Goal: Task Accomplishment & Management: Manage account settings

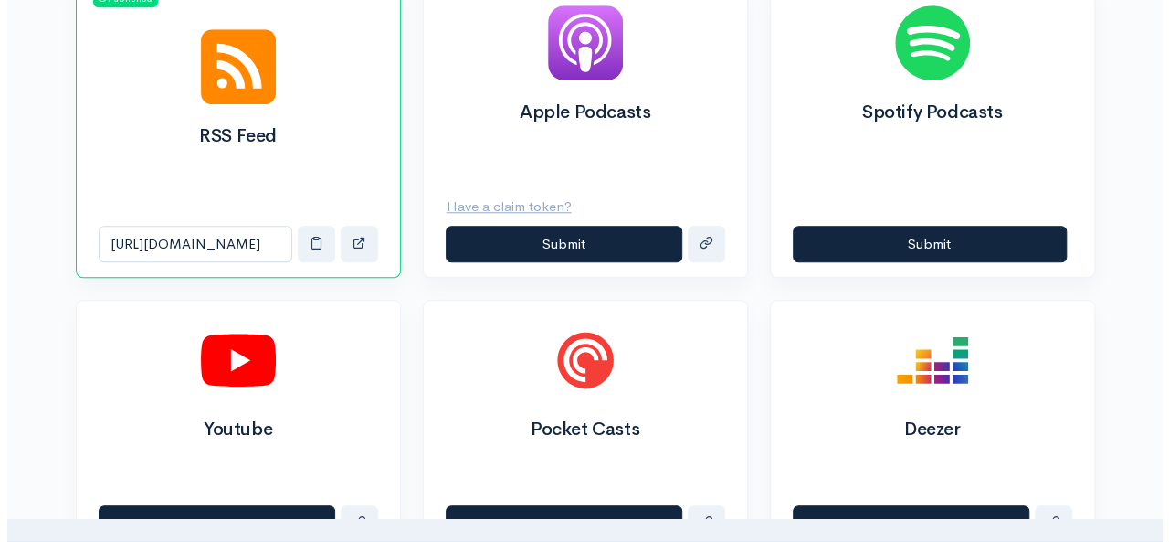
scroll to position [719, 0]
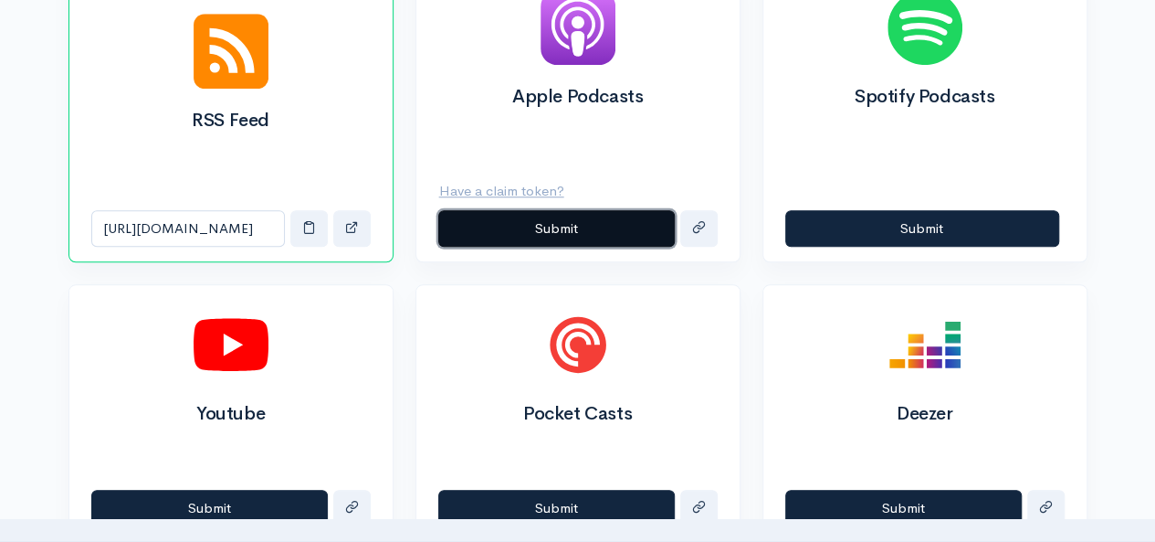
click at [550, 218] on button "Submit" at bounding box center [556, 228] width 237 height 37
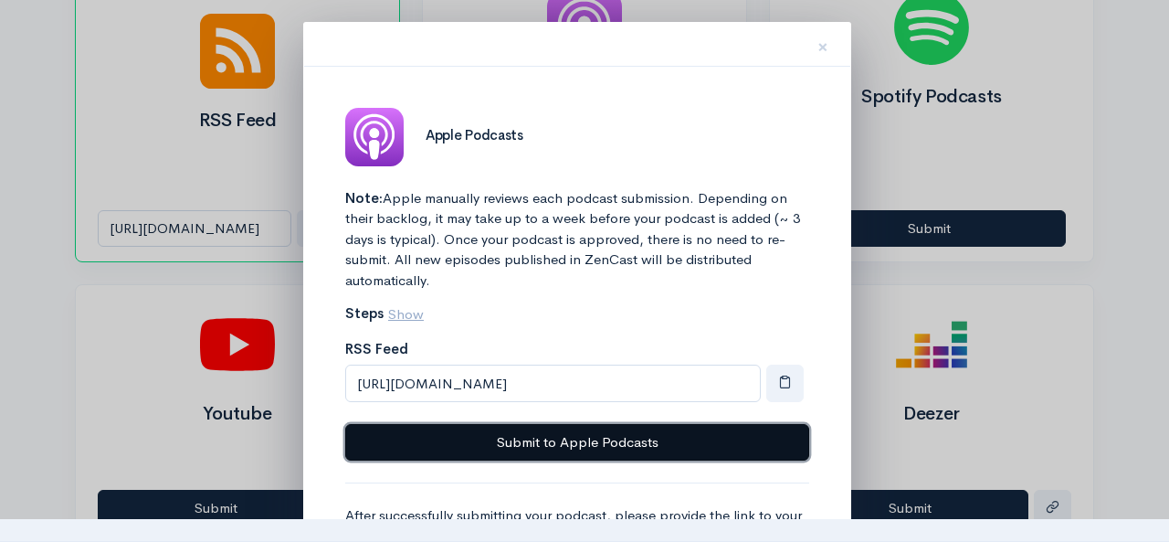
click at [577, 436] on button "Submit to Apple Podcasts" at bounding box center [577, 442] width 464 height 37
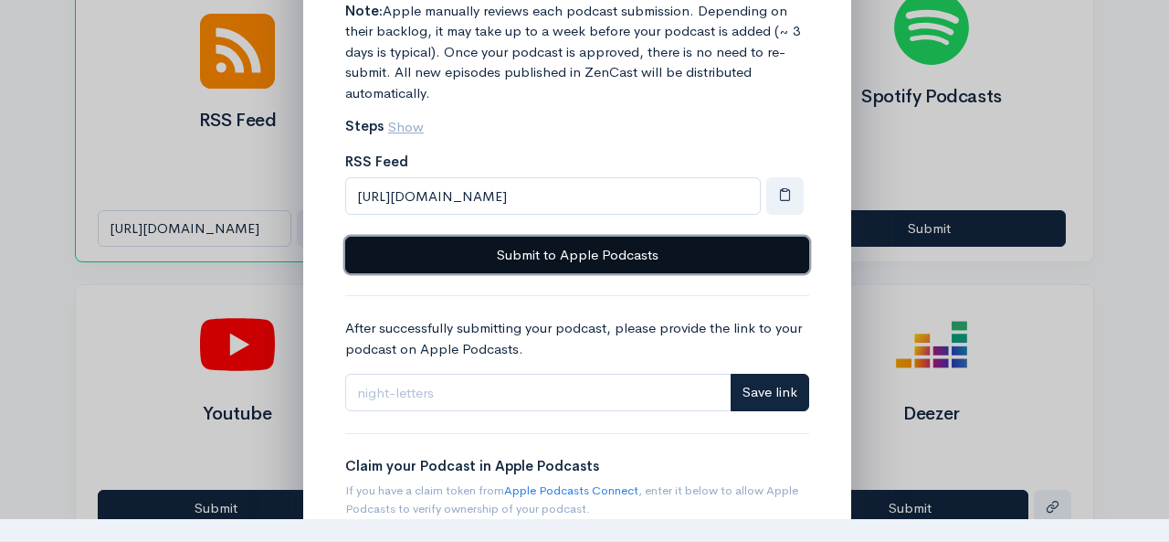
scroll to position [184, 0]
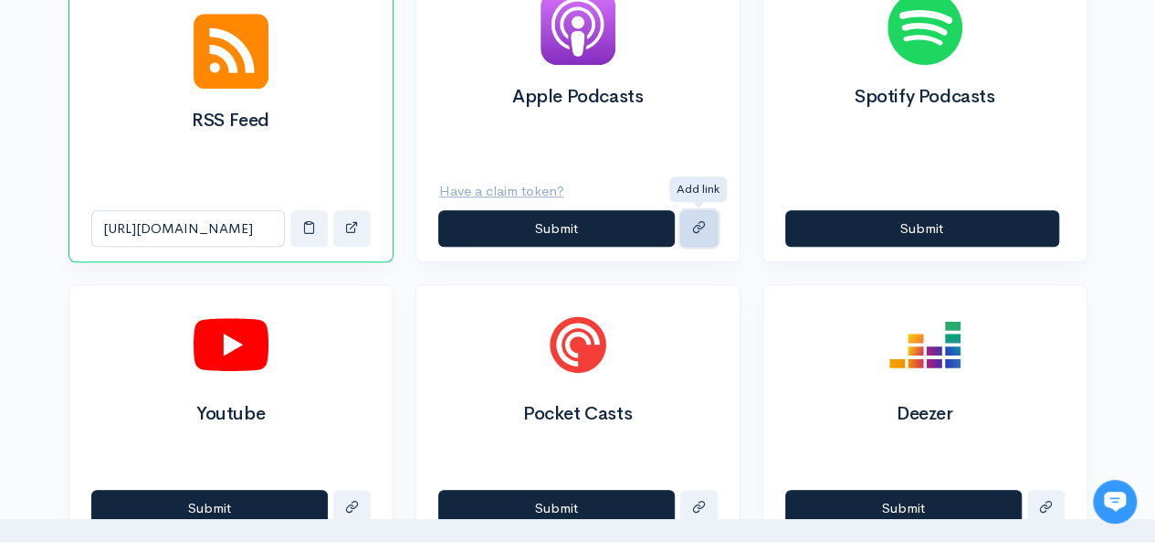
click at [707, 220] on button "submit" at bounding box center [698, 228] width 37 height 37
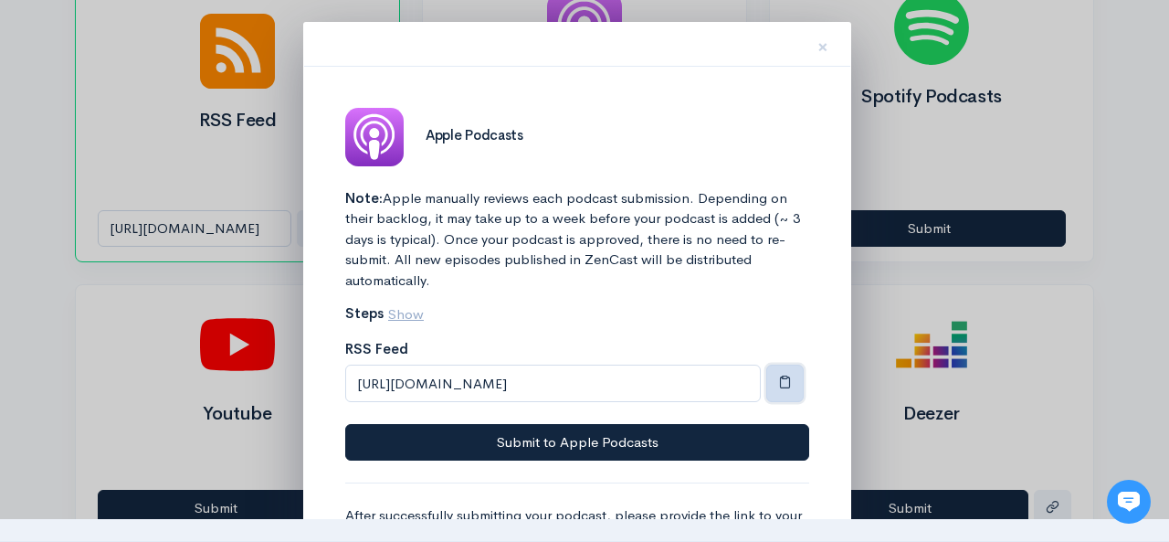
click at [782, 386] on span "button" at bounding box center [785, 381] width 14 height 14
click at [820, 49] on span "×" at bounding box center [822, 47] width 11 height 26
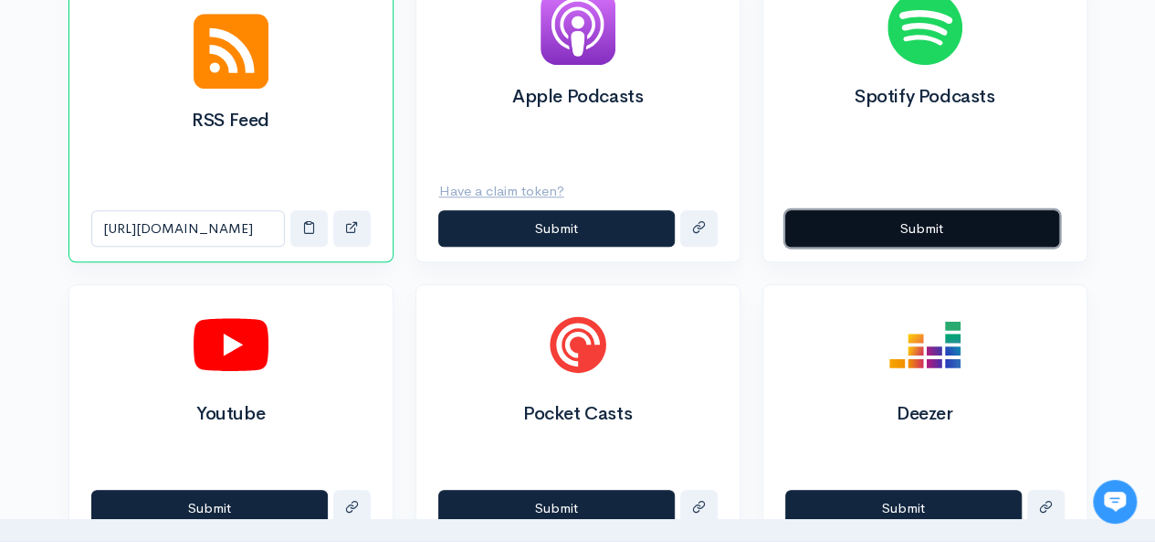
click at [935, 220] on button "Submit" at bounding box center [922, 228] width 274 height 37
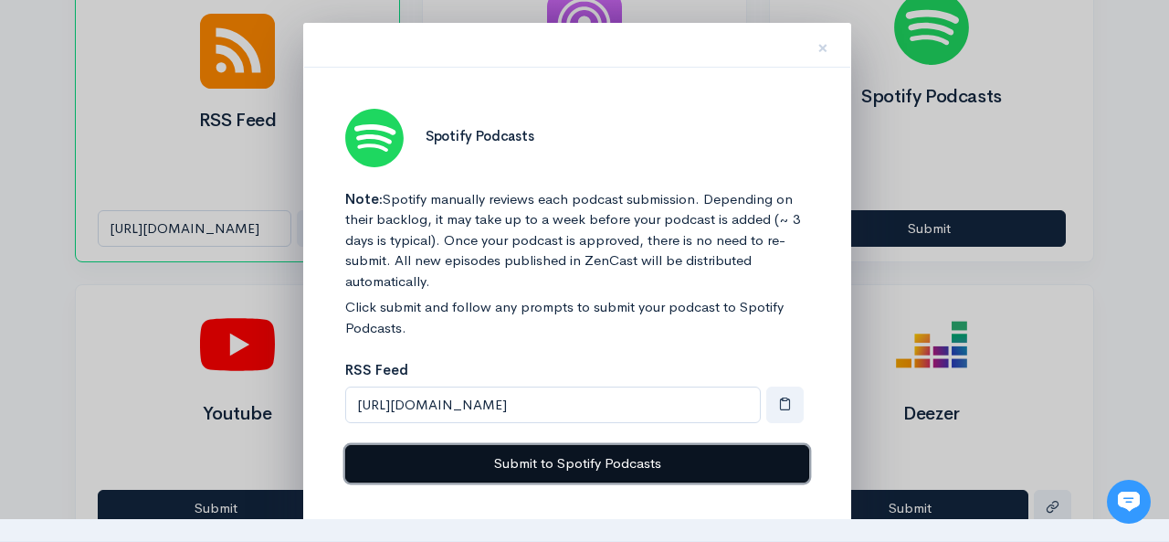
click at [687, 470] on button "Submit to Spotify Podcasts" at bounding box center [577, 463] width 464 height 37
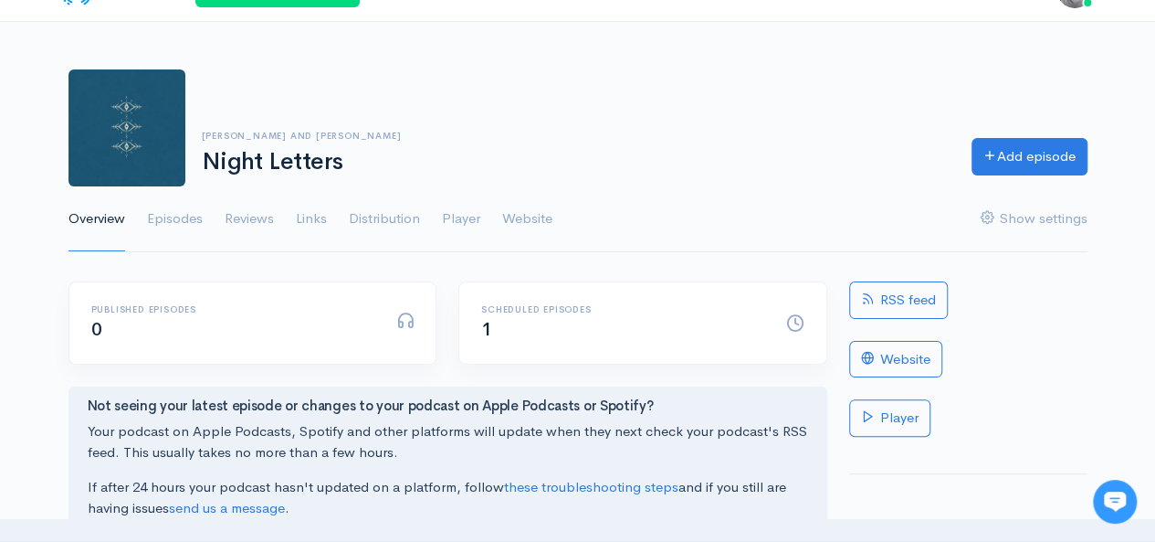
scroll to position [31, 0]
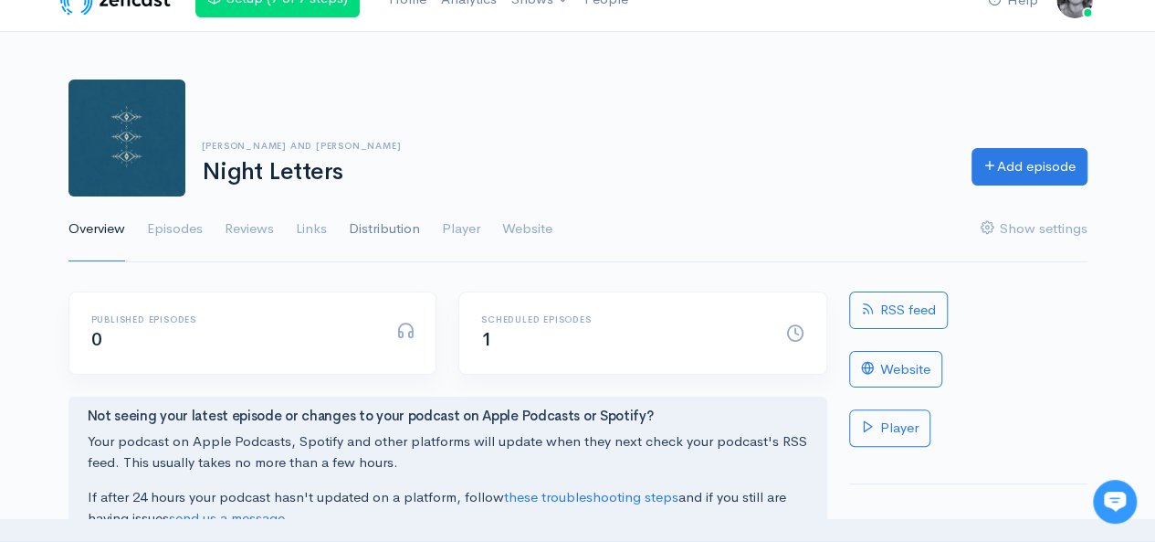
click at [404, 222] on link "Distribution" at bounding box center [384, 229] width 71 height 66
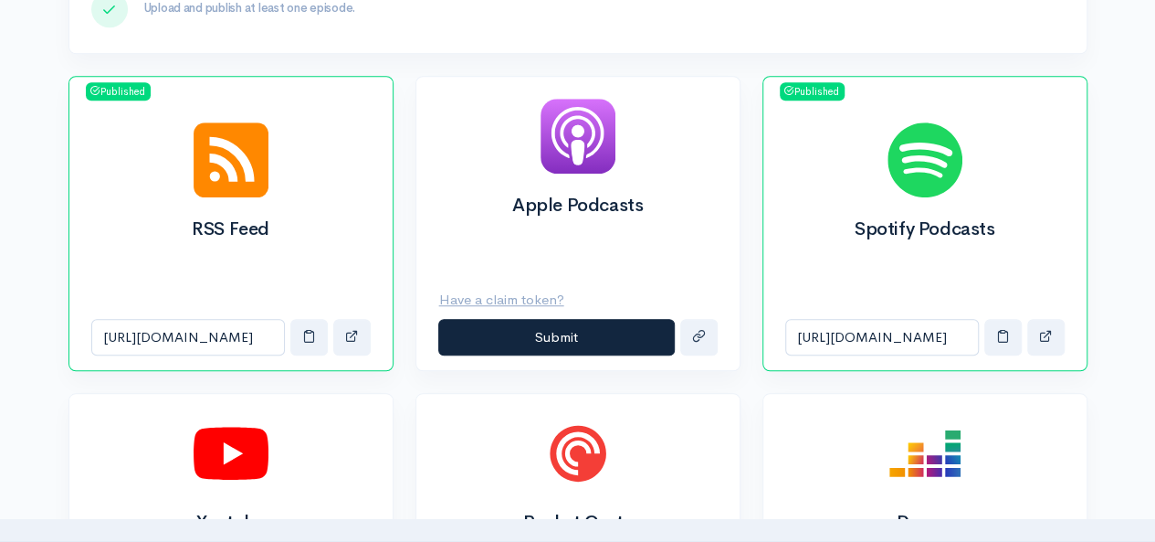
scroll to position [619, 0]
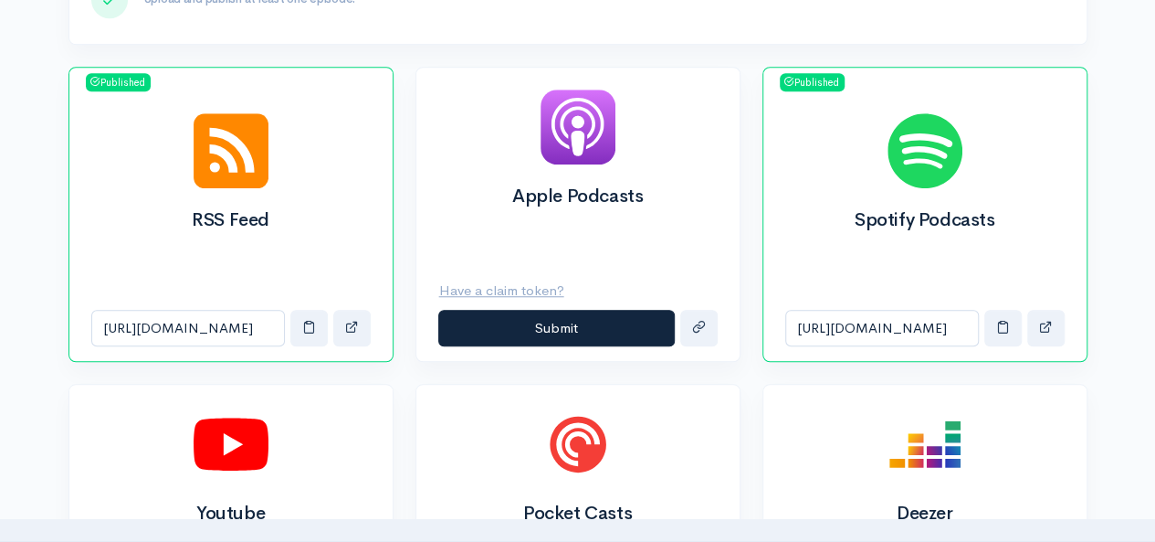
click at [836, 80] on span "Published" at bounding box center [812, 82] width 65 height 18
click at [966, 147] on div "Spotify Podcasts" at bounding box center [924, 193] width 323 height 204
click at [1050, 326] on span "button" at bounding box center [1046, 327] width 14 height 14
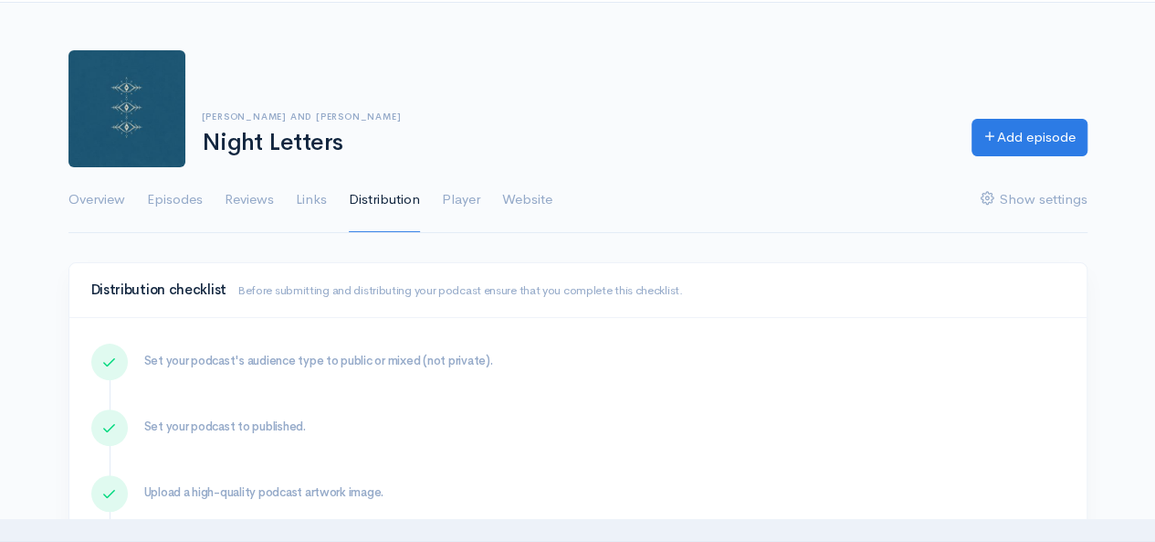
scroll to position [0, 0]
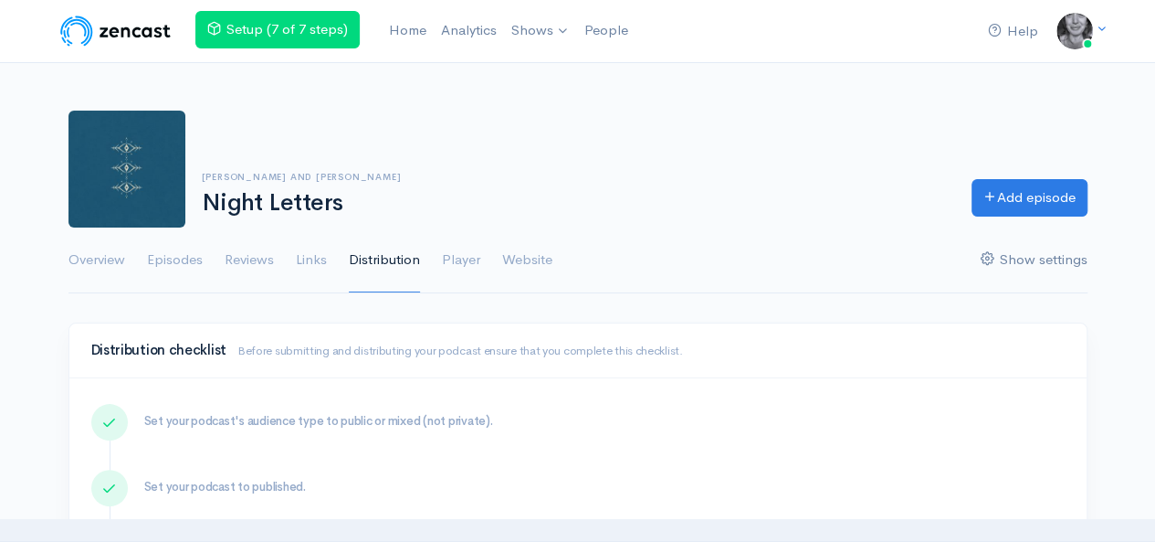
click at [1047, 256] on link "Show settings" at bounding box center [1034, 260] width 107 height 66
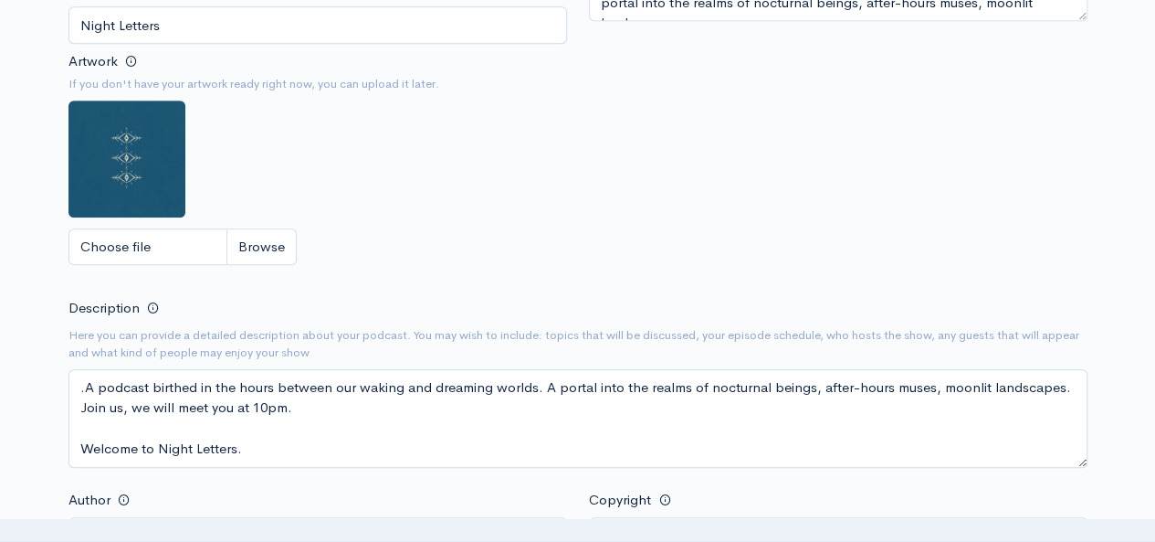
scroll to position [458, 0]
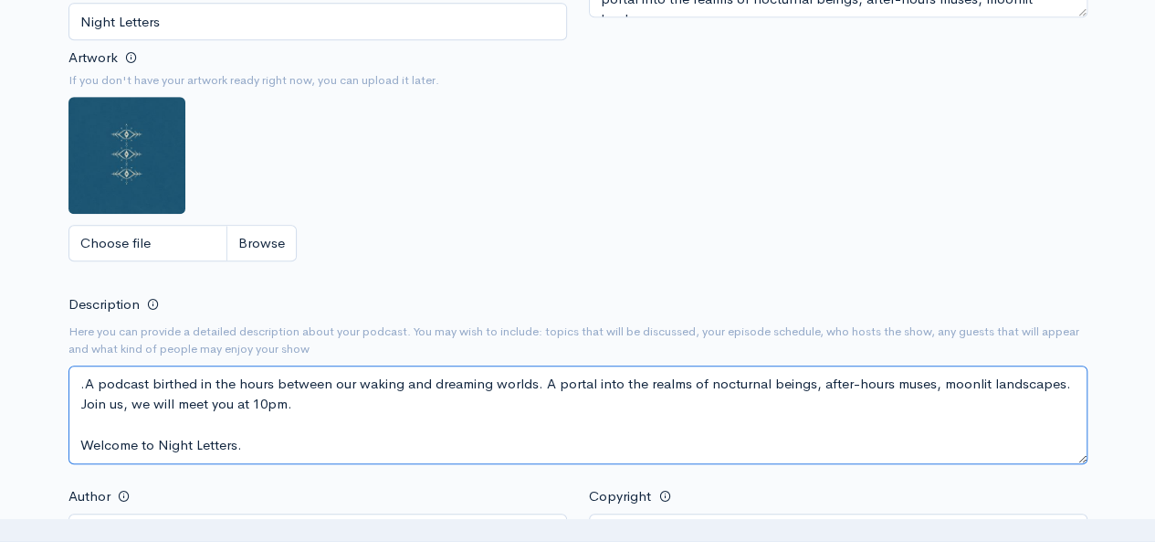
click at [86, 378] on textarea ".A podcast birthed in the hours between our waking and dreaming worlds. A porta…" at bounding box center [577, 414] width 1019 height 99
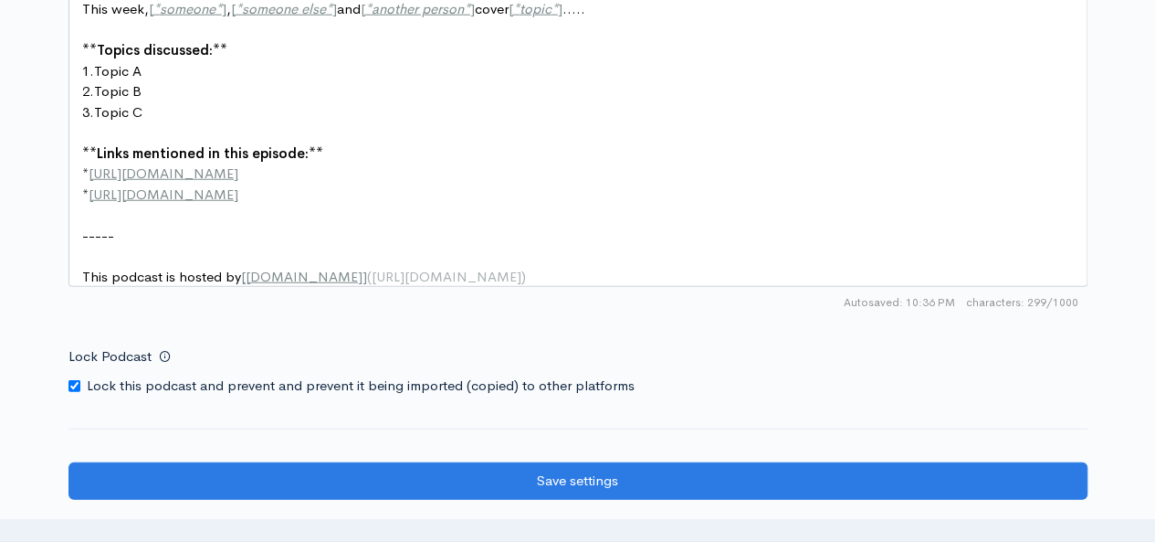
scroll to position [2382, 0]
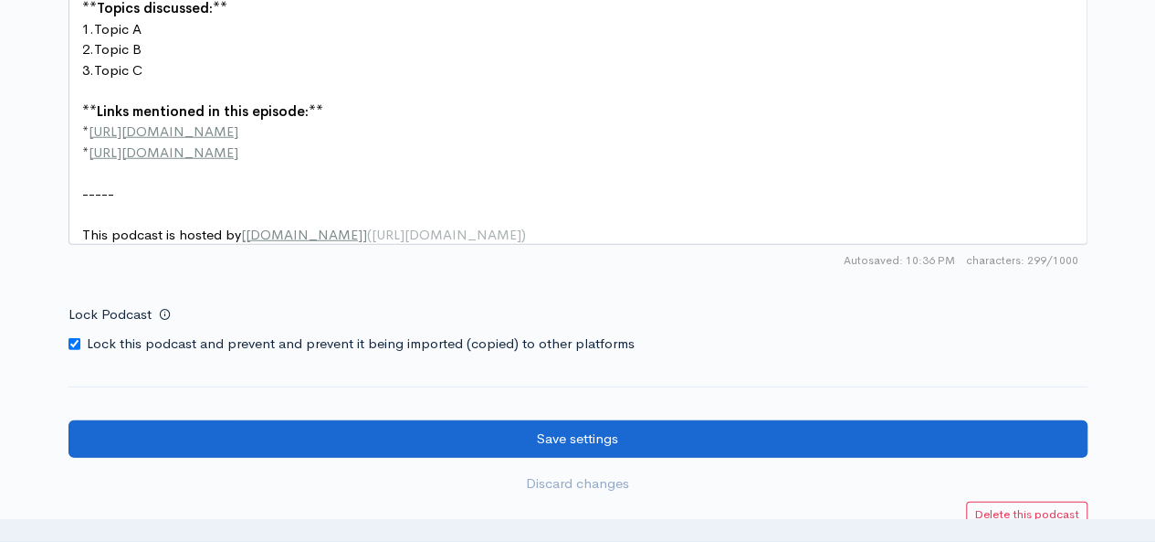
type textarea "A podcast birthed in the hours between our waking and dreaming worlds. A portal…"
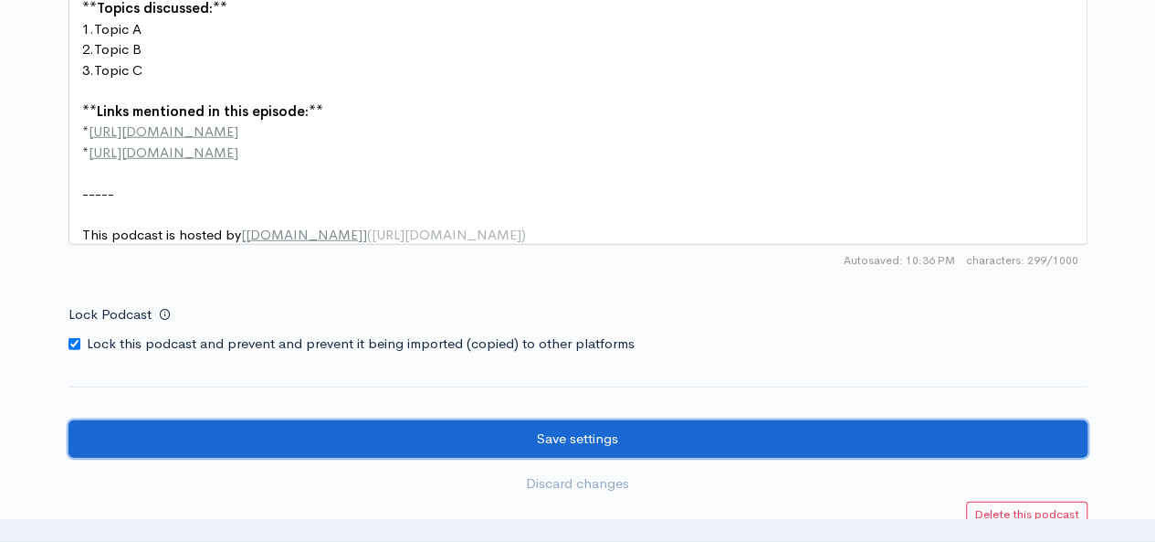
click at [1017, 448] on input "Save settings" at bounding box center [577, 438] width 1019 height 37
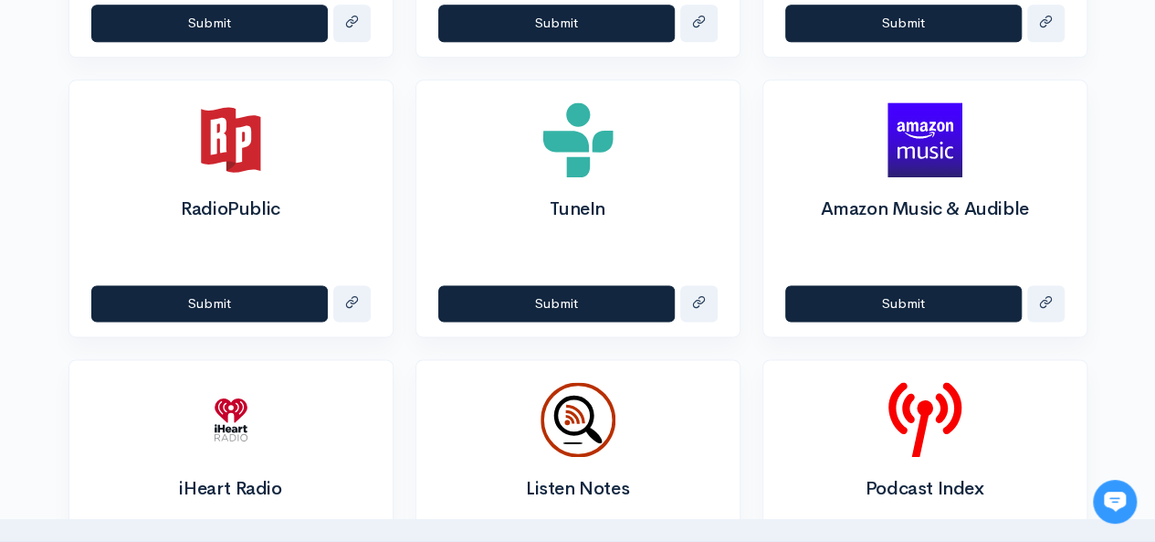
scroll to position [1207, 0]
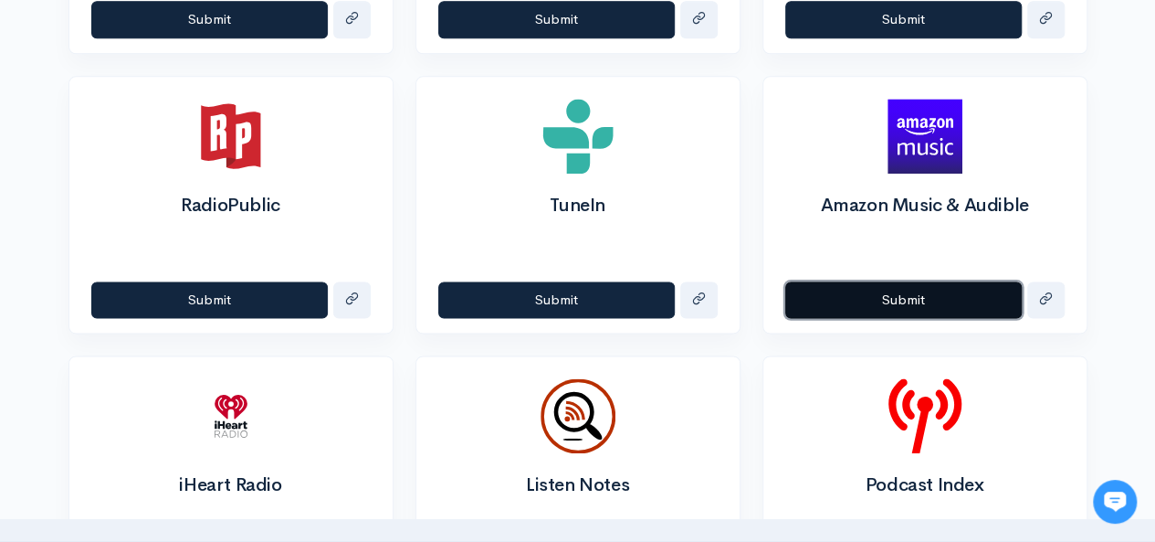
click at [905, 300] on button "Submit" at bounding box center [903, 299] width 237 height 37
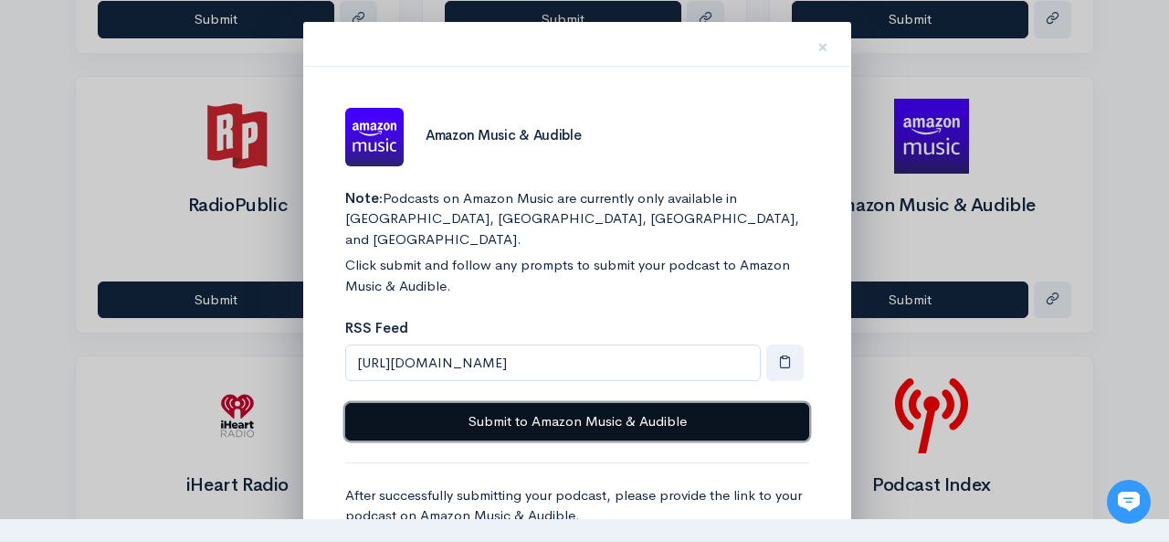
click at [684, 404] on button "Submit to Amazon Music & Audible" at bounding box center [577, 421] width 464 height 37
click at [581, 403] on button "Submit to Amazon Music & Audible" at bounding box center [577, 421] width 464 height 37
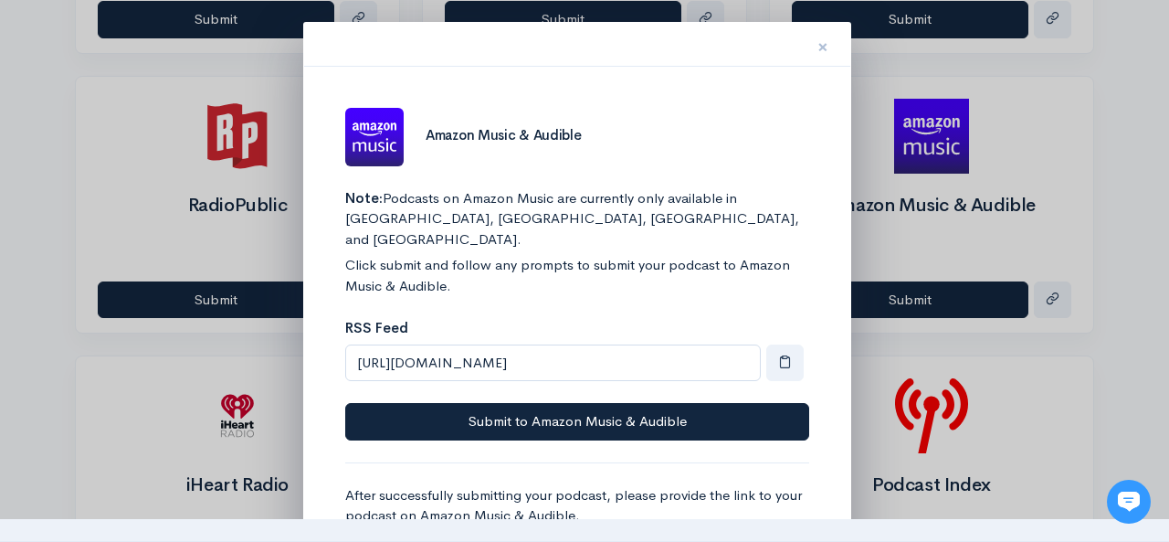
click at [828, 44] on button "×" at bounding box center [822, 45] width 55 height 58
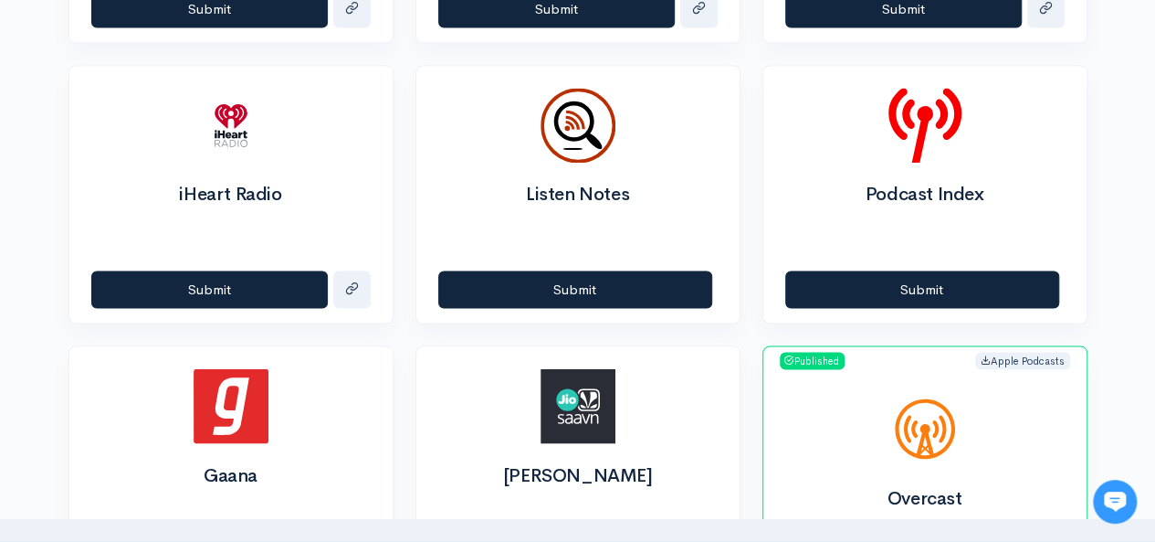
scroll to position [1503, 0]
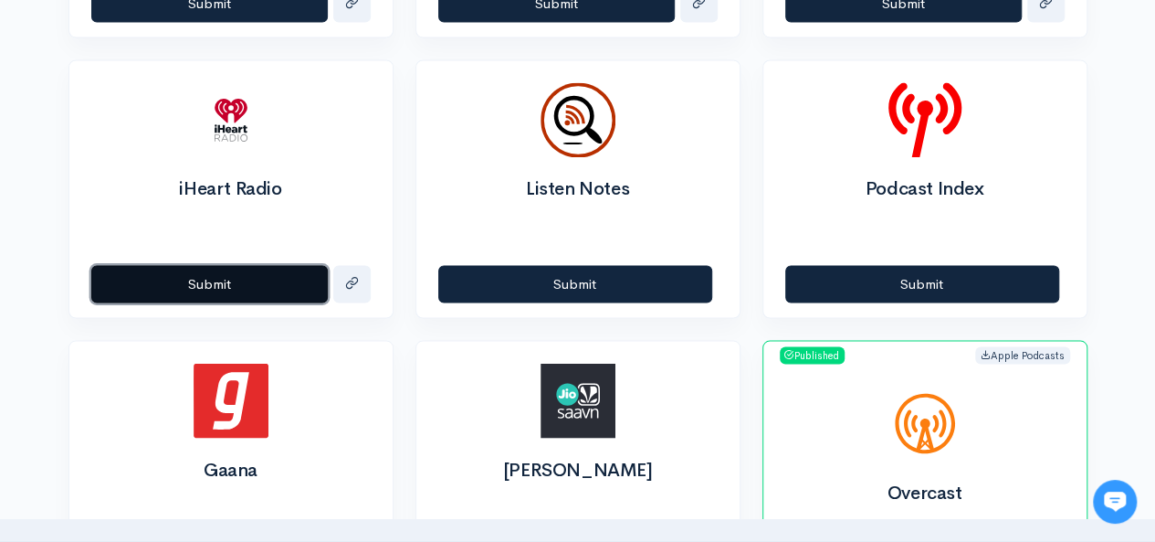
click at [234, 277] on button "Submit" at bounding box center [209, 283] width 237 height 37
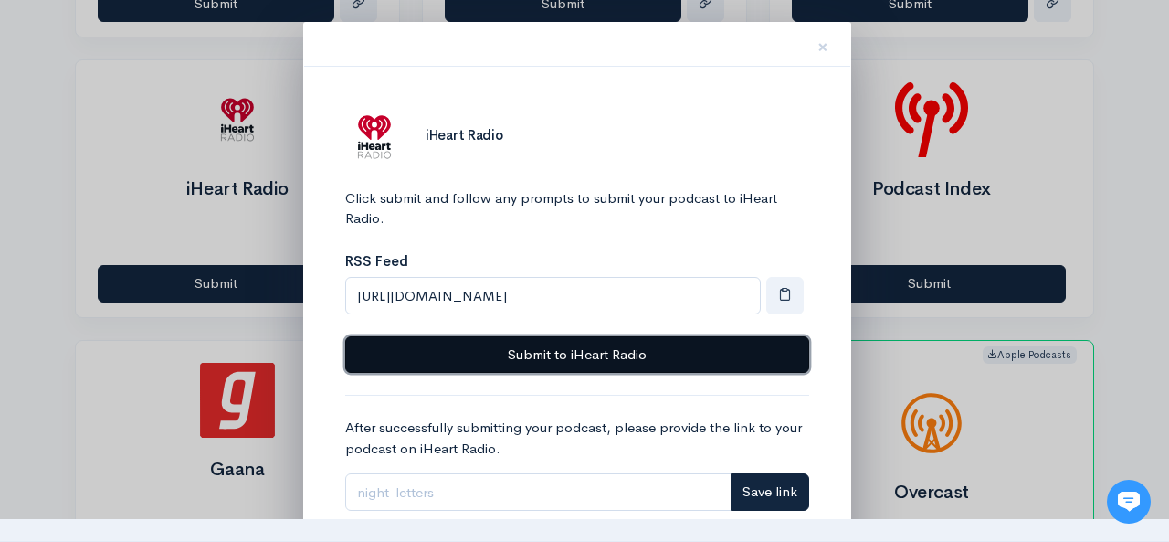
click at [541, 347] on button "Submit to iHeart Radio" at bounding box center [577, 354] width 464 height 37
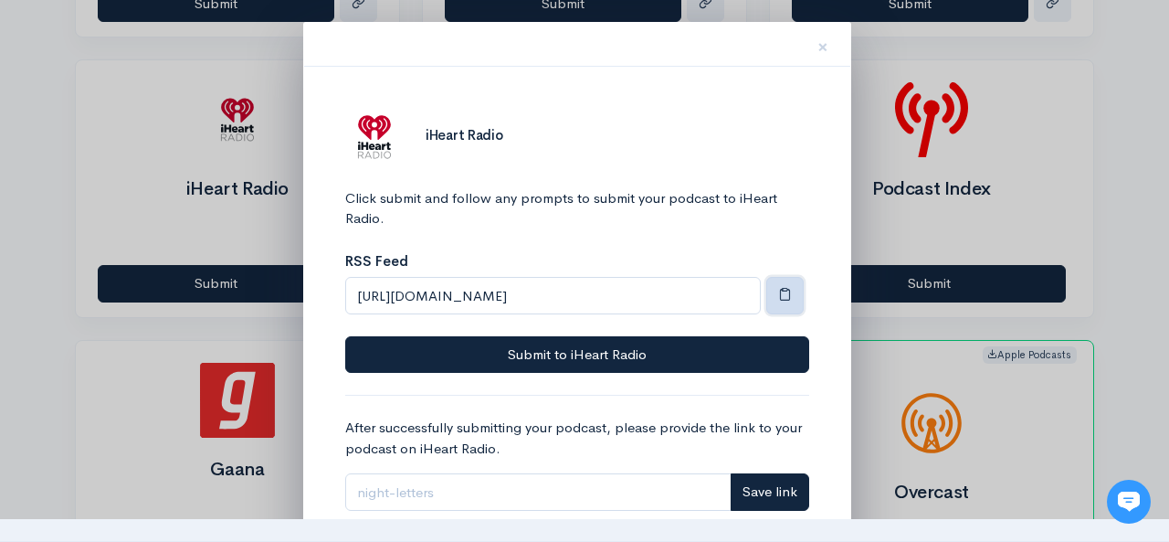
click at [782, 299] on span "button" at bounding box center [785, 294] width 14 height 14
click at [825, 47] on span "×" at bounding box center [822, 47] width 11 height 26
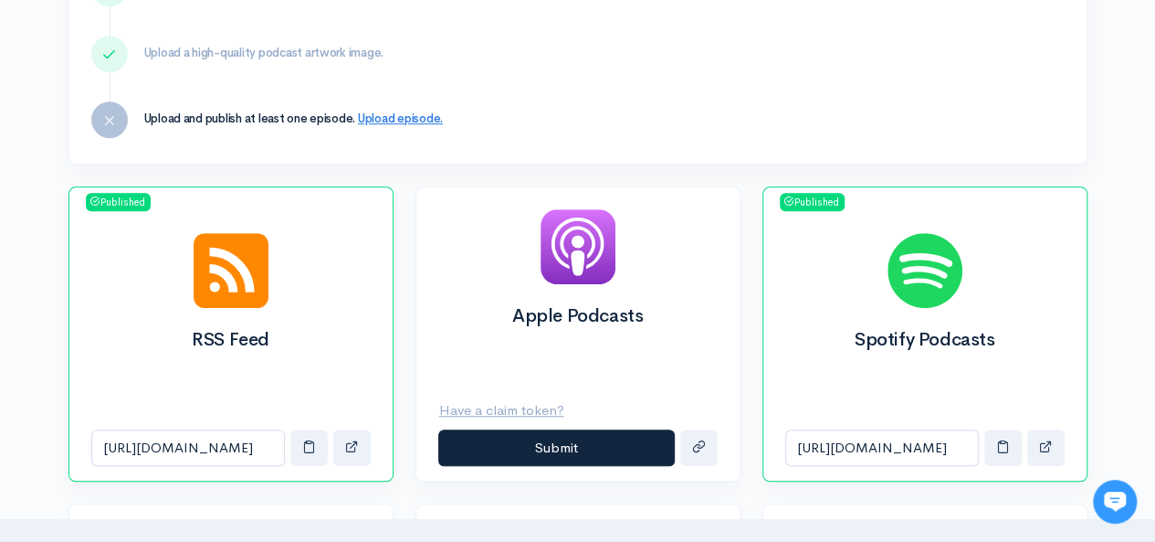
scroll to position [0, 0]
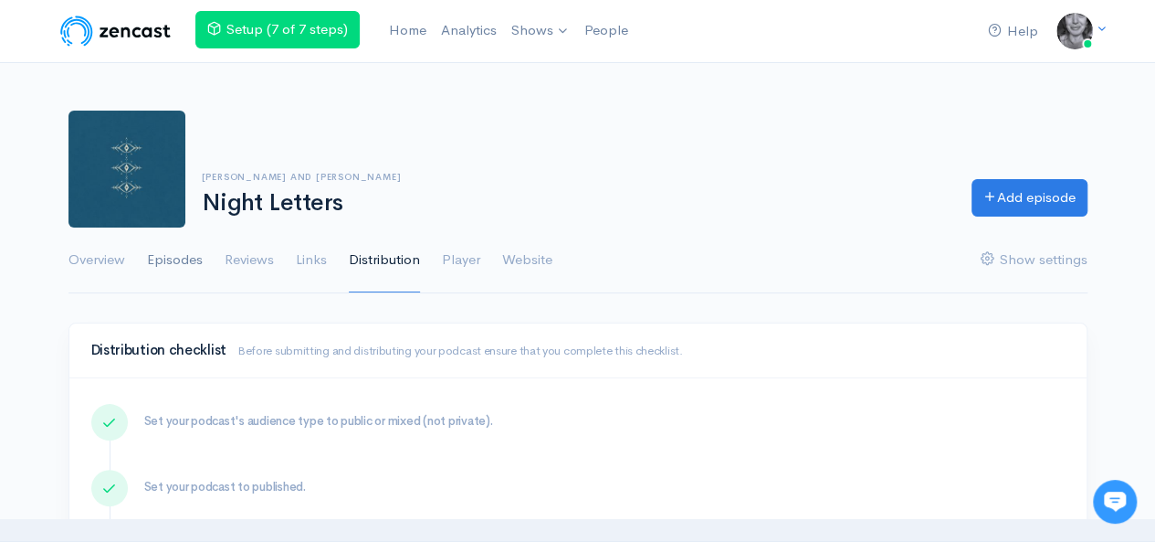
click at [186, 244] on link "Episodes" at bounding box center [175, 260] width 56 height 66
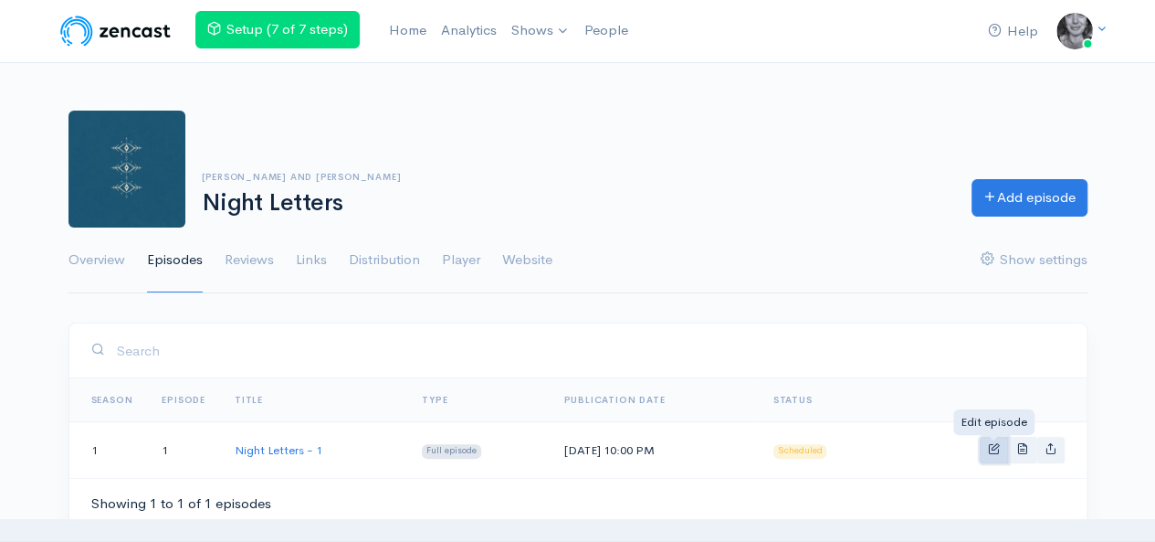
click at [992, 447] on span "Basic example" at bounding box center [994, 448] width 12 height 12
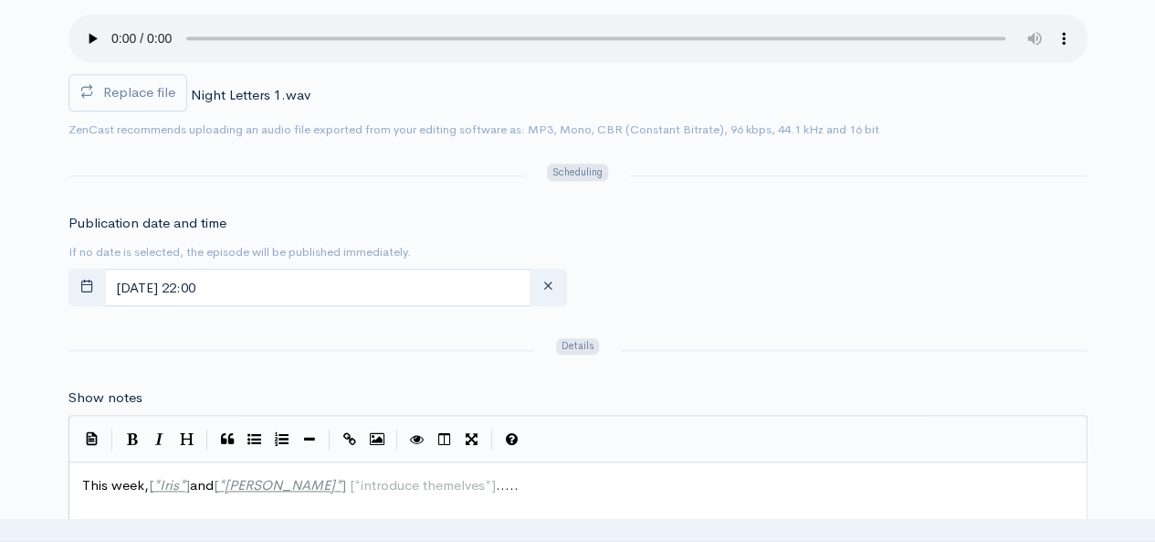
scroll to position [700, 0]
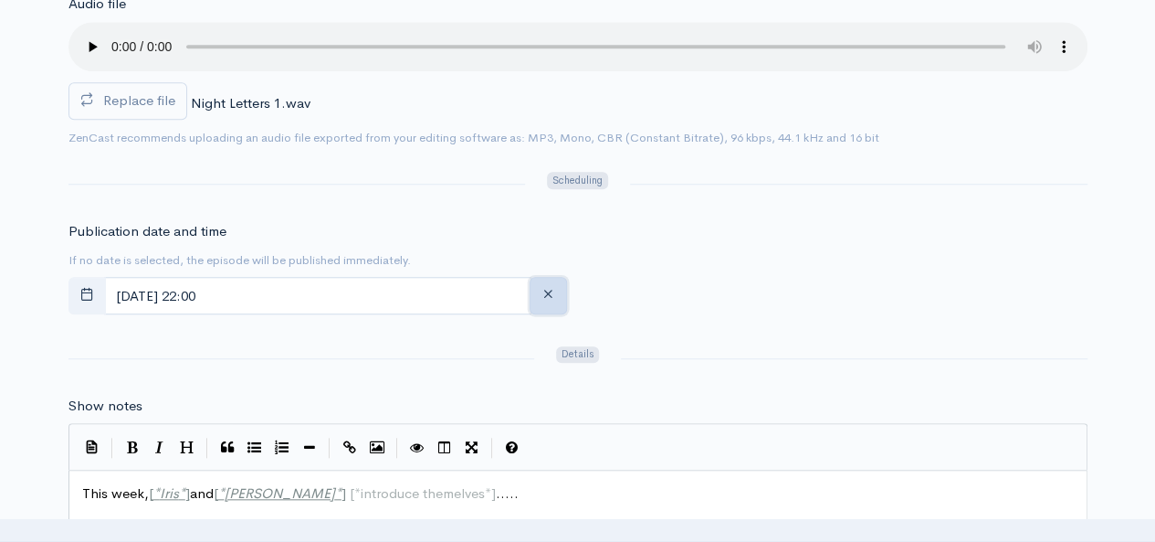
click at [548, 290] on icon "button" at bounding box center [549, 294] width 14 height 14
type input "12"
click at [89, 291] on icon "button" at bounding box center [87, 294] width 14 height 14
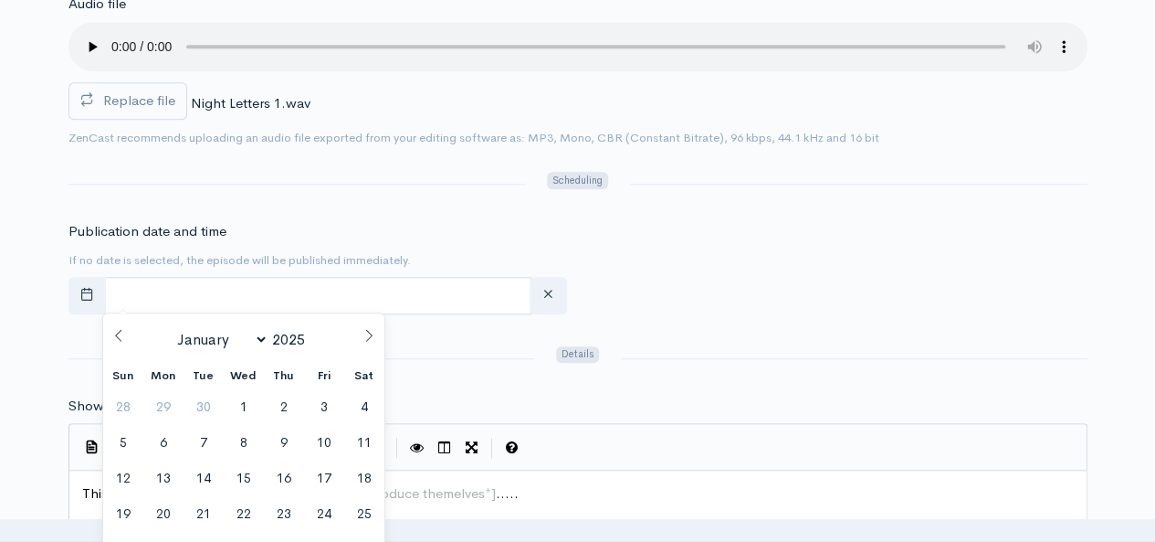
click at [121, 334] on icon at bounding box center [118, 335] width 13 height 13
select select "8"
click at [236, 397] on span "3" at bounding box center [244, 406] width 36 height 36
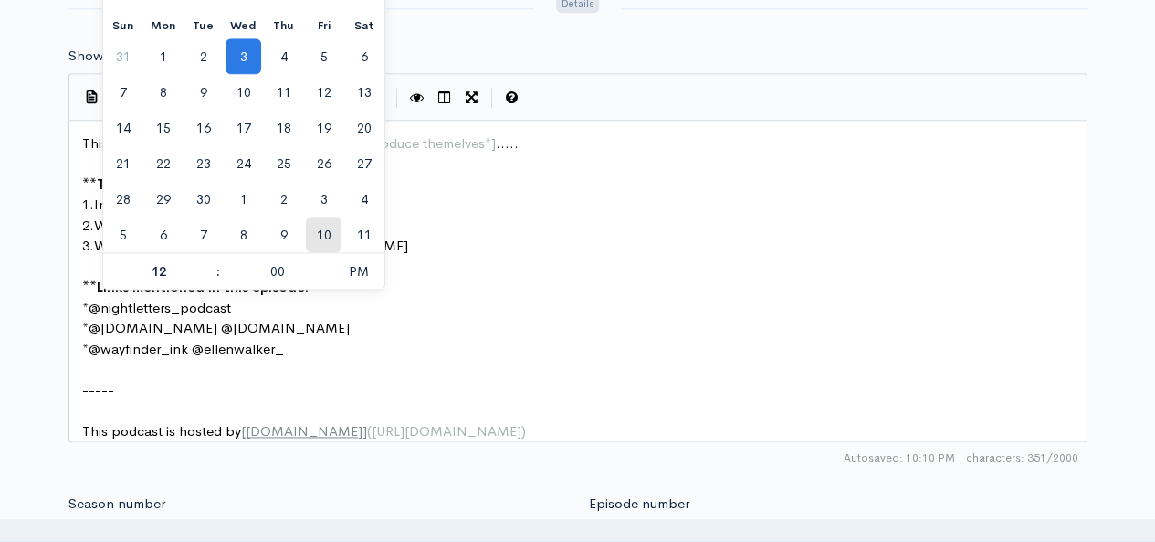
click at [311, 225] on span "10" at bounding box center [324, 234] width 36 height 36
type input "October, 10 2025 12:00"
select select "9"
click at [321, 92] on span "10" at bounding box center [324, 92] width 36 height 36
click at [350, 87] on span "11" at bounding box center [364, 92] width 36 height 36
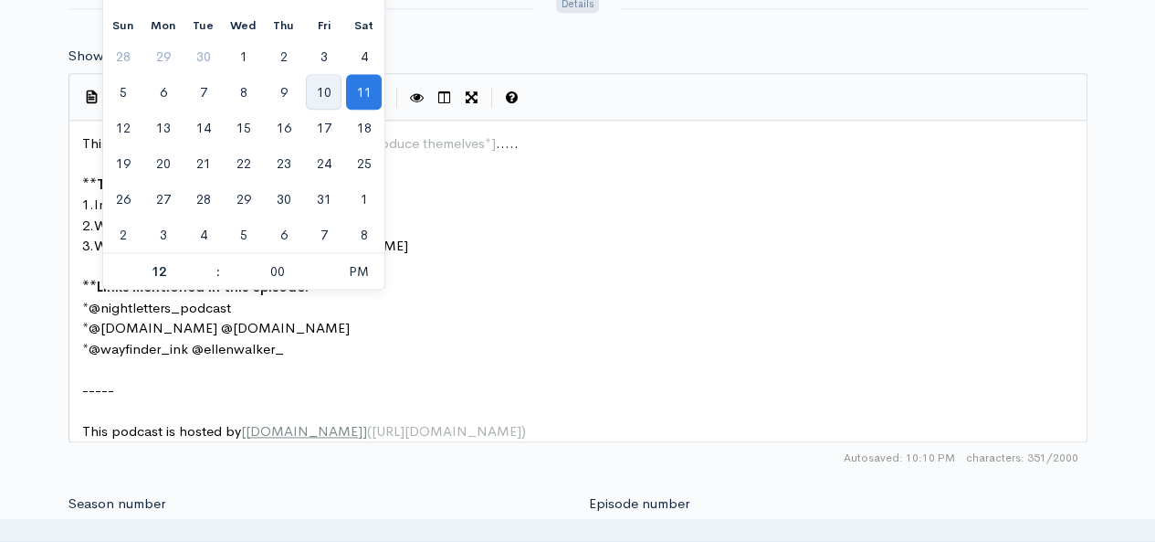
click at [318, 89] on span "10" at bounding box center [324, 92] width 36 height 36
click at [327, 262] on span at bounding box center [327, 262] width 13 height 18
type input "October, 10 2025 12:05"
type input "05"
click at [327, 280] on span at bounding box center [327, 280] width 13 height 18
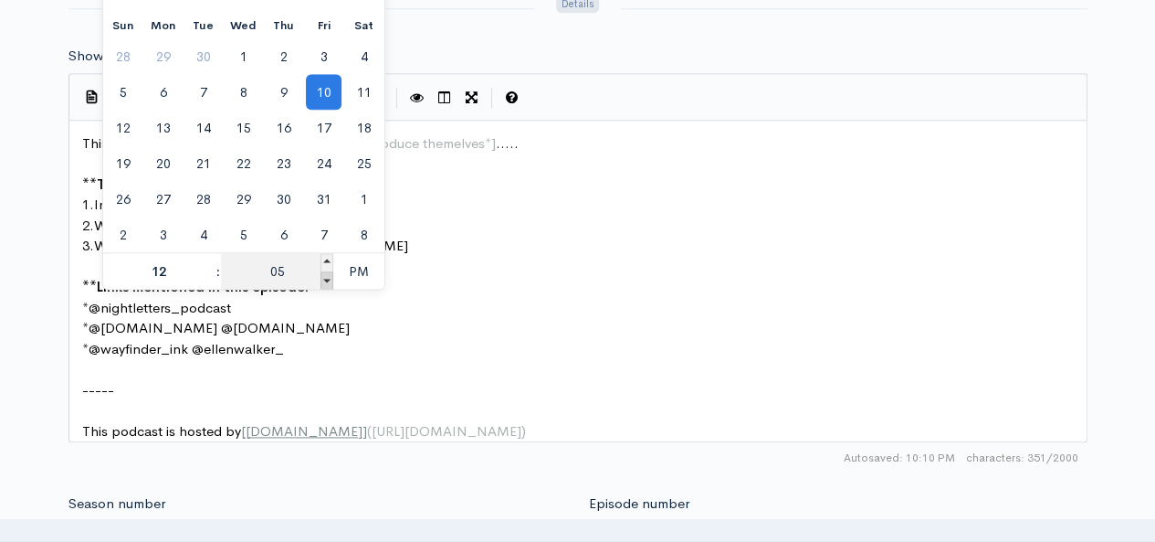
type input "October, 10 2025 12:00"
type input "00"
click at [327, 280] on span at bounding box center [327, 280] width 13 height 18
type input "October, 10 2025 11:55"
type input "11"
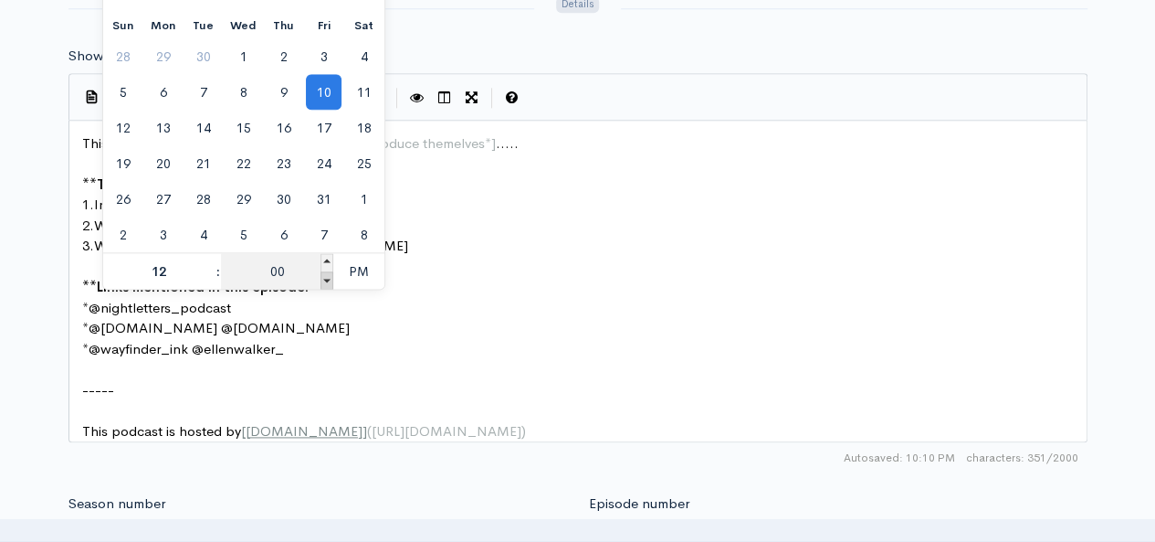
type input "55"
click at [327, 280] on span at bounding box center [327, 280] width 13 height 18
type input "October, 10 2025 11:50"
type input "50"
click at [327, 280] on span at bounding box center [327, 280] width 13 height 18
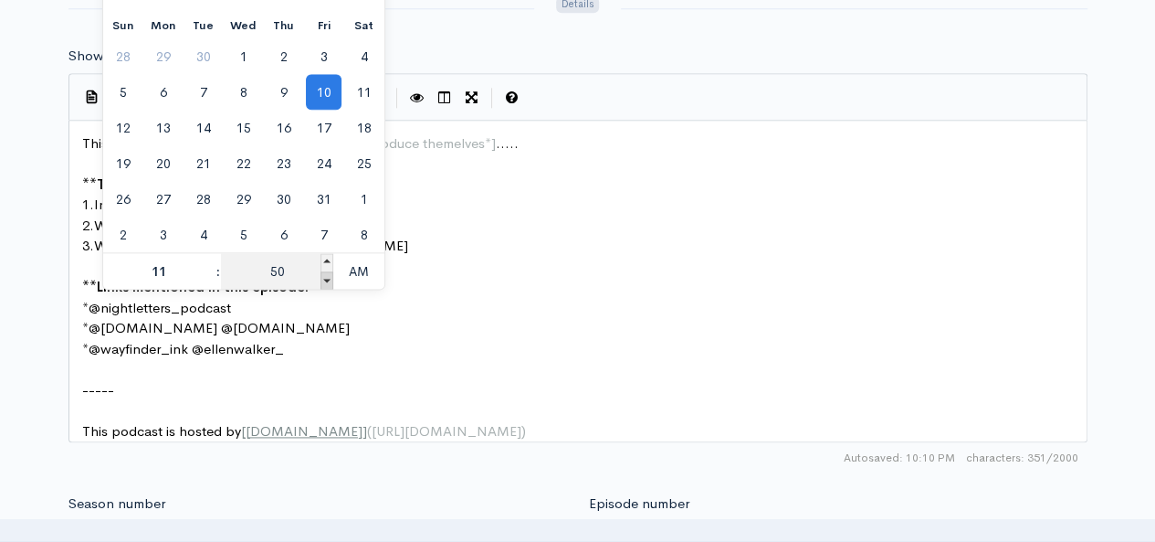
type input "October, 10 2025 11:45"
type input "45"
click at [327, 280] on span at bounding box center [327, 280] width 13 height 18
type input "October, 10 2025 11:40"
type input "40"
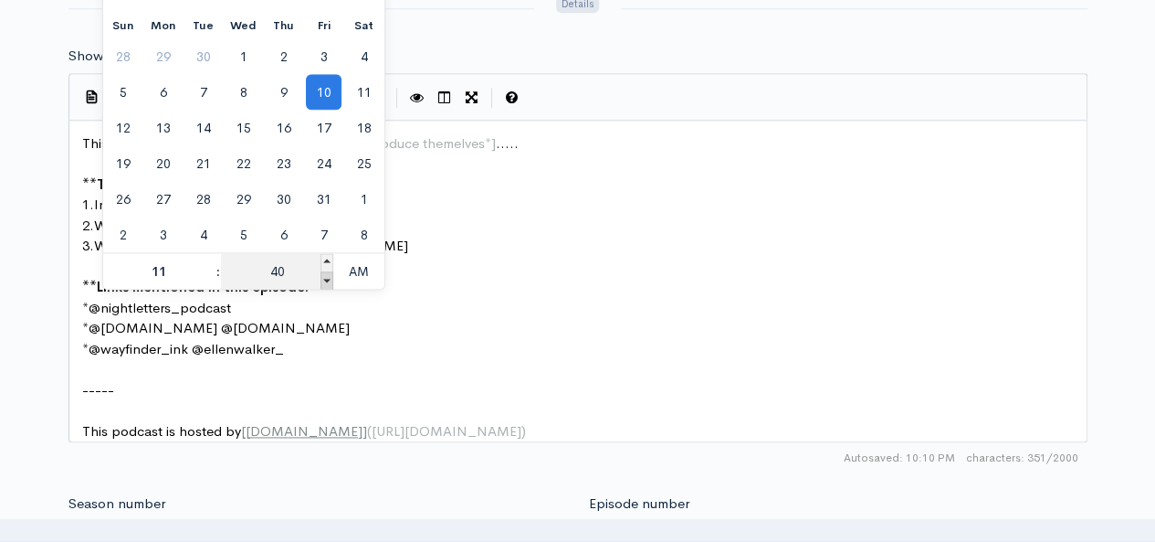
click at [327, 280] on span at bounding box center [327, 280] width 13 height 18
type input "October, 10 2025 11:35"
type input "35"
click at [327, 280] on span at bounding box center [327, 280] width 13 height 18
type input "October, 10 2025 11:30"
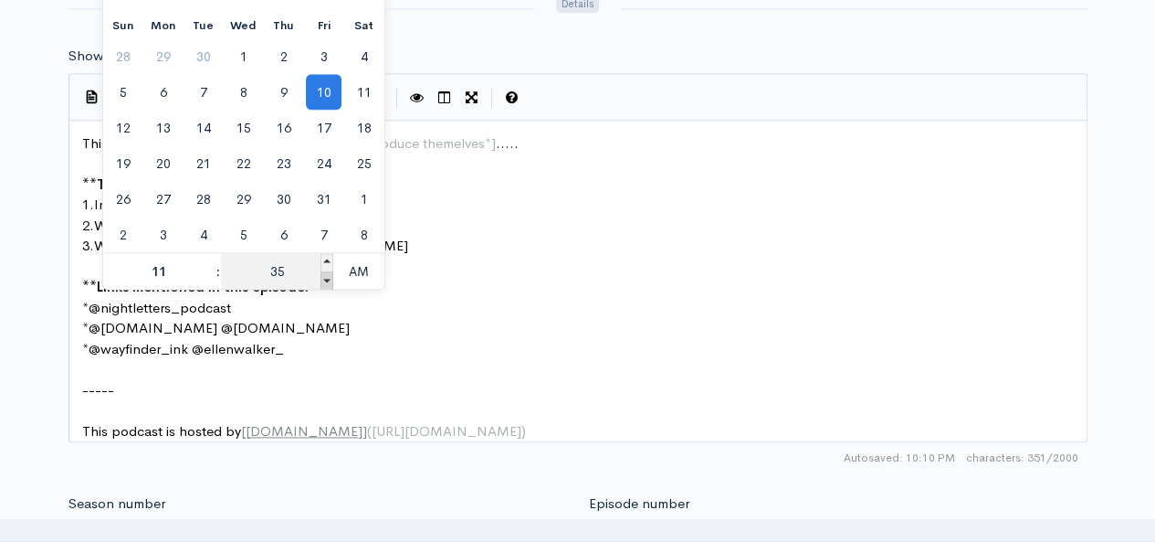
type input "30"
click at [327, 280] on span at bounding box center [327, 280] width 13 height 18
type input "October, 10 2025 11:25"
type input "25"
click at [327, 280] on span at bounding box center [327, 280] width 13 height 18
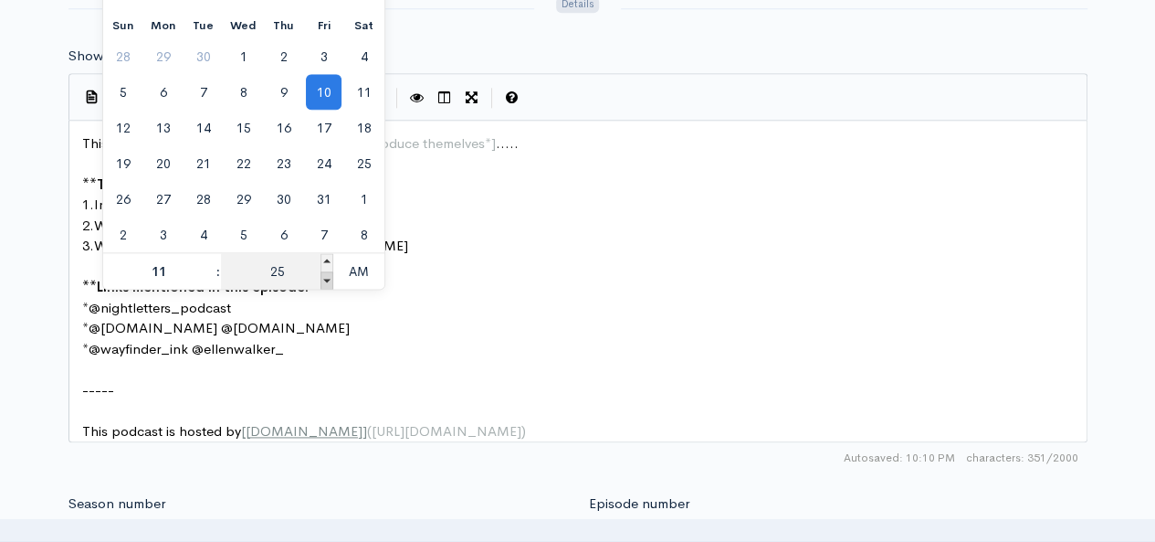
type input "October, 10 2025 11:20"
type input "20"
click at [327, 280] on span at bounding box center [327, 280] width 13 height 18
type input "October, 10 2025 11:15"
type input "15"
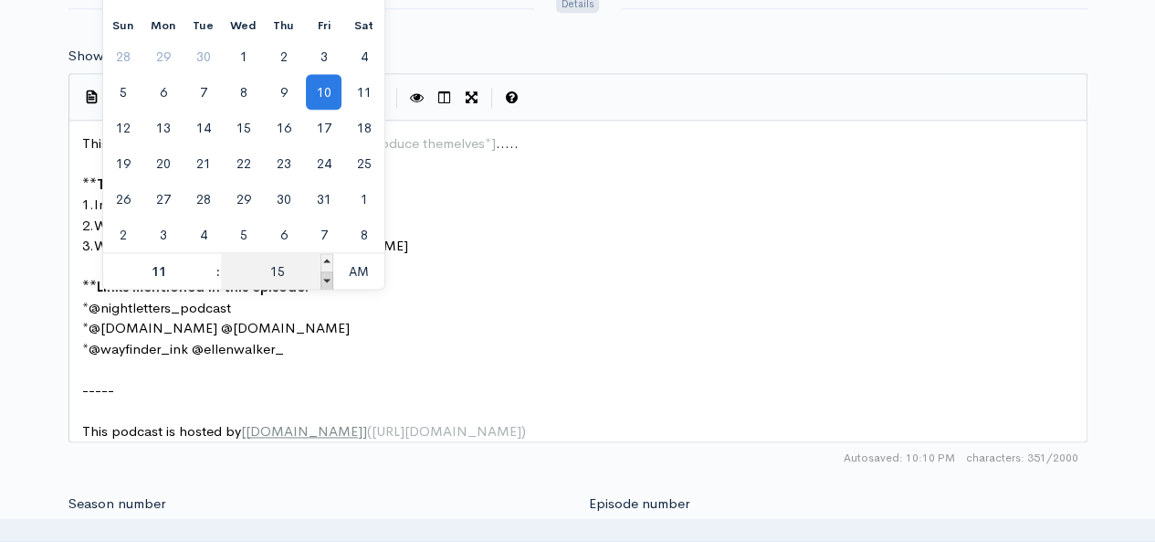
click at [327, 280] on span at bounding box center [327, 280] width 13 height 18
type input "October, 10 2025 11:10"
type input "10"
click at [327, 280] on span at bounding box center [327, 280] width 13 height 18
type input "October, 10 2025 11:05"
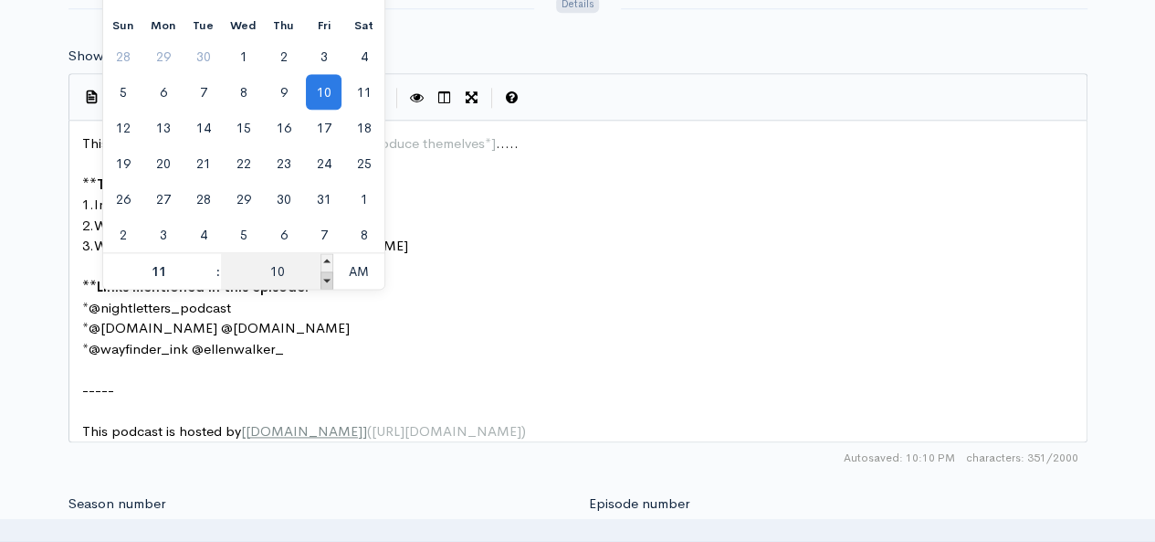
type input "05"
click at [327, 256] on span at bounding box center [327, 262] width 13 height 18
type input "October, 10 2025 11:10"
type input "10"
click at [327, 256] on span at bounding box center [327, 262] width 13 height 18
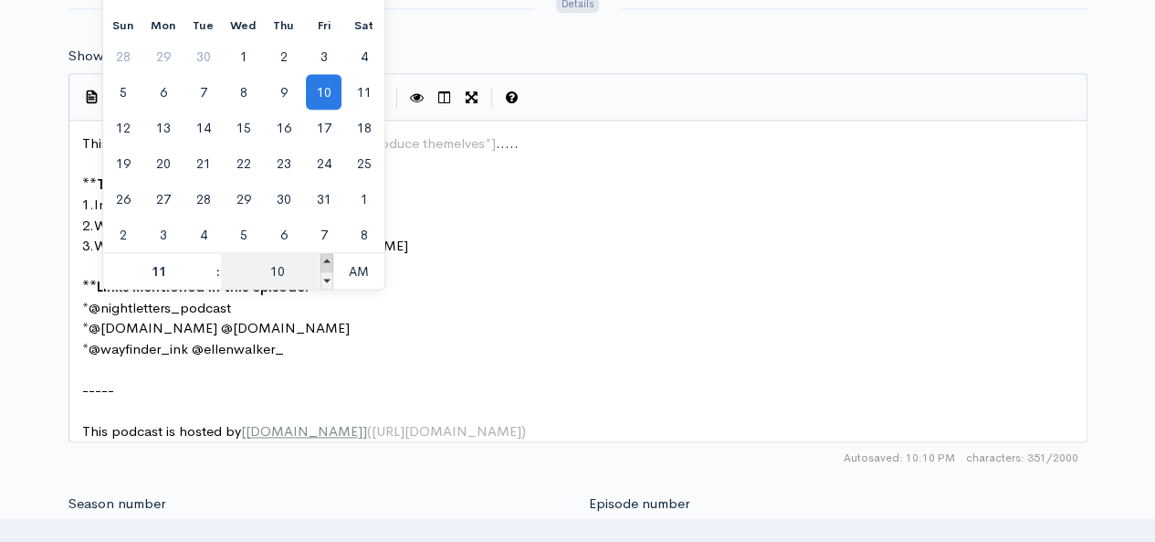
type input "October, 10 2025 11:15"
type input "15"
click at [327, 256] on span at bounding box center [327, 262] width 13 height 18
type input "October, 10 2025 11:20"
type input "20"
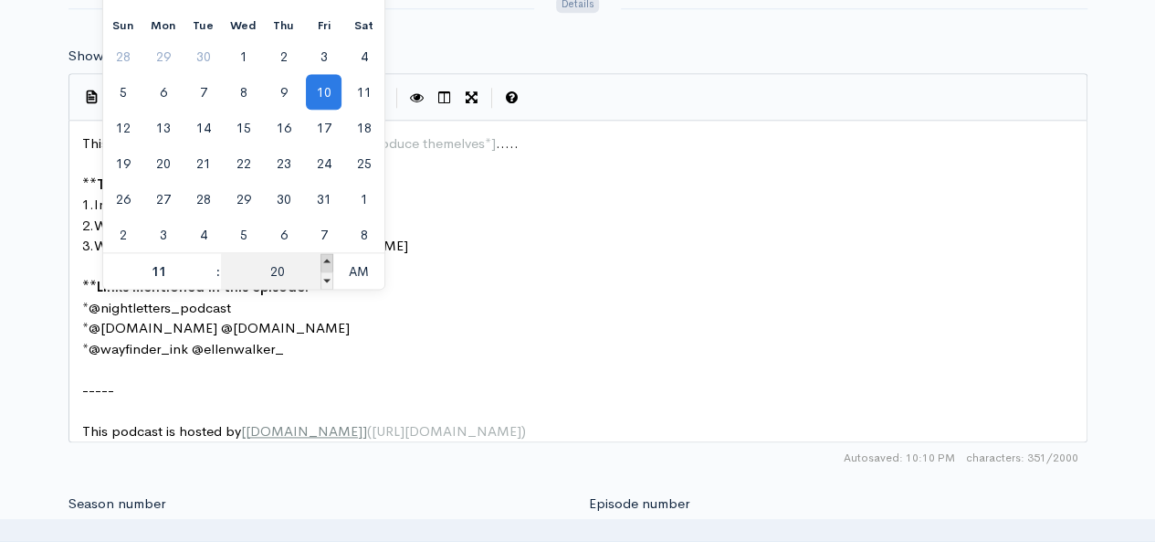
click at [327, 256] on span at bounding box center [327, 262] width 13 height 18
type input "October, 10 2025 11:25"
type input "25"
click at [327, 256] on span at bounding box center [327, 262] width 13 height 18
type input "October, 10 2025 11:30"
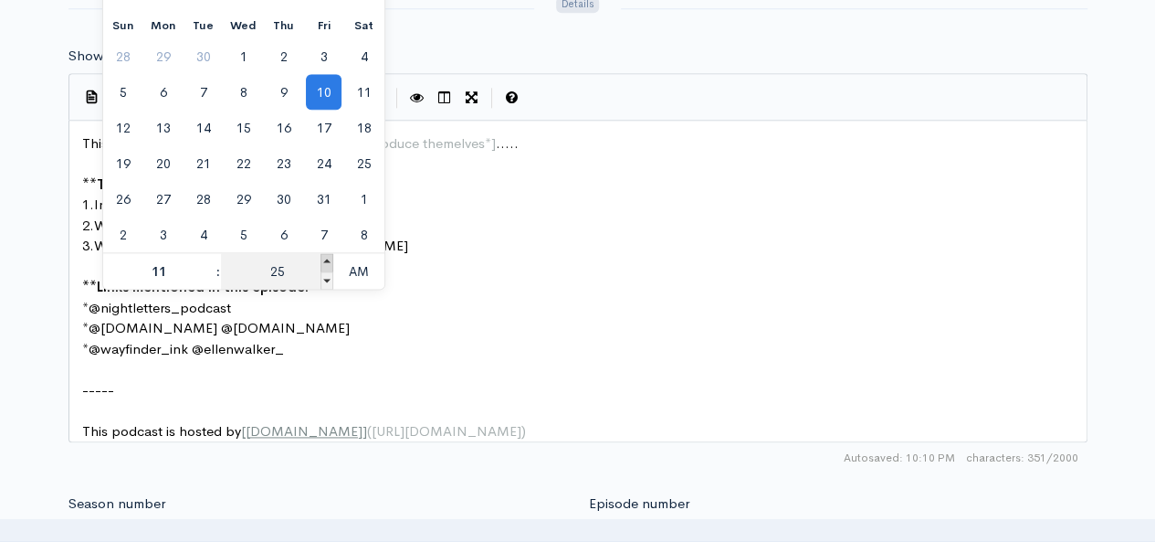
type input "30"
click at [327, 256] on span at bounding box center [327, 262] width 13 height 18
type input "October, 10 2025 11:35"
type input "35"
click at [327, 256] on span at bounding box center [327, 262] width 13 height 18
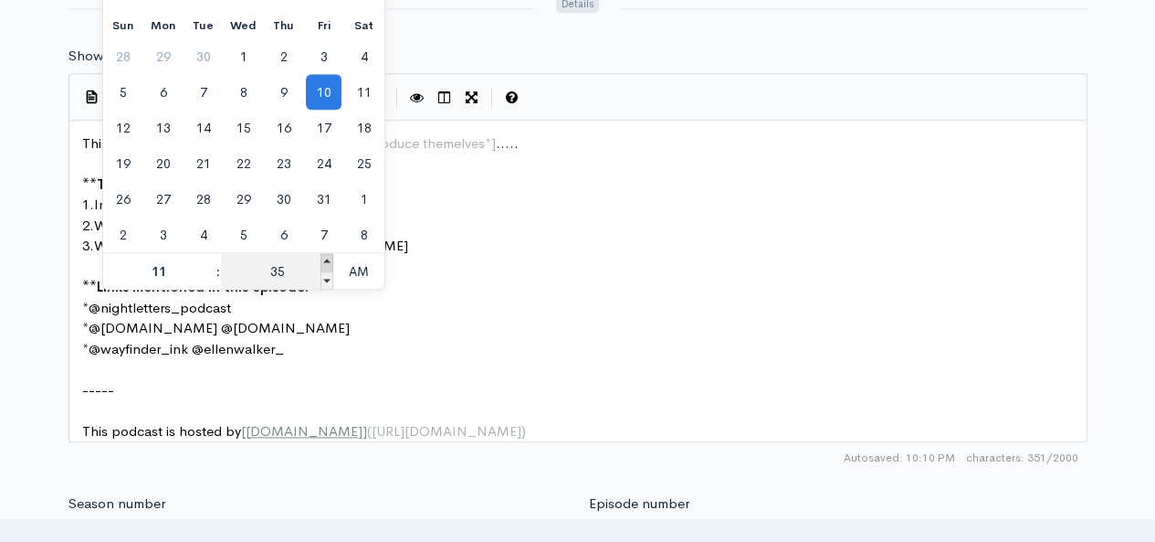
type input "October, 10 2025 11:40"
type input "40"
click at [327, 256] on span at bounding box center [327, 262] width 13 height 18
type input "October, 10 2025 11:45"
type input "45"
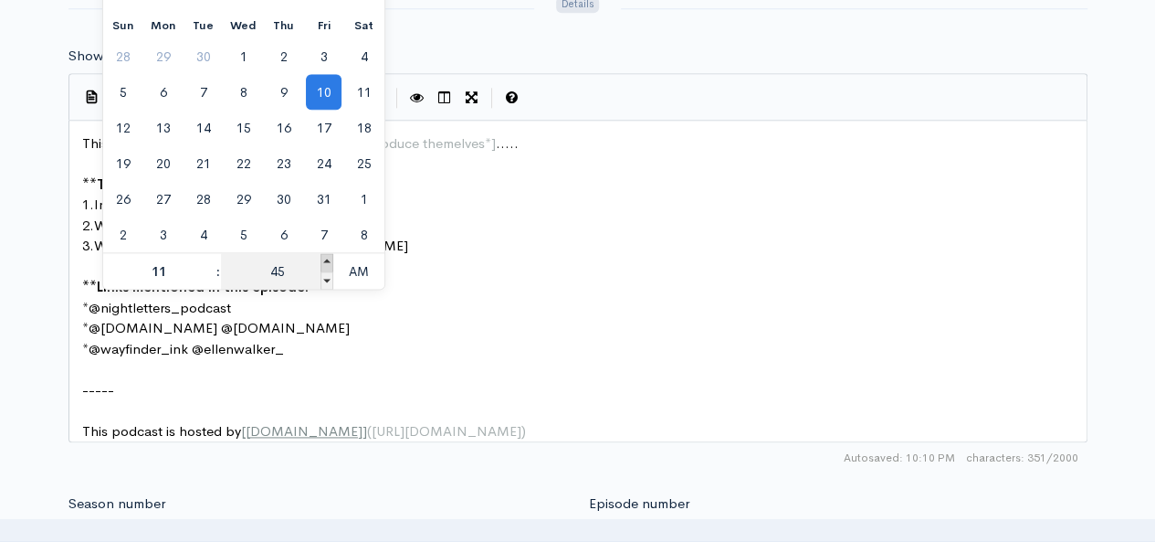
click at [327, 256] on span at bounding box center [327, 262] width 13 height 18
type input "October, 10 2025 11:50"
type input "50"
click at [327, 256] on span at bounding box center [327, 262] width 13 height 18
type input "October, 10 2025 11:55"
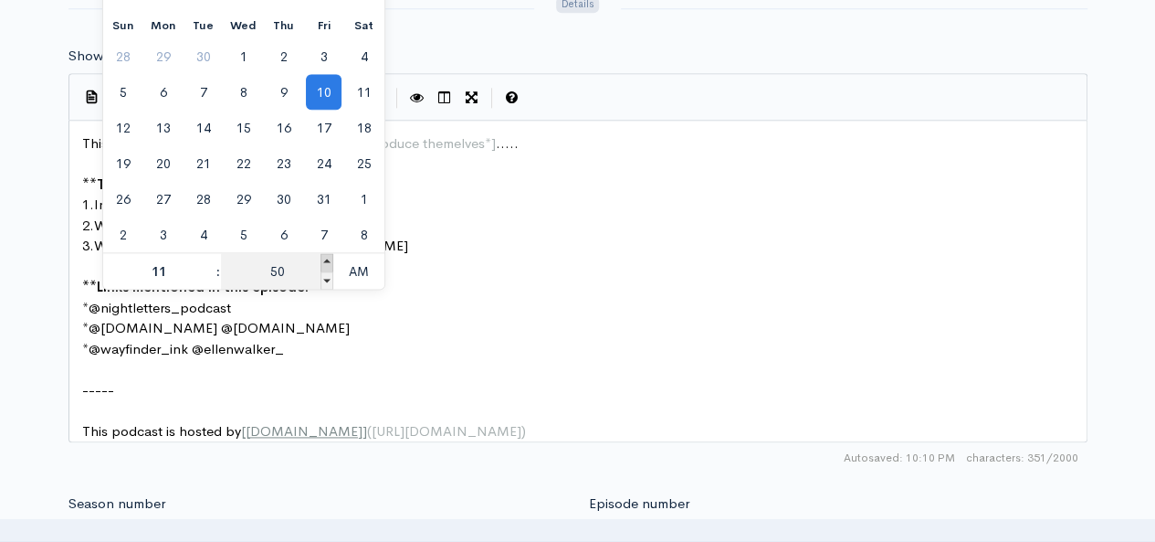
type input "55"
click at [327, 256] on span at bounding box center [327, 262] width 13 height 18
type input "October, 10 2025 12:00"
type input "12"
type input "00"
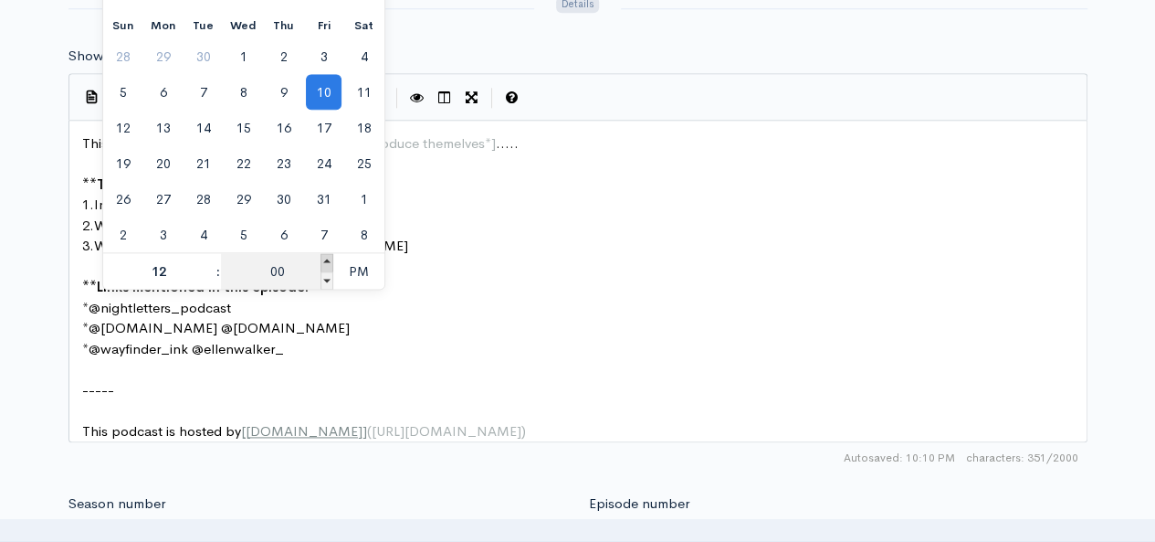
click at [327, 256] on span at bounding box center [327, 262] width 13 height 18
type input "October, 10 2025 12:05"
type input "05"
click at [327, 256] on span at bounding box center [327, 262] width 13 height 18
type input "October, 10 2025 12:10"
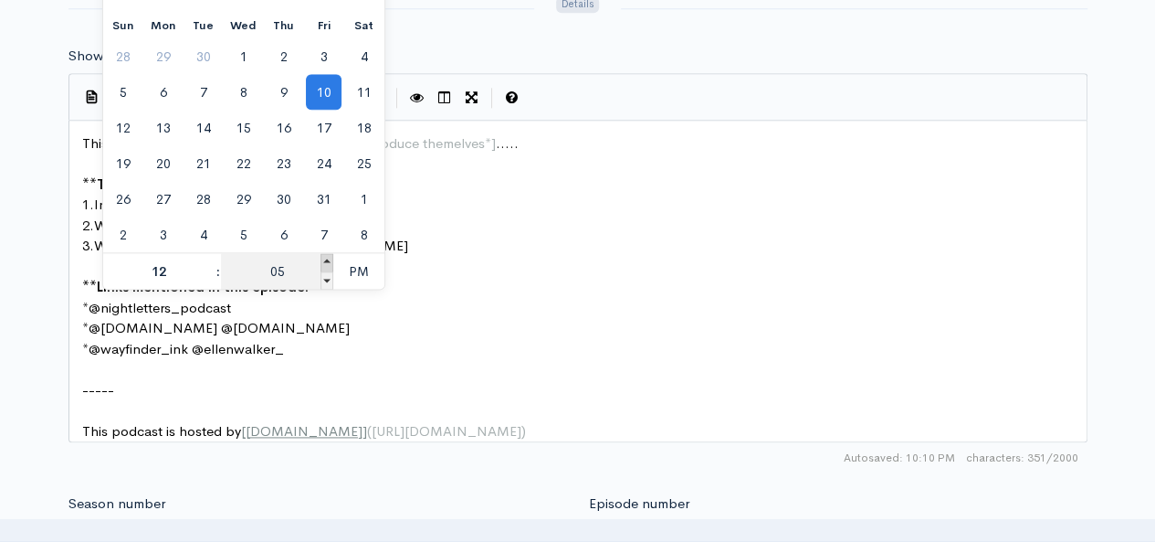
type input "10"
click at [327, 256] on span at bounding box center [327, 262] width 13 height 18
type input "October, 10 2025 12:15"
type input "15"
click at [327, 256] on span at bounding box center [327, 262] width 13 height 18
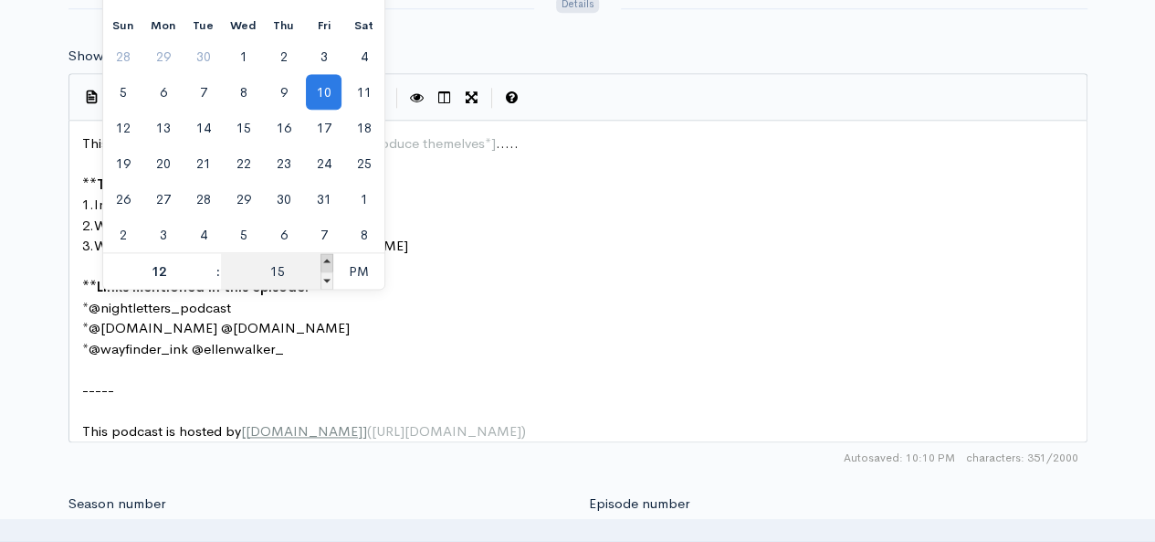
type input "October, 10 2025 12:20"
type input "20"
click at [327, 256] on span at bounding box center [327, 262] width 13 height 18
type input "October, 10 2025 12:25"
type input "25"
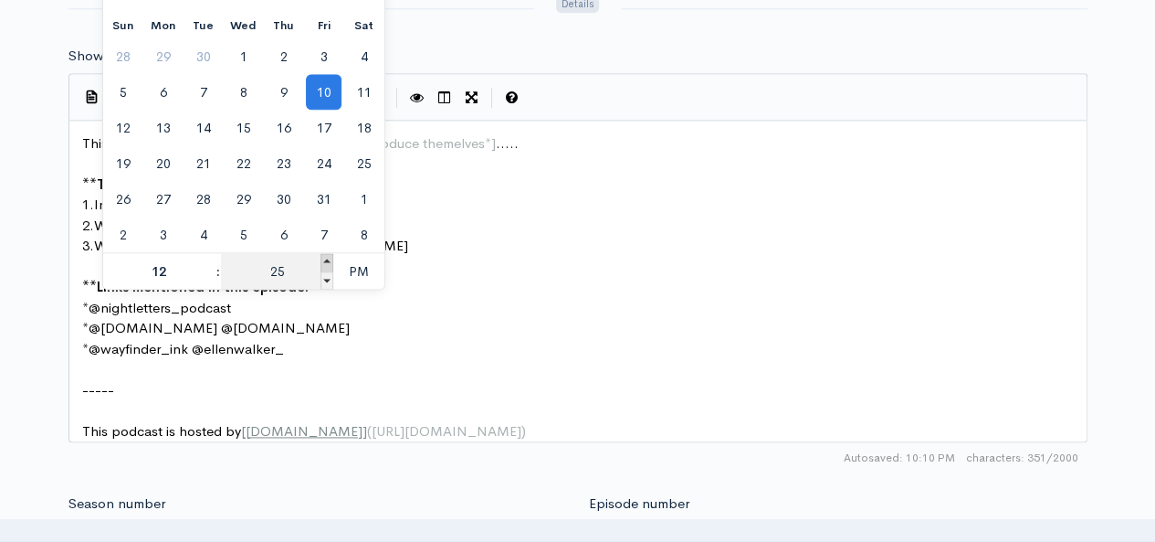
click at [327, 256] on span at bounding box center [327, 262] width 13 height 18
type input "October, 10 2025 12:30"
type input "30"
click at [327, 256] on span at bounding box center [327, 262] width 13 height 18
type input "October, 10 2025 12:35"
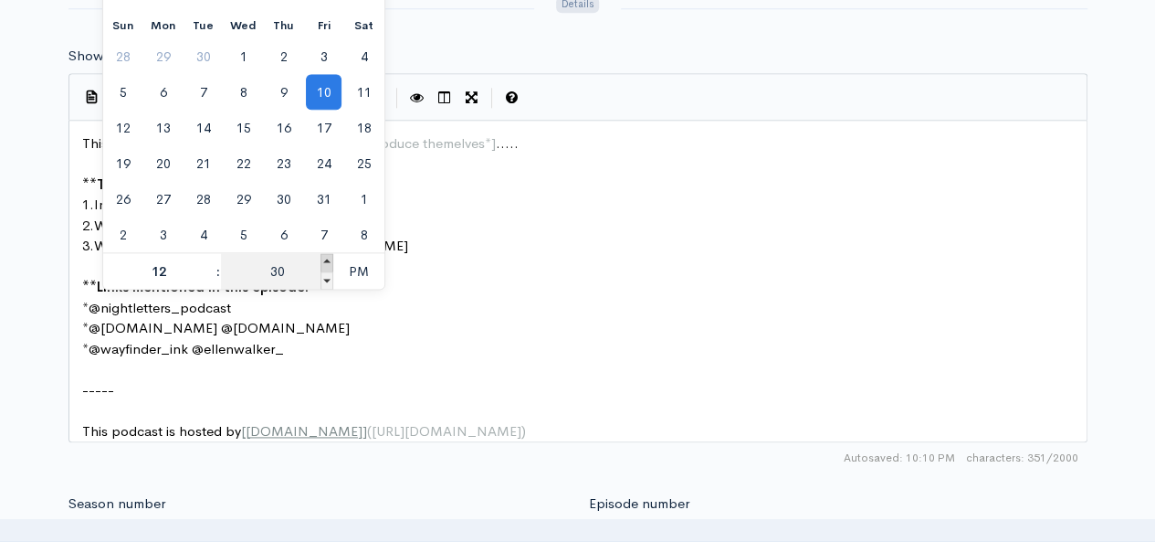
type input "35"
click at [327, 256] on span at bounding box center [327, 262] width 13 height 18
type input "October, 10 2025 12:40"
type input "40"
click at [327, 256] on span at bounding box center [327, 262] width 13 height 18
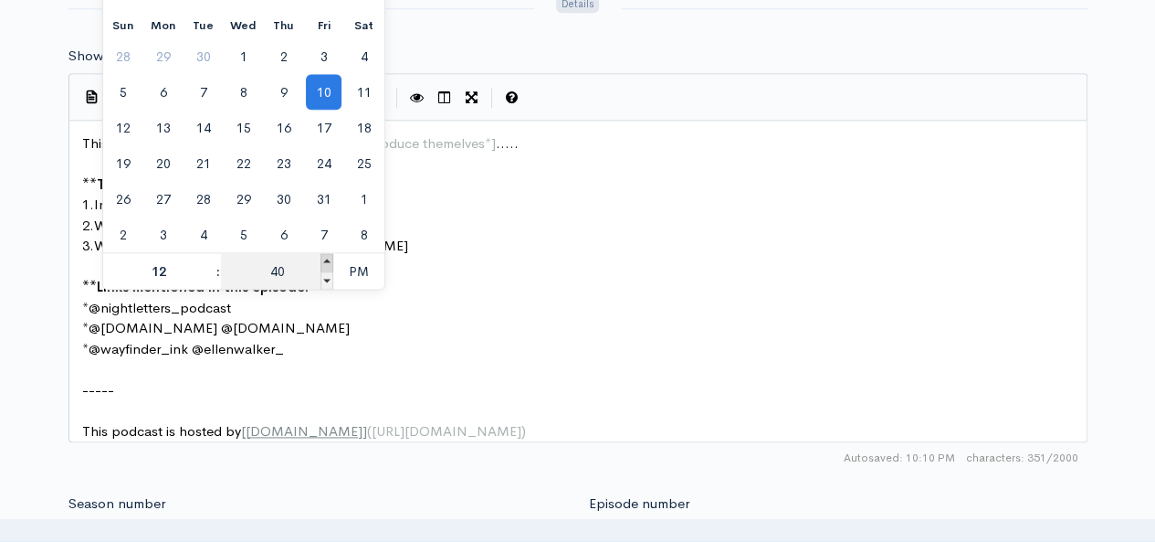
type input "October, 10 2025 12:45"
type input "45"
click at [327, 256] on span at bounding box center [327, 262] width 13 height 18
type input "October, 10 2025 12:50"
type input "50"
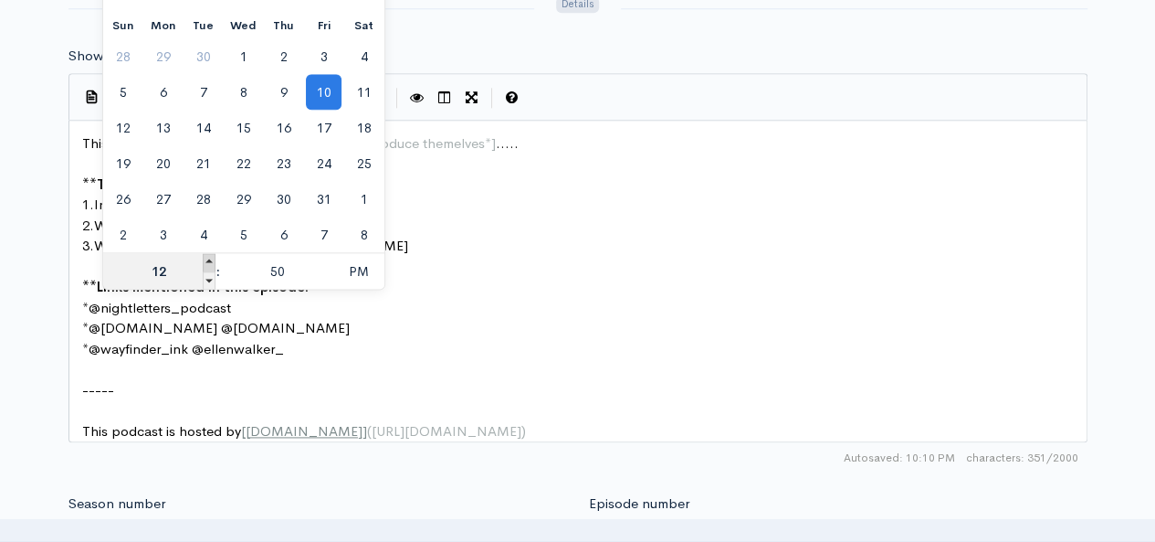
click at [212, 258] on span at bounding box center [209, 262] width 13 height 18
type input "October, 10 2025 13:50"
type input "01"
click at [207, 280] on span at bounding box center [209, 280] width 13 height 18
type input "October, 10 2025 12:50"
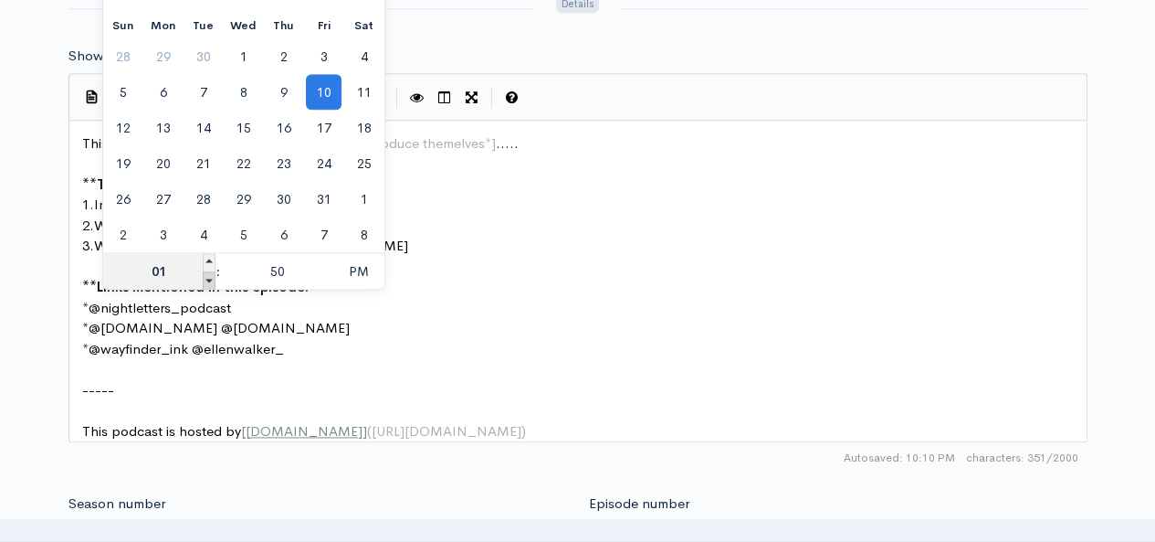
type input "12"
click at [207, 280] on span at bounding box center [209, 280] width 13 height 18
type input "October, 10 2025 11:50"
type input "11"
click at [207, 280] on span at bounding box center [209, 280] width 13 height 18
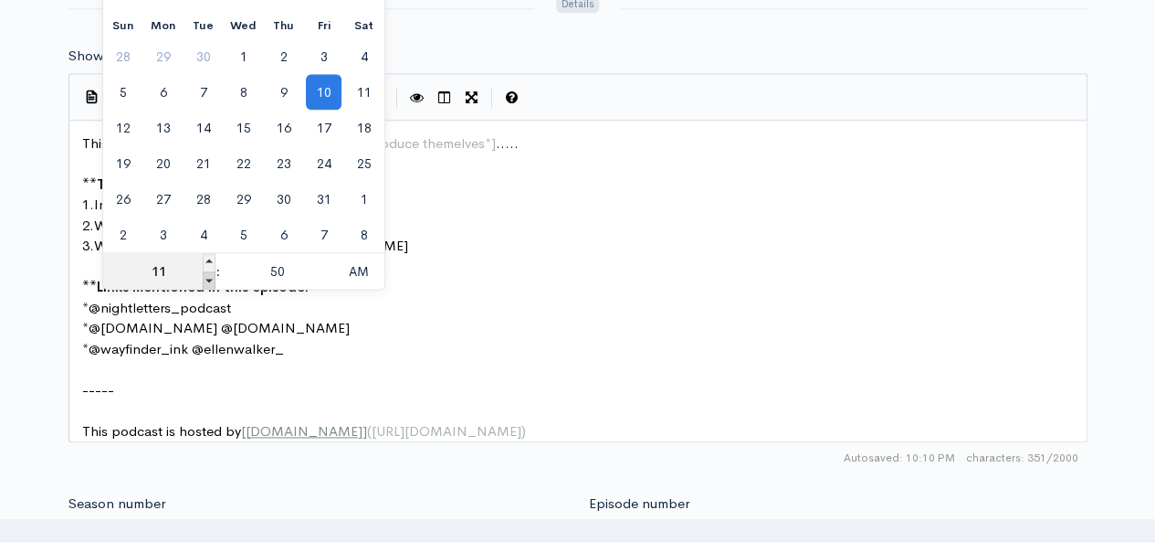
type input "October, 10 2025 10:50"
type input "10"
click at [327, 279] on span at bounding box center [327, 280] width 13 height 18
type input "October, 10 2025 10:45"
type input "45"
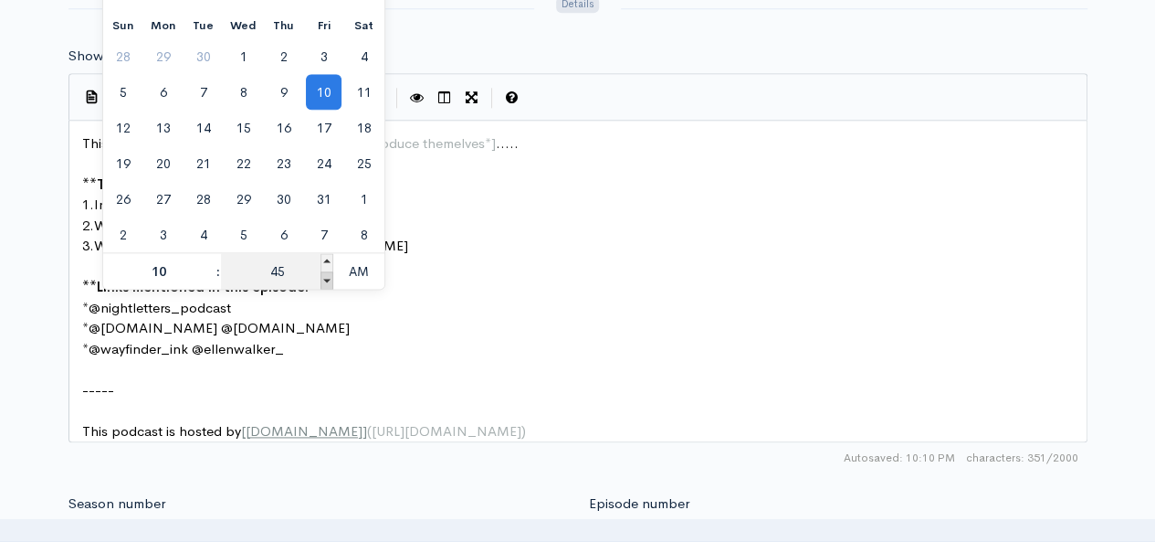
click at [327, 279] on span at bounding box center [327, 280] width 13 height 18
type input "October, 10 2025 10:40"
type input "40"
click at [327, 279] on span at bounding box center [327, 280] width 13 height 18
type input "October, 10 2025 10:35"
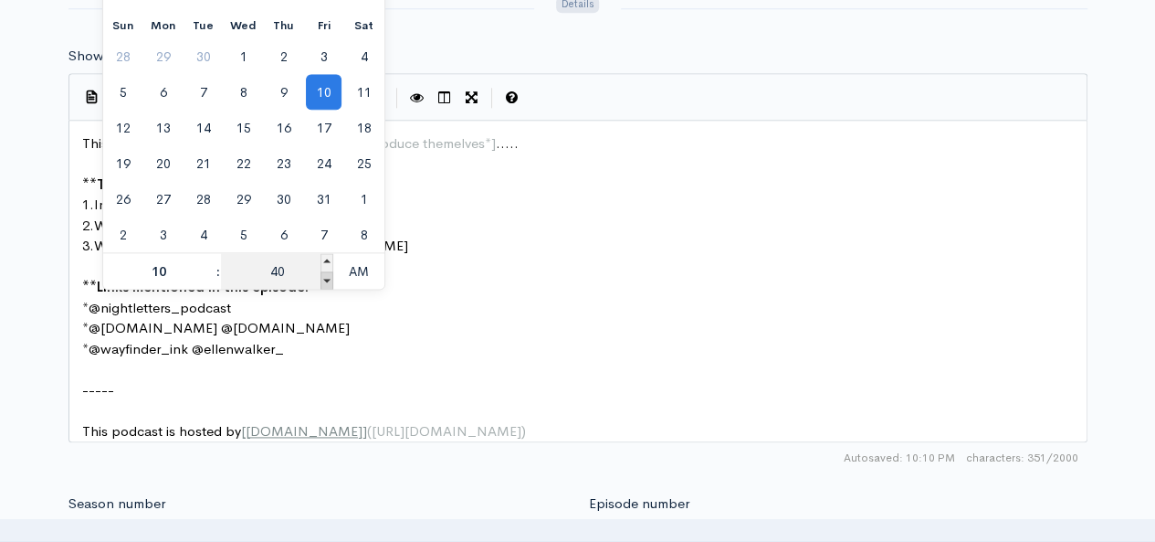
type input "35"
click at [327, 279] on span at bounding box center [327, 280] width 13 height 18
type input "October, 10 2025 10:30"
type input "30"
click at [327, 279] on span at bounding box center [327, 280] width 13 height 18
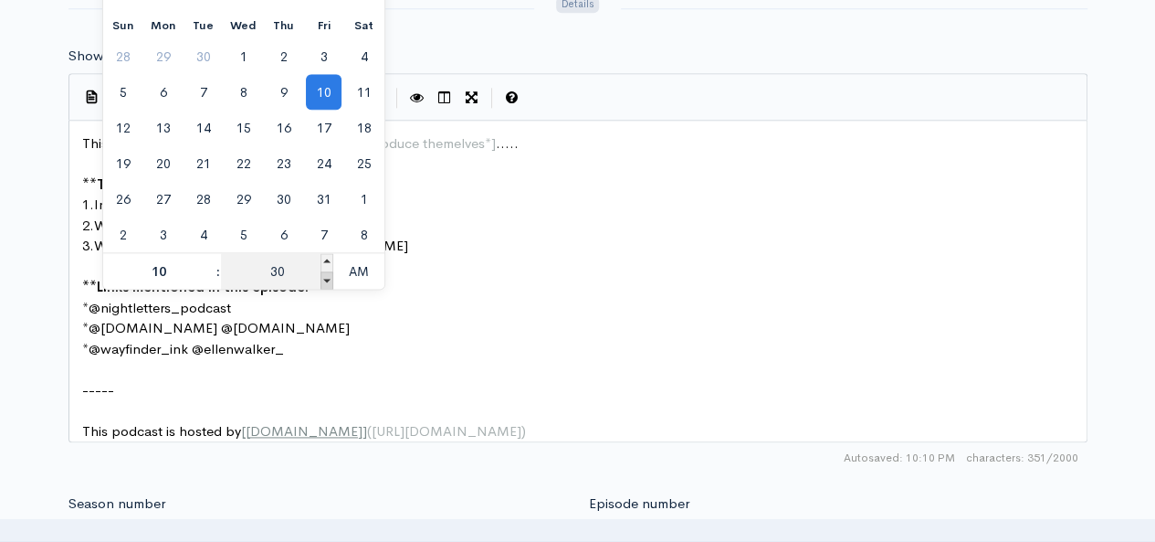
type input "October, 10 2025 10:25"
type input "25"
click at [327, 279] on span at bounding box center [327, 280] width 13 height 18
type input "October, 10 2025 10:20"
type input "20"
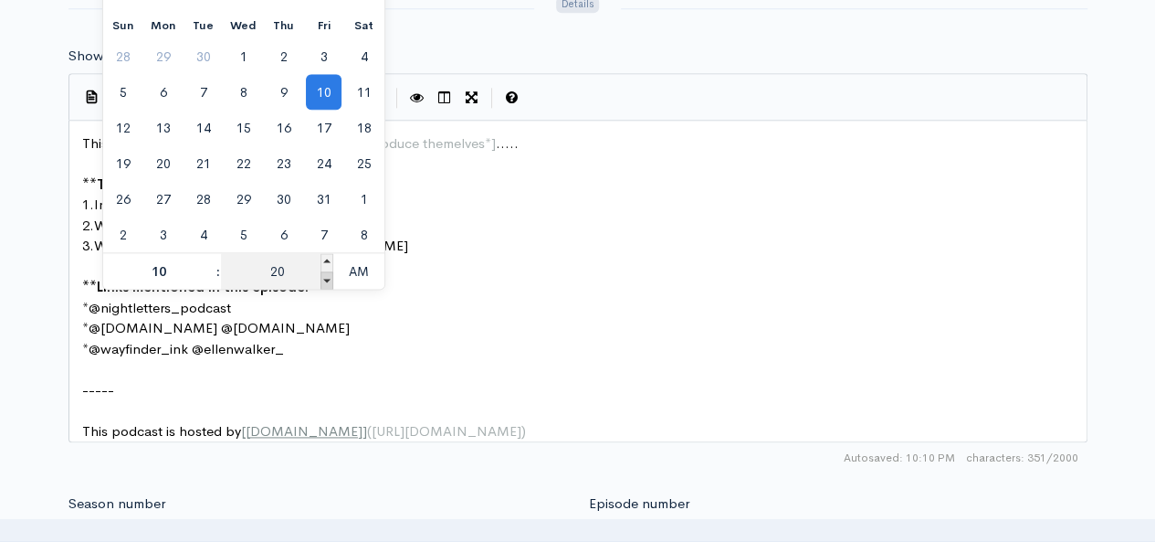
click at [327, 279] on span at bounding box center [327, 280] width 13 height 18
type input "October, 10 2025 10:15"
type input "15"
click at [327, 279] on span at bounding box center [327, 280] width 13 height 18
type input "October, 10 2025 10:10"
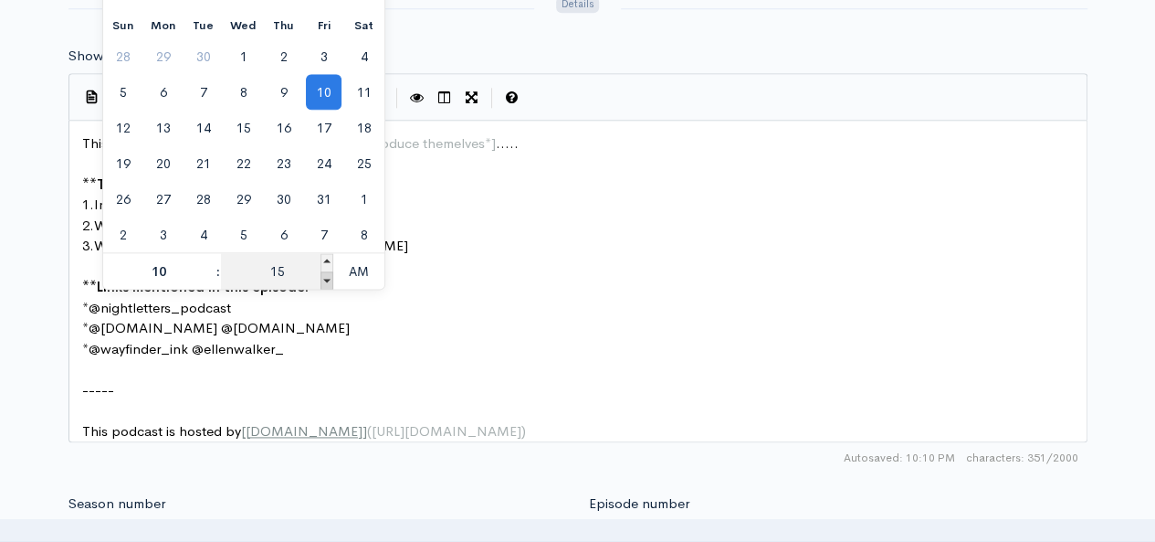
type input "10"
click at [327, 279] on span at bounding box center [327, 280] width 13 height 18
type input "October, 10 2025 10:05"
type input "05"
click at [327, 279] on span at bounding box center [327, 280] width 13 height 18
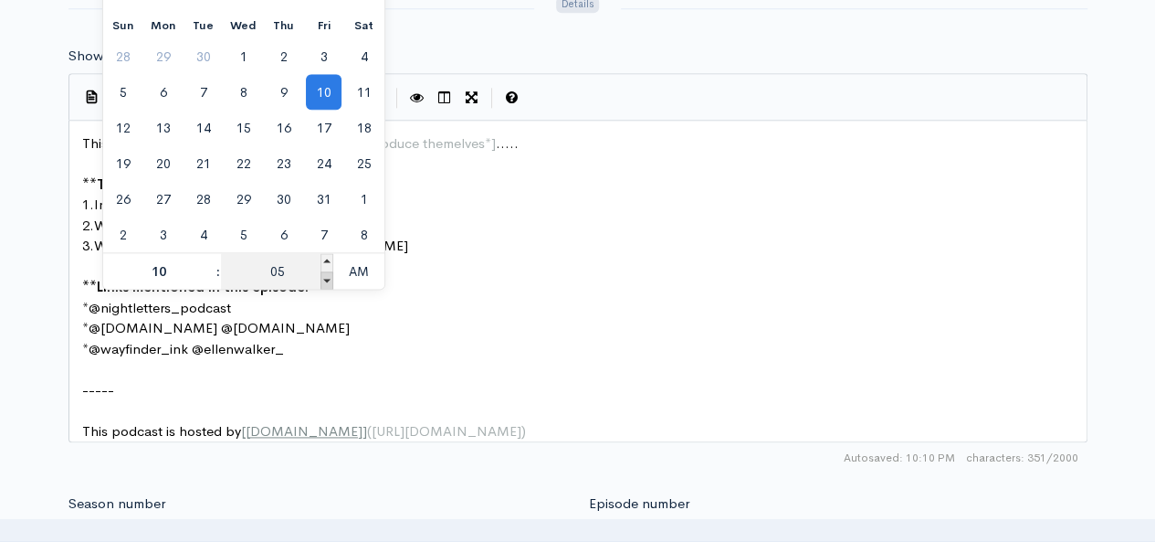
type input "October, 10 2025 10:00"
type input "00"
click at [327, 261] on span at bounding box center [327, 262] width 13 height 18
type input "October, 10 2025 10:05"
type input "05"
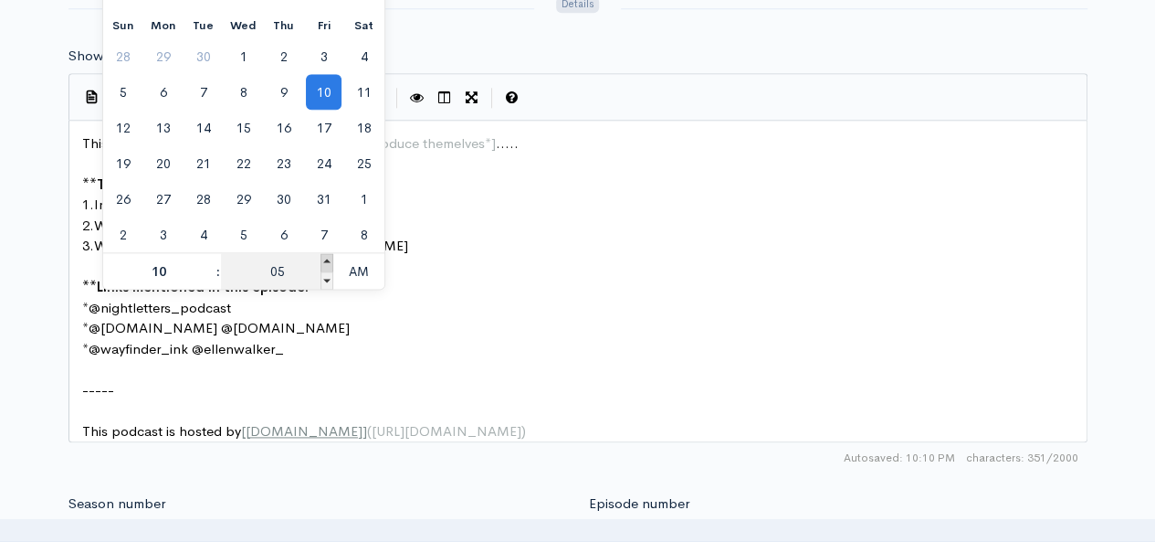
click at [327, 261] on span at bounding box center [327, 262] width 13 height 18
type input "October, 10 2025 10:10"
type input "10"
click at [327, 261] on span at bounding box center [327, 262] width 13 height 18
type input "October, 10 2025 10:15"
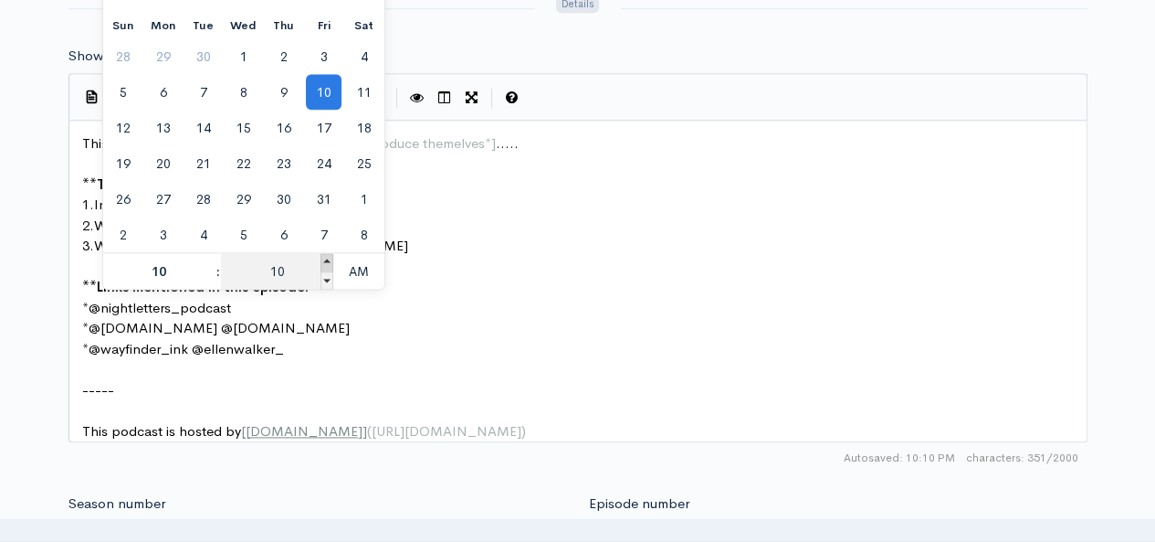
type input "15"
click at [327, 261] on span at bounding box center [327, 262] width 13 height 18
type input "October, 10 2025 10:20"
type input "20"
click at [327, 274] on span at bounding box center [327, 280] width 13 height 18
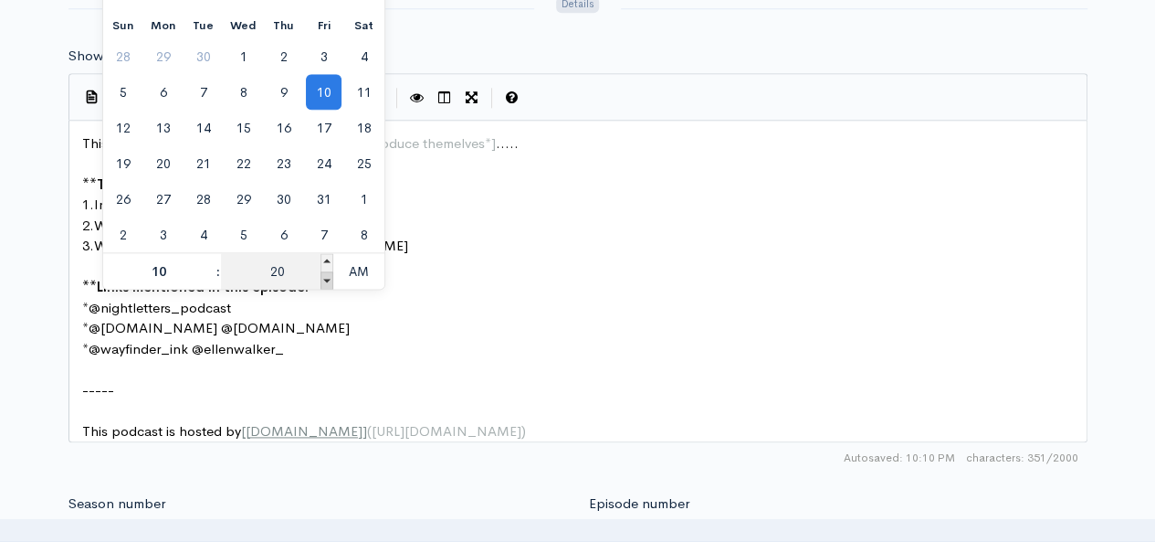
type input "October, 10 2025 10:15"
type input "15"
click at [352, 274] on span "AM" at bounding box center [358, 271] width 50 height 37
click at [326, 279] on span at bounding box center [327, 280] width 13 height 18
type input "October, 10 2025 22:10"
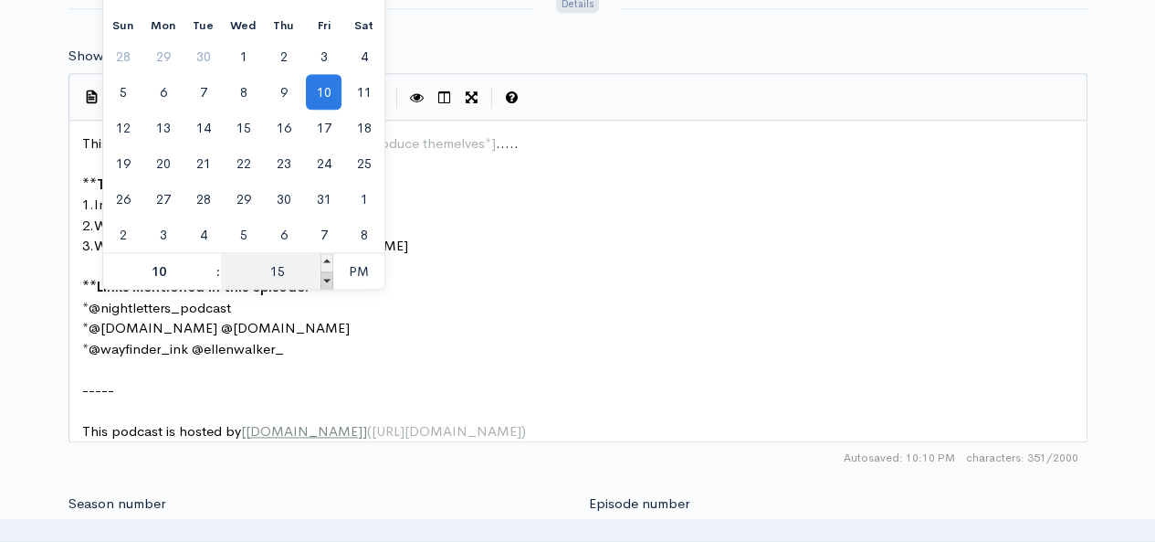
type input "10"
click at [329, 257] on span at bounding box center [327, 262] width 13 height 18
type input "October, 10 2025 22:15"
type input "15"
click at [654, 383] on pre "-----" at bounding box center [585, 390] width 1013 height 21
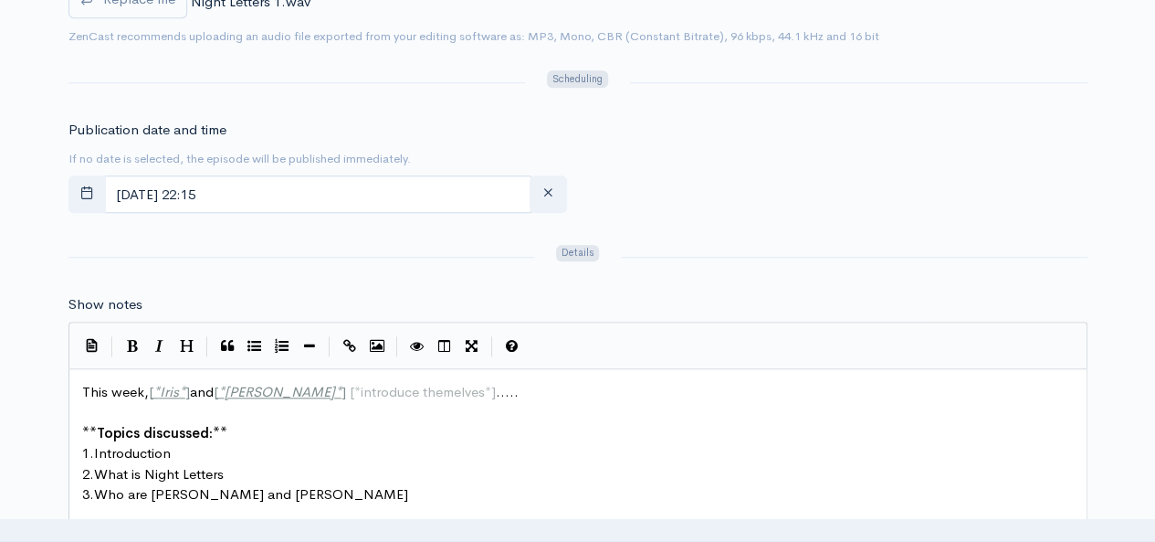
scroll to position [793, 0]
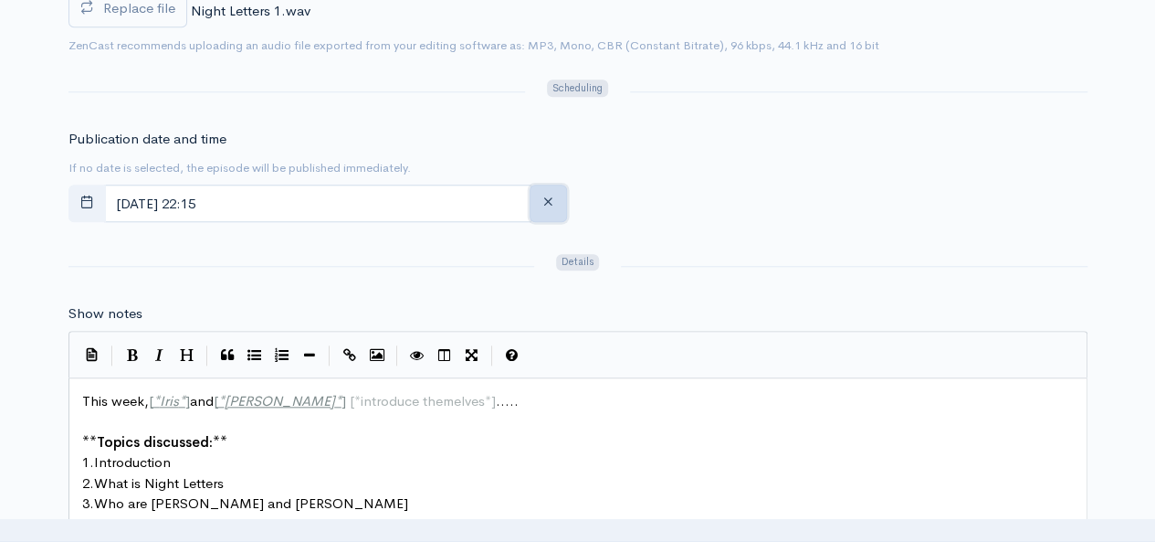
click at [550, 195] on icon "button" at bounding box center [549, 202] width 14 height 14
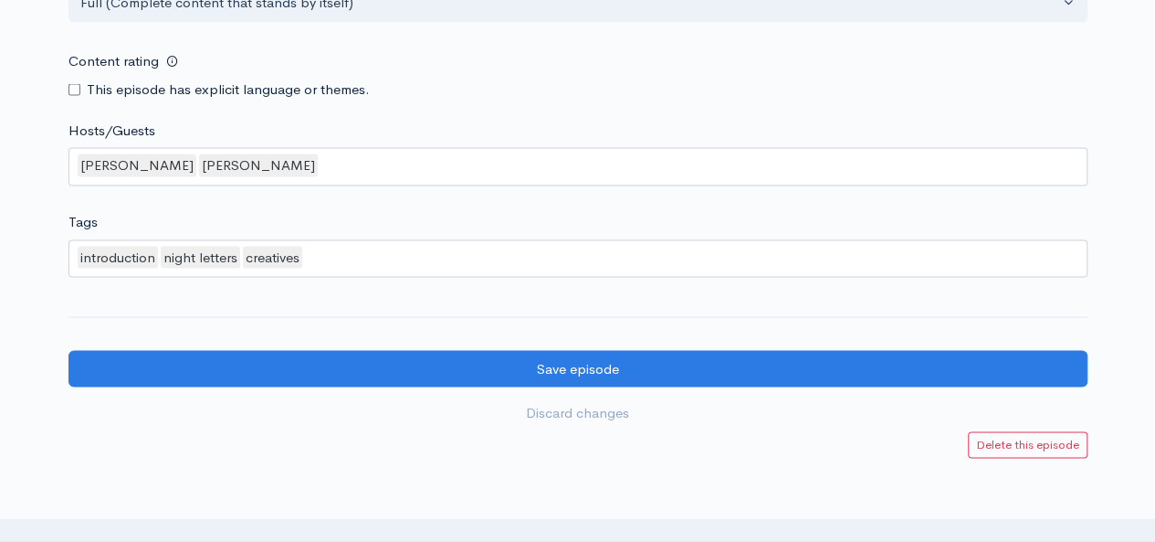
scroll to position [1674, 0]
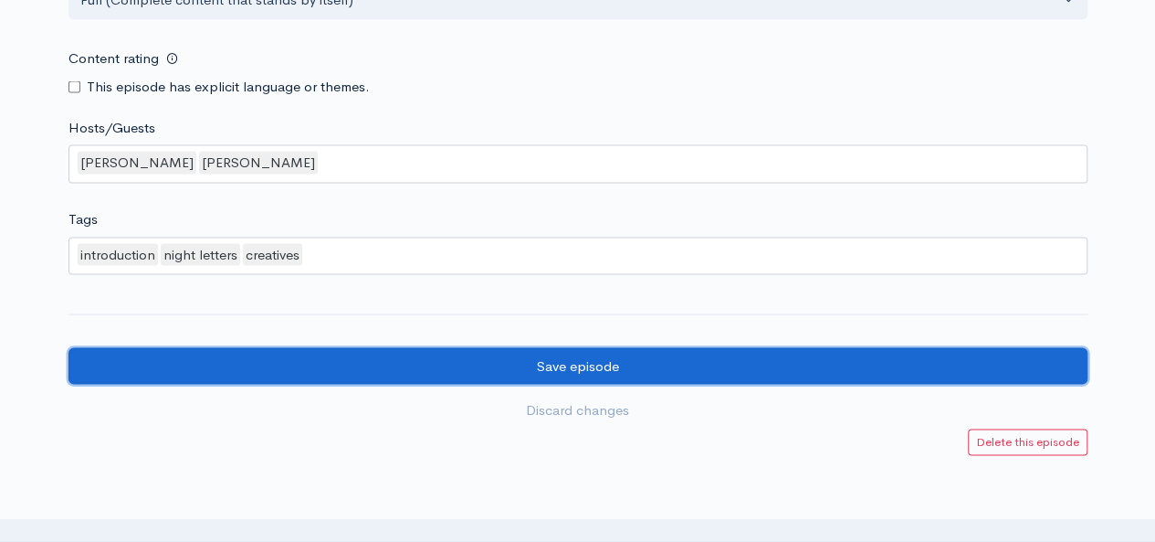
click at [992, 384] on input "Save episode" at bounding box center [577, 365] width 1019 height 37
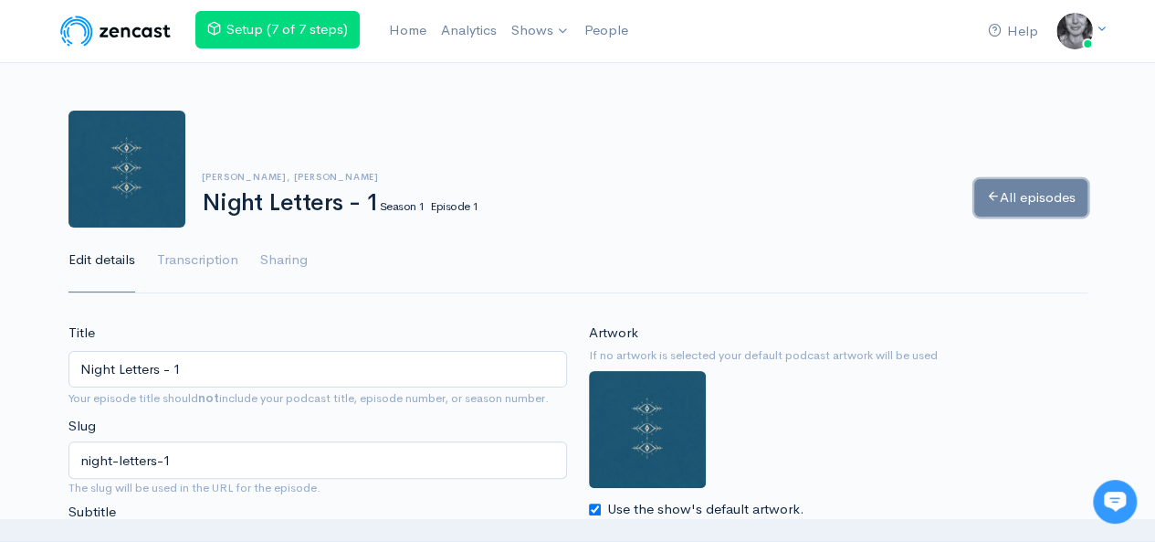
click at [1050, 193] on link "All episodes" at bounding box center [1030, 197] width 113 height 37
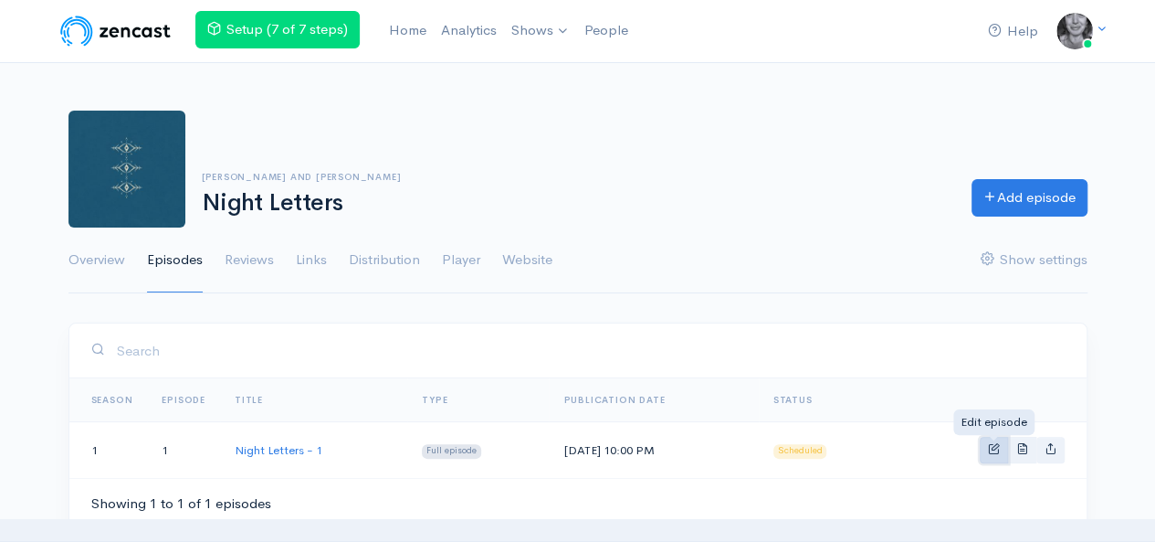
click at [1000, 445] on span "Basic example" at bounding box center [994, 448] width 12 height 12
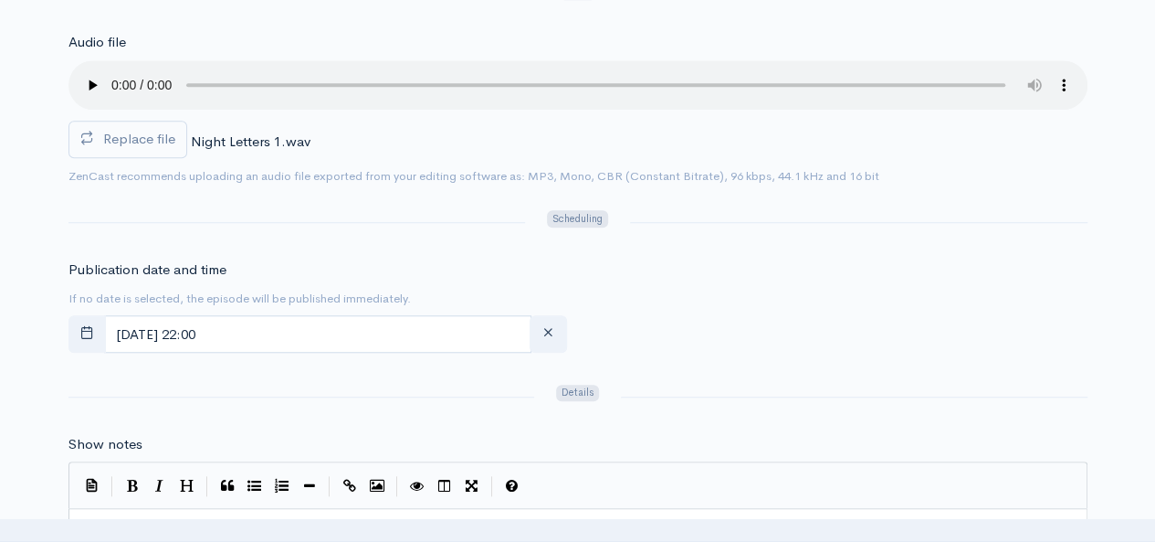
scroll to position [665, 0]
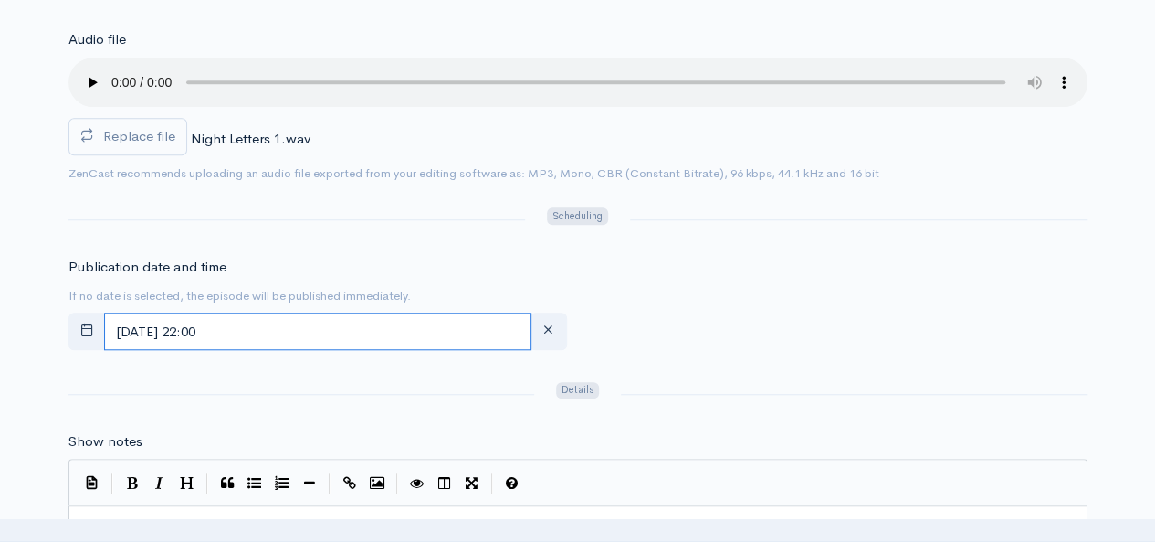
click at [400, 323] on input "[DATE] 22:00" at bounding box center [317, 330] width 427 height 37
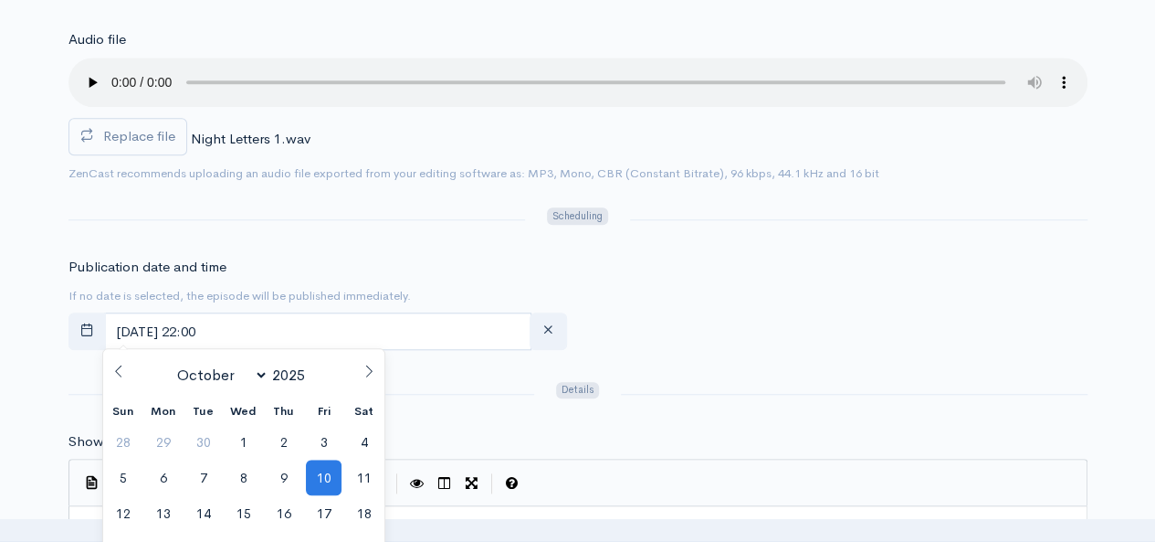
click at [119, 364] on icon at bounding box center [118, 370] width 13 height 13
select select "8"
click at [244, 434] on span "3" at bounding box center [244, 442] width 36 height 36
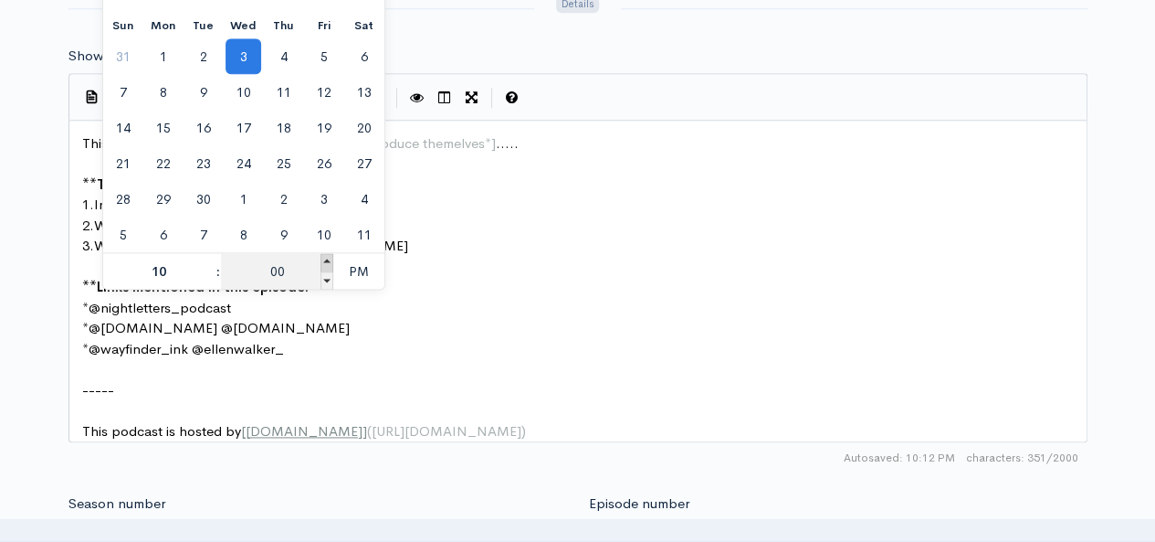
click at [326, 260] on span at bounding box center [327, 262] width 13 height 18
type input "September, 03 2025 22:05"
type input "05"
click at [326, 260] on span at bounding box center [327, 262] width 13 height 18
type input "September, 03 2025 22:10"
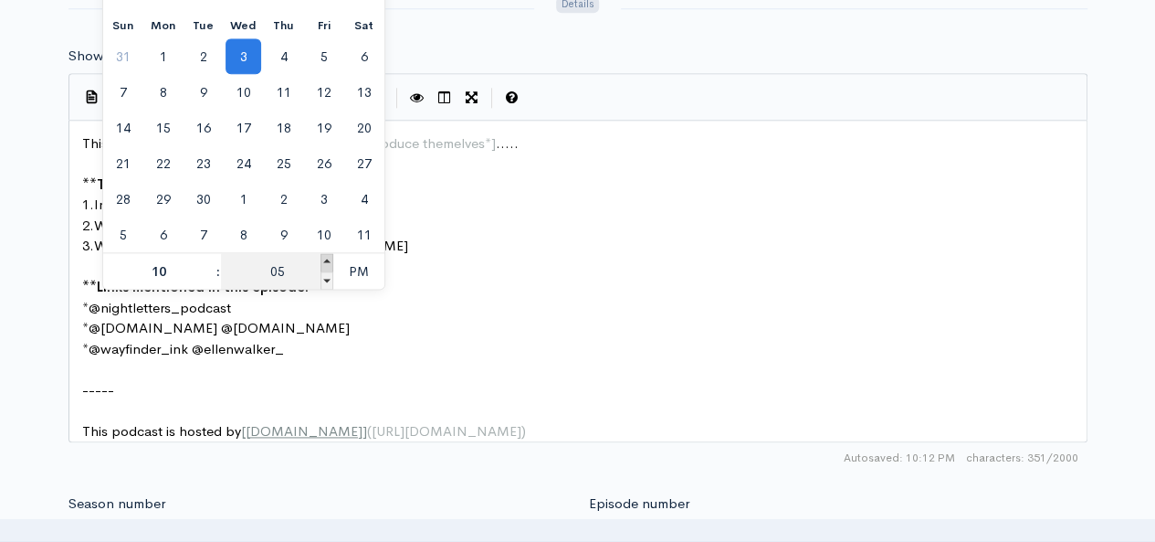
type input "10"
click at [326, 260] on span at bounding box center [327, 262] width 13 height 18
type input "[DATE] 22:15"
type input "15"
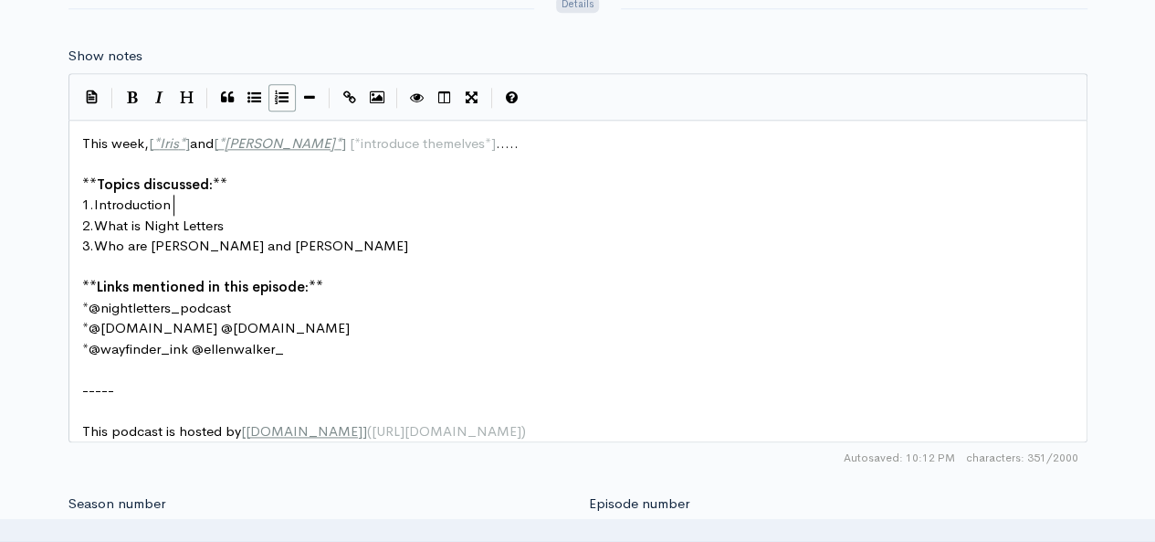
scroll to position [6, 0]
click at [459, 209] on pre "1. Introduction" at bounding box center [585, 205] width 1013 height 21
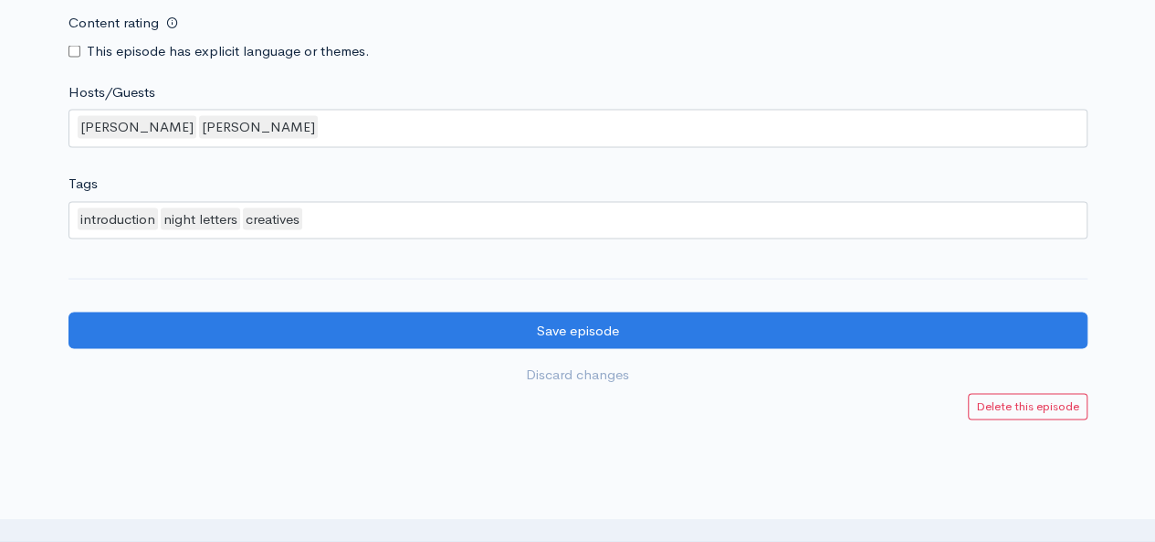
scroll to position [1830, 0]
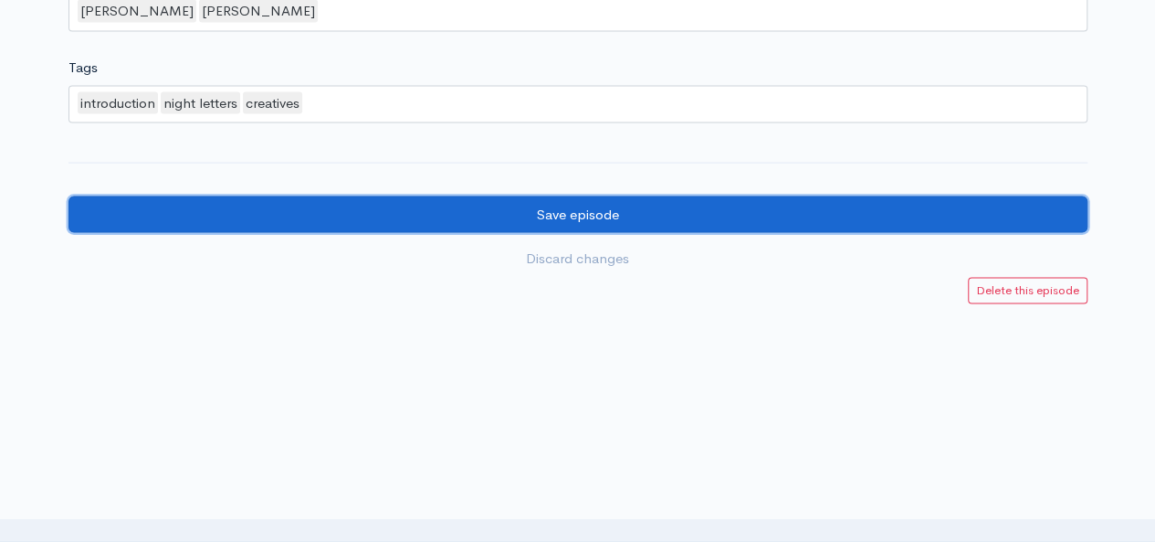
click at [943, 216] on input "Save episode" at bounding box center [577, 214] width 1019 height 37
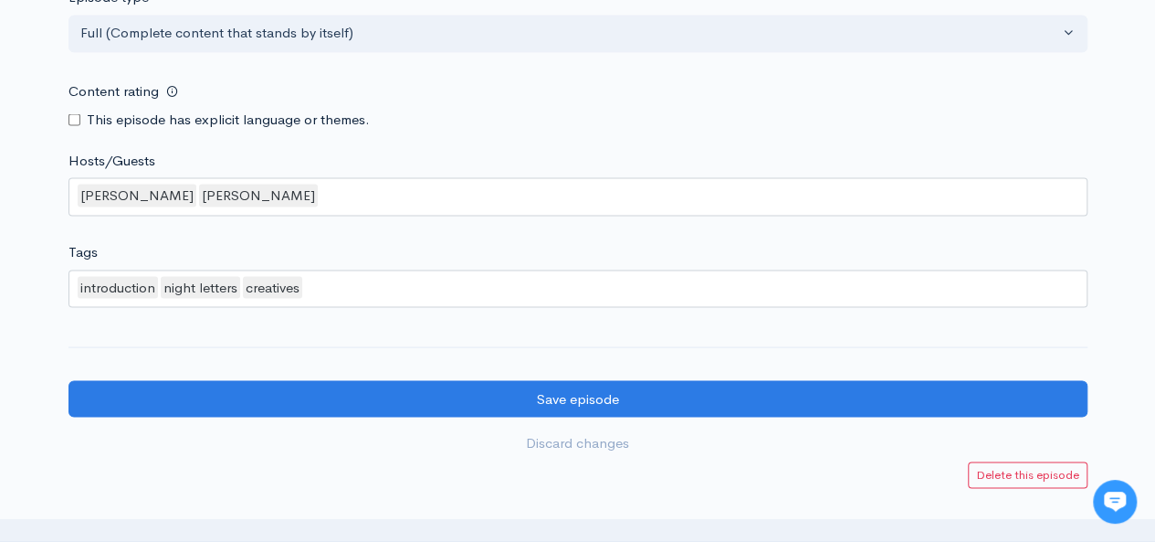
scroll to position [1646, 0]
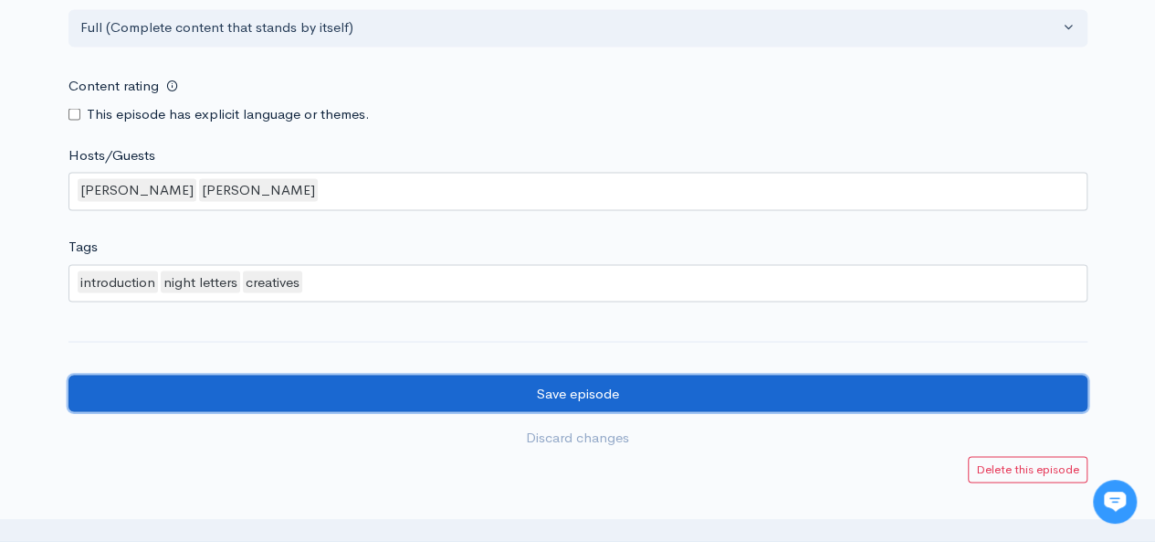
click at [901, 389] on input "Save episode" at bounding box center [577, 392] width 1019 height 37
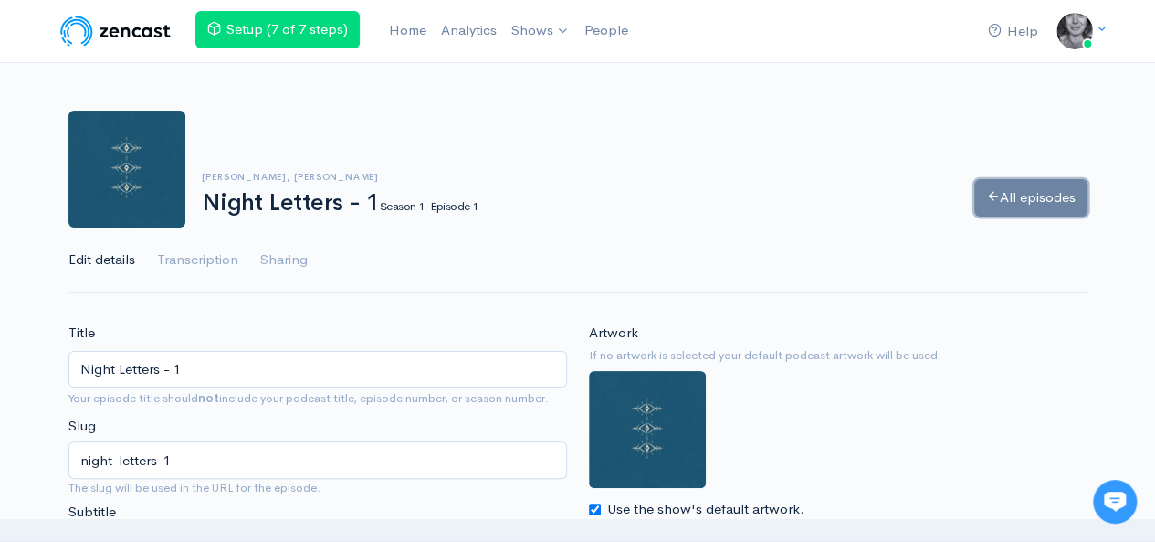
click at [1026, 186] on link "All episodes" at bounding box center [1030, 197] width 113 height 37
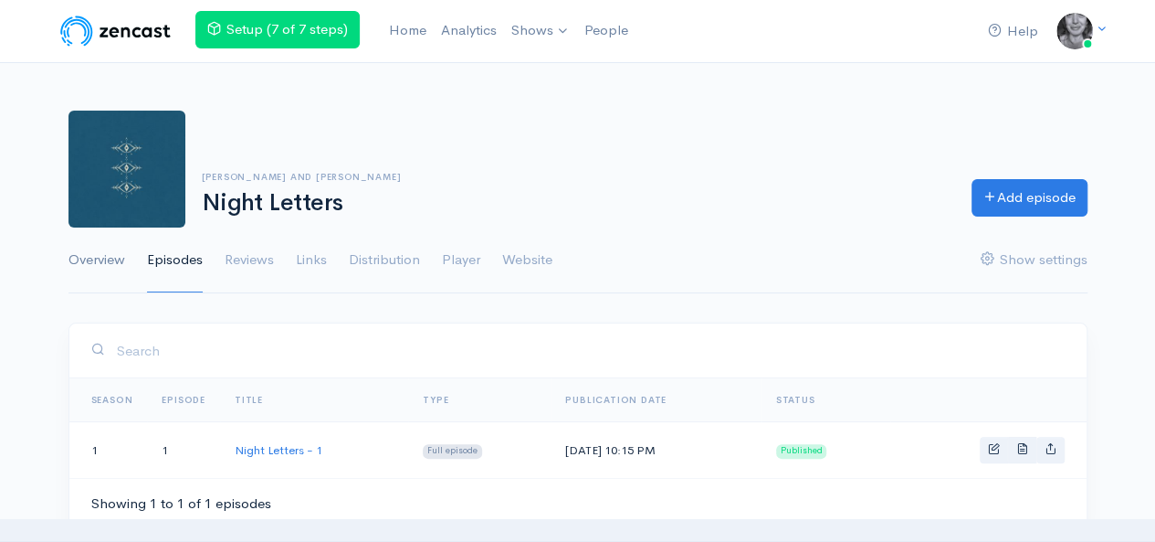
click at [121, 251] on link "Overview" at bounding box center [96, 260] width 57 height 66
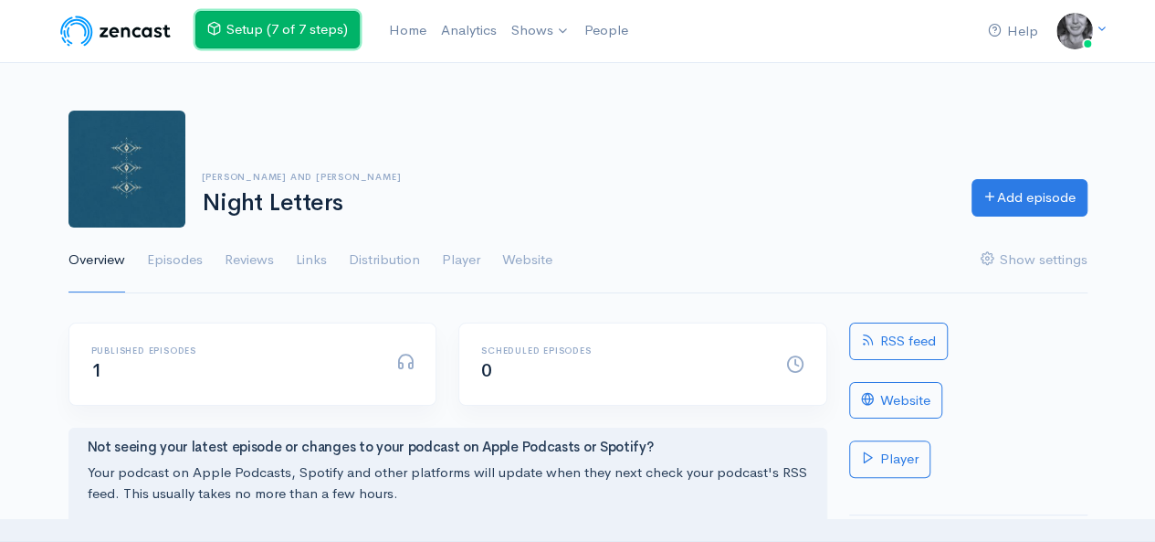
click at [311, 30] on link "Setup (7 of 7 steps)" at bounding box center [277, 29] width 164 height 37
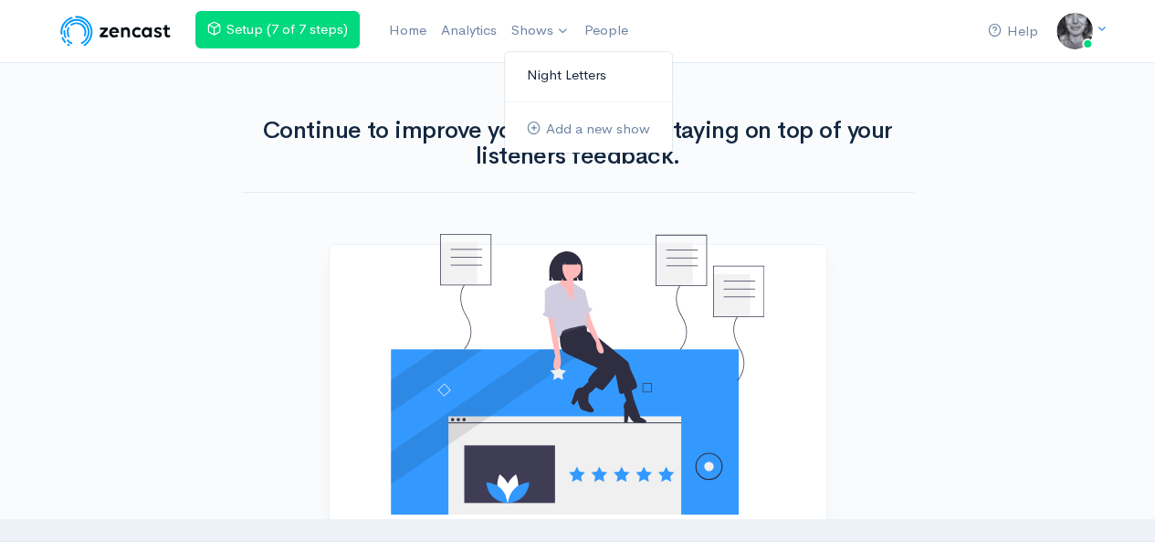
click at [544, 68] on link "Night Letters" at bounding box center [588, 75] width 167 height 32
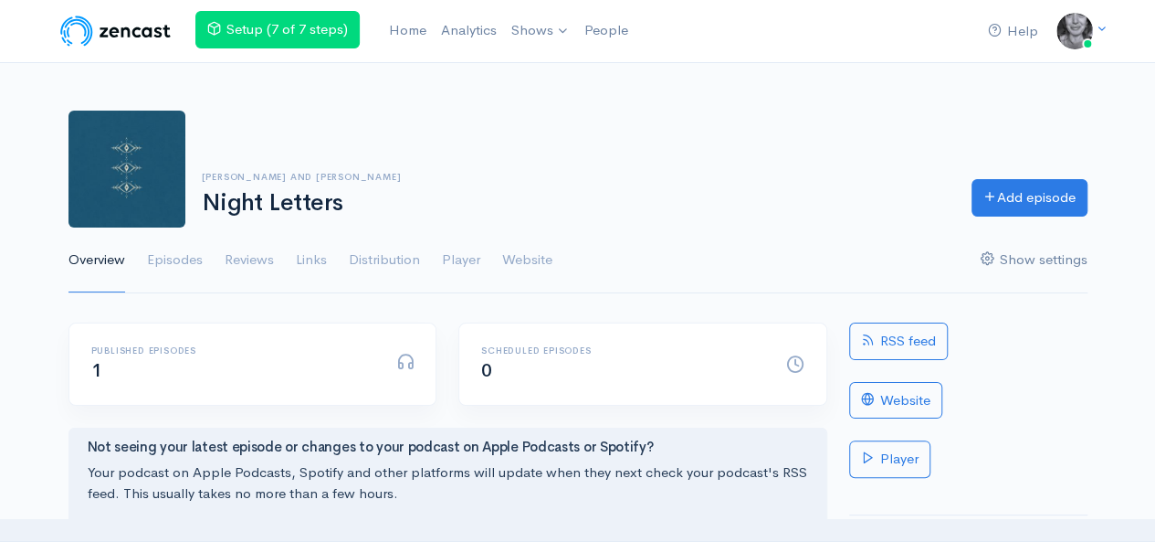
click at [1003, 259] on link "Show settings" at bounding box center [1034, 260] width 107 height 66
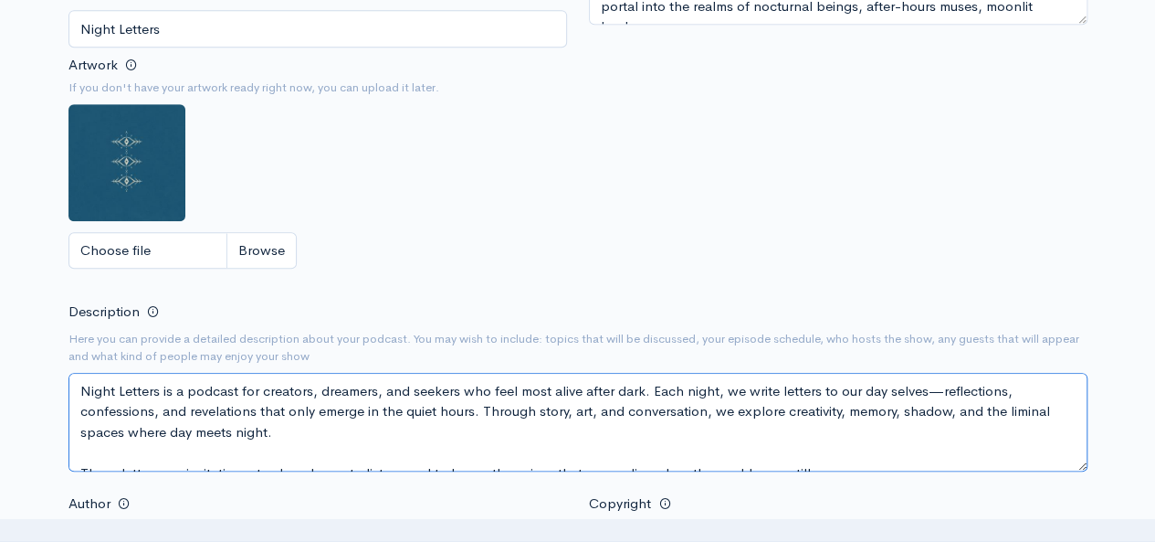
scroll to position [20, 0]
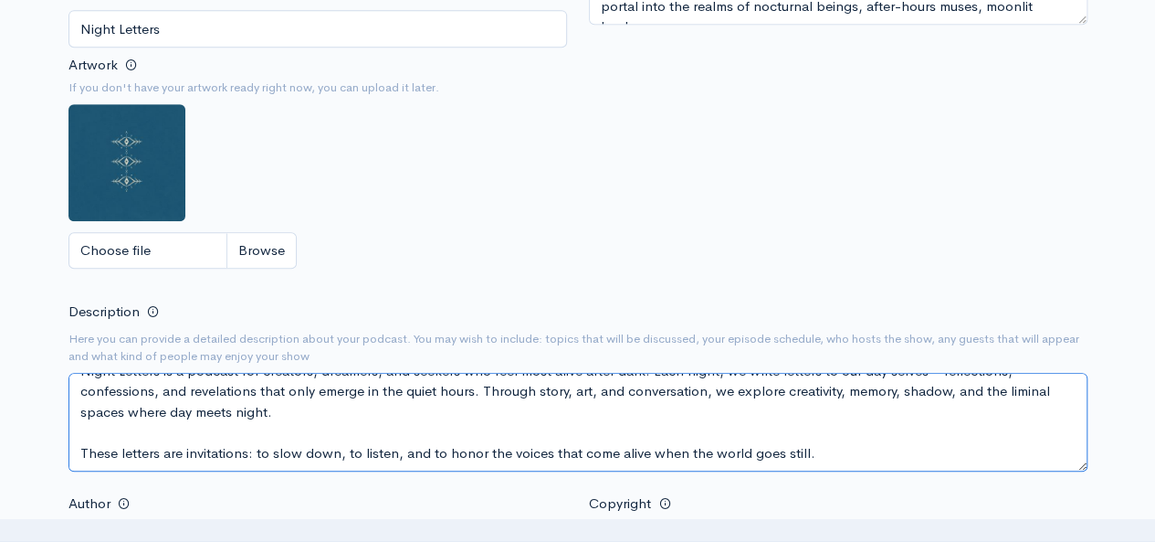
drag, startPoint x: 79, startPoint y: 390, endPoint x: 799, endPoint y: 451, distance: 722.2
click at [799, 451] on textarea "Night Letters is a podcast for creators, dreamers, and seekers who feel most al…" at bounding box center [577, 422] width 1019 height 99
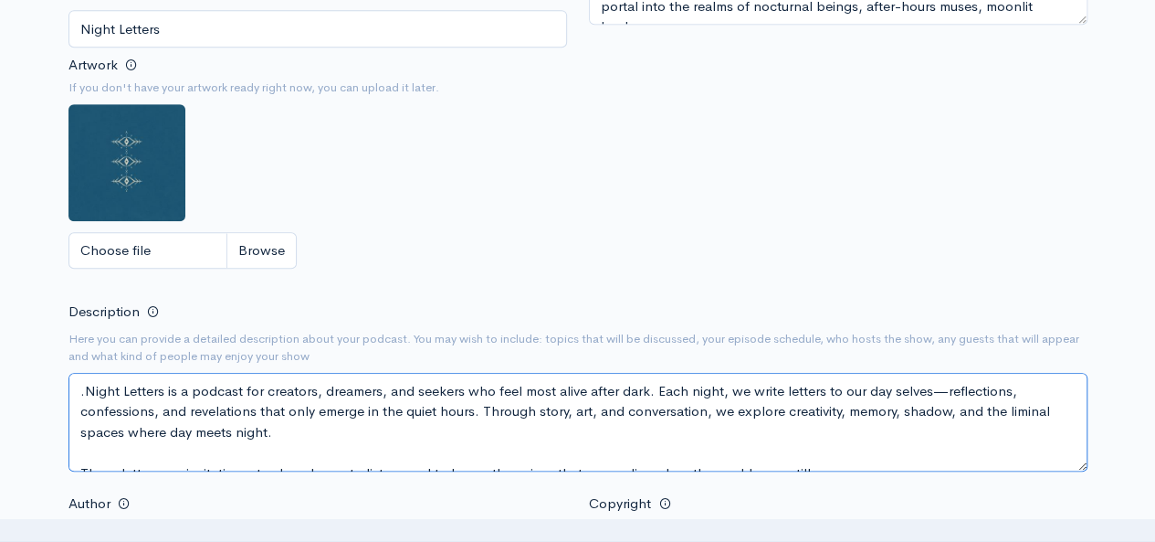
paste textarea "A podcast birthed in the hours between our waking and dreaming worlds. A portal…"
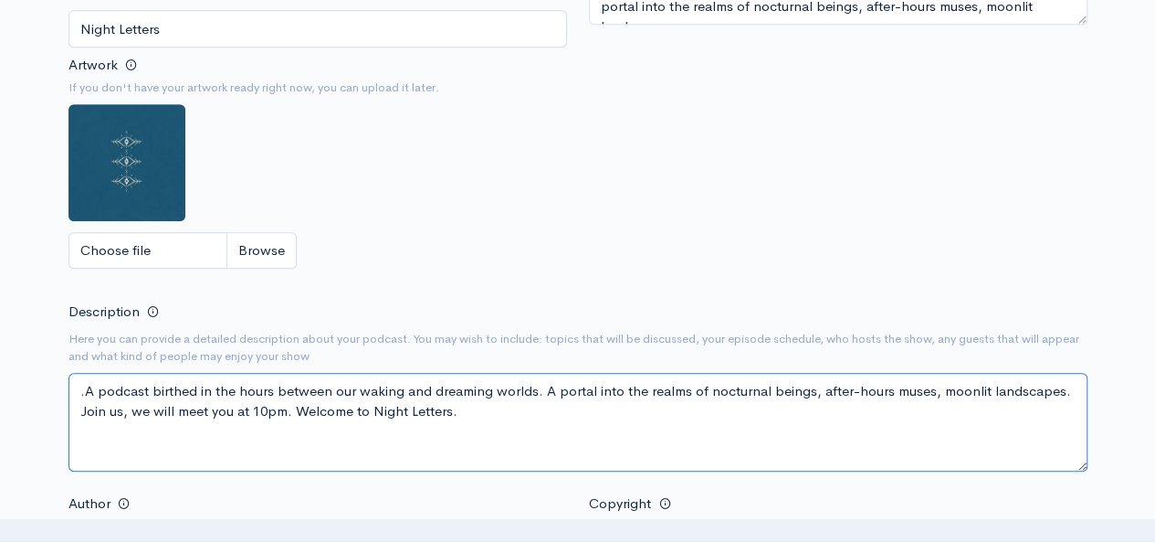
click at [300, 406] on textarea "Night Letters is a podcast for creators, dreamers, and seekers who feel most al…" at bounding box center [577, 422] width 1019 height 99
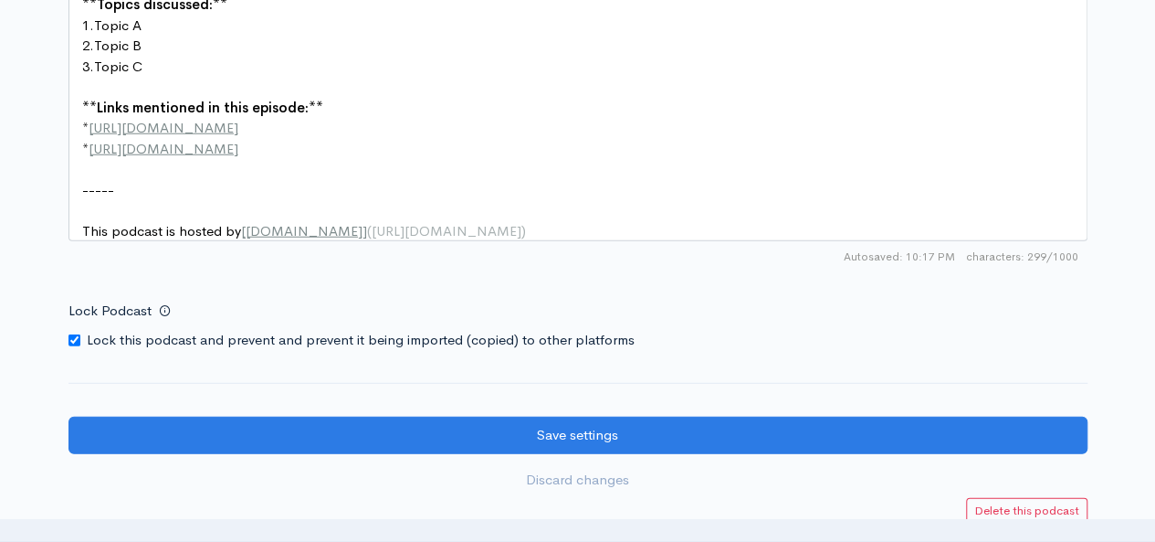
scroll to position [2393, 0]
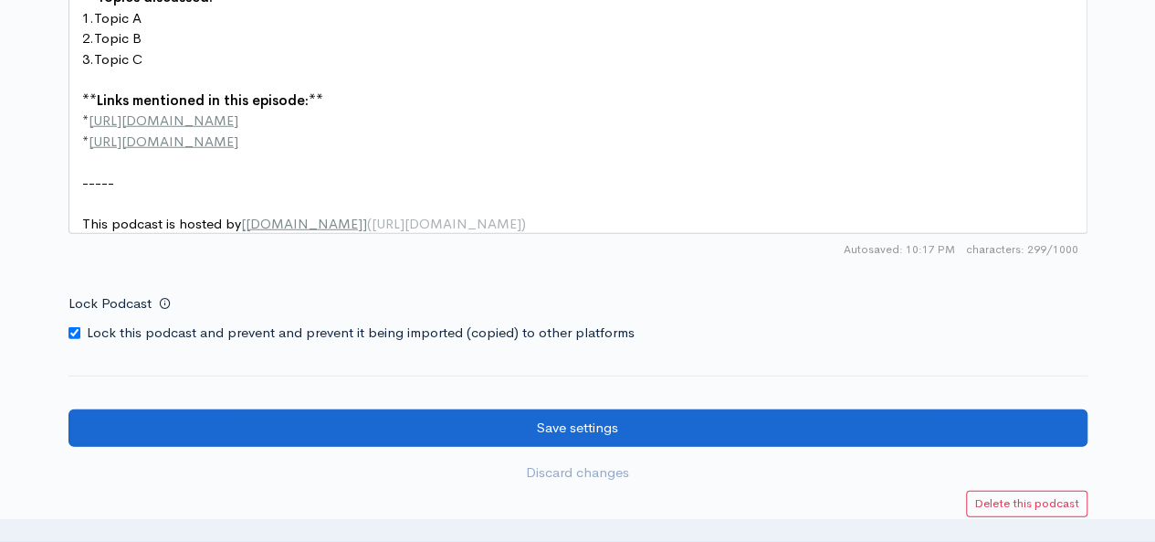
type textarea ".A podcast birthed in the hours between our waking and dreaming worlds. A porta…"
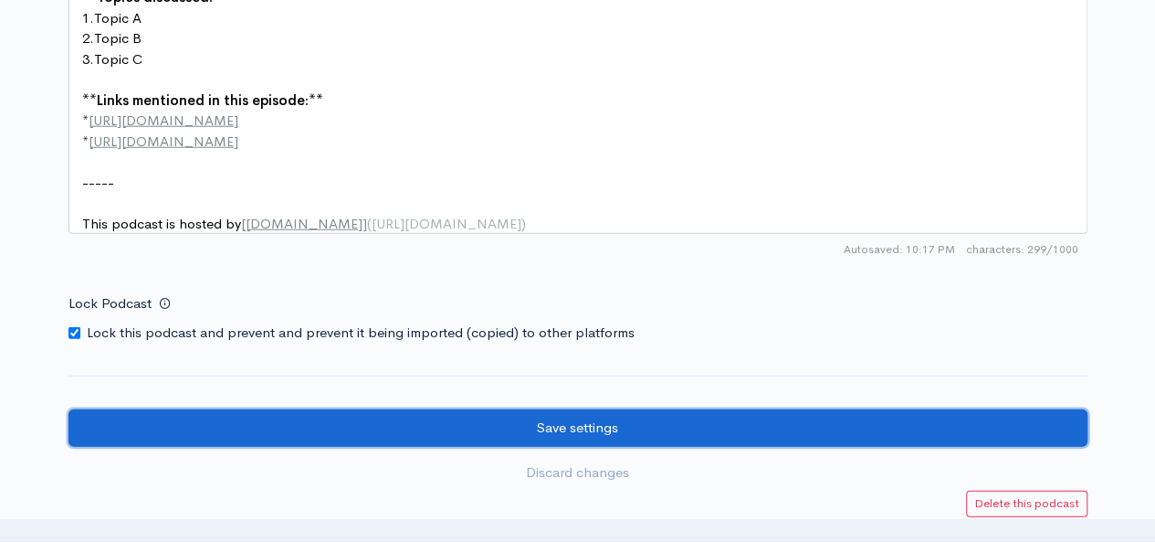
click at [1069, 423] on input "Save settings" at bounding box center [577, 427] width 1019 height 37
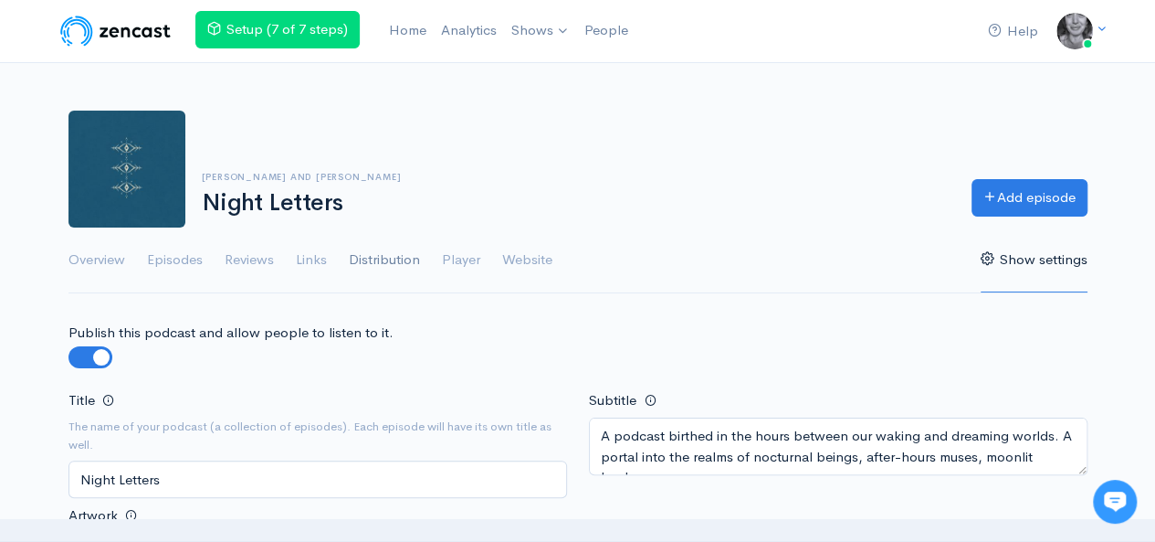
click at [391, 253] on link "Distribution" at bounding box center [384, 260] width 71 height 66
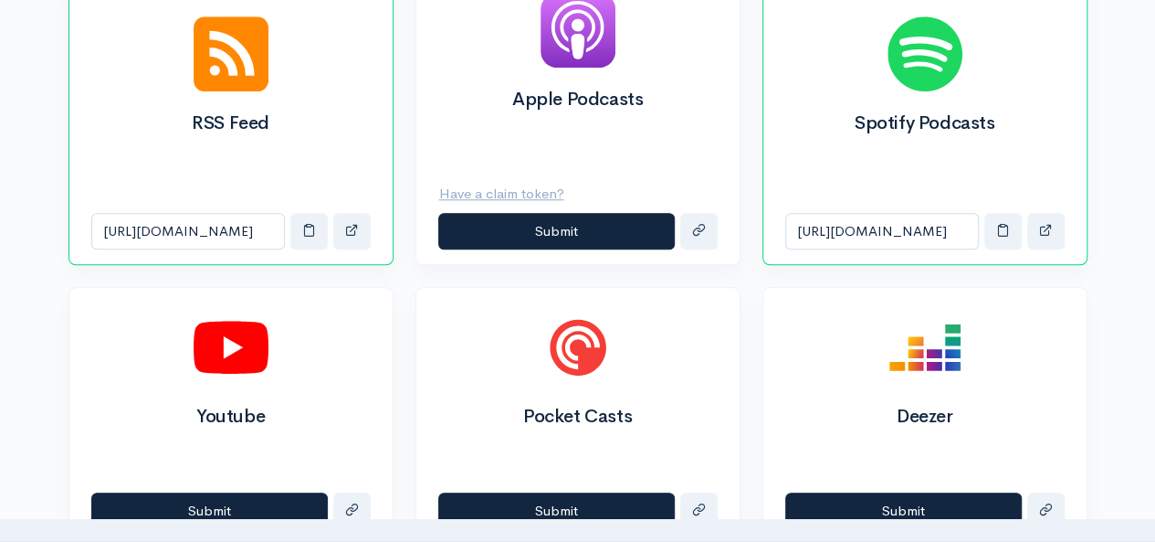
scroll to position [722, 0]
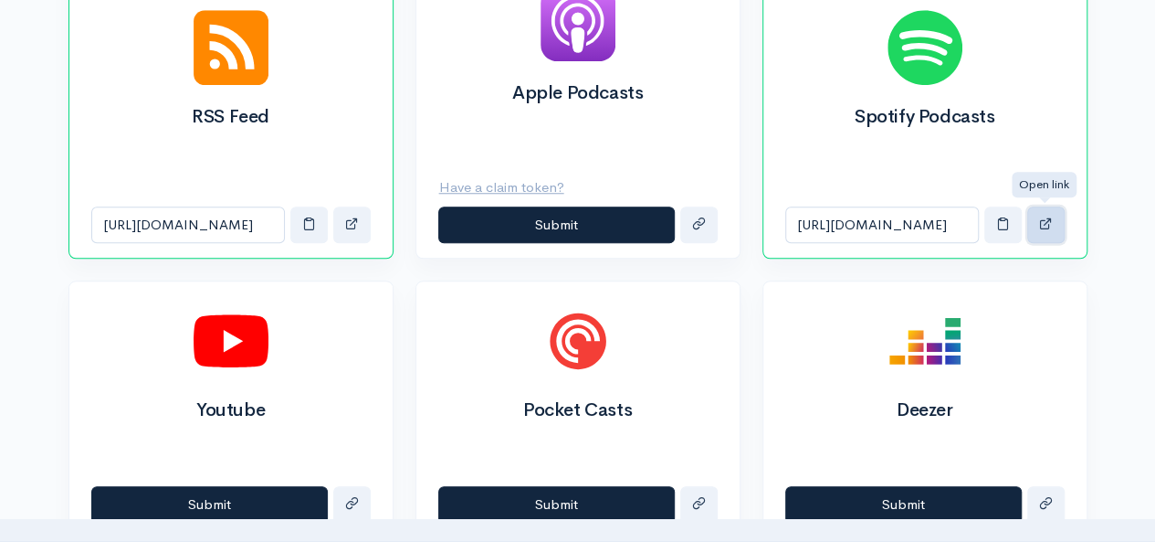
click at [1041, 206] on button "button" at bounding box center [1045, 224] width 37 height 37
click at [998, 216] on span "button" at bounding box center [1003, 223] width 14 height 14
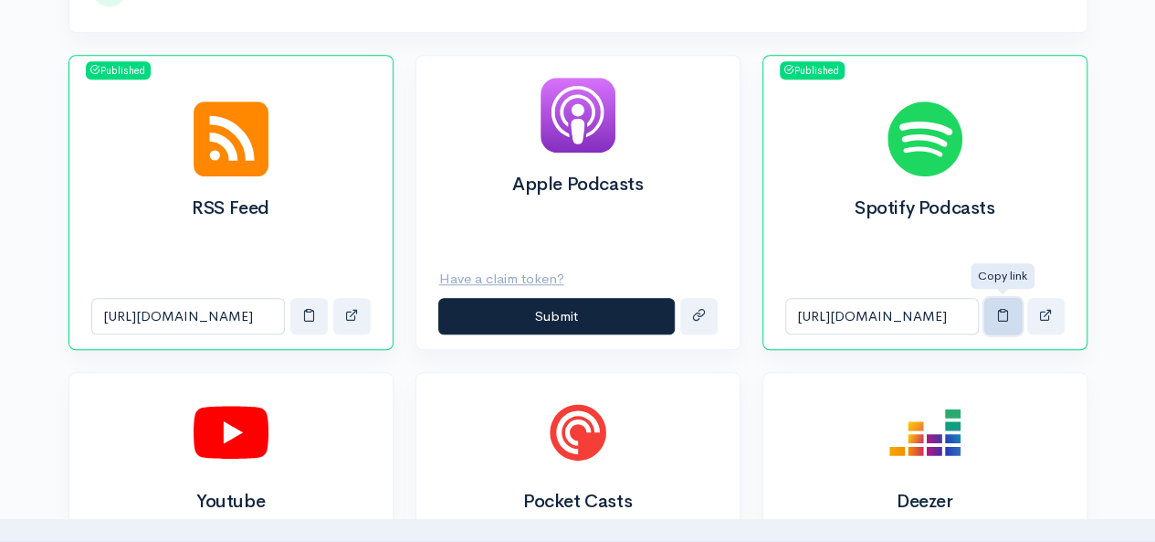
scroll to position [634, 0]
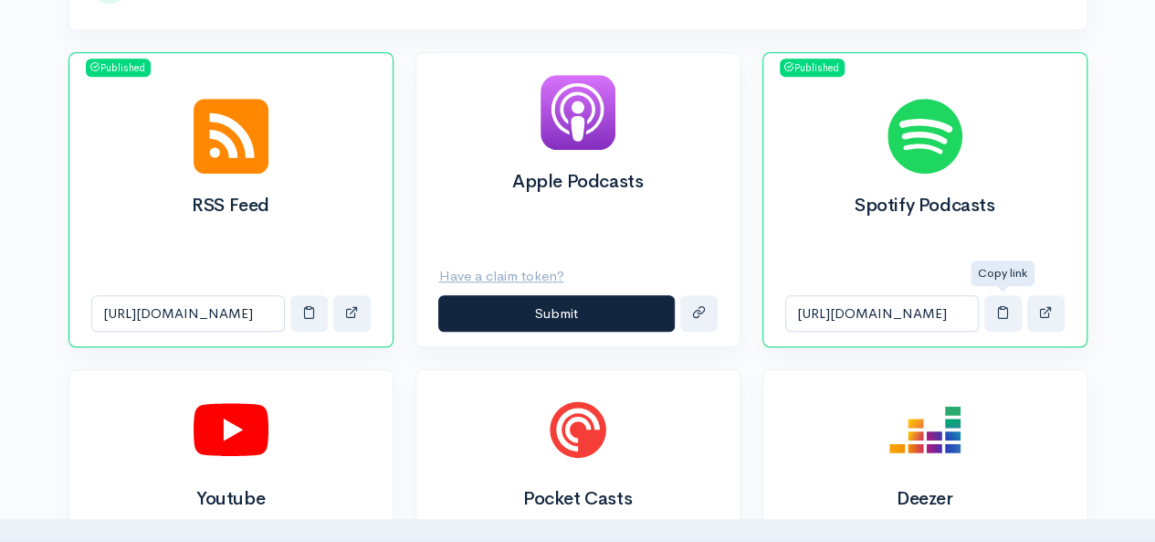
click at [952, 167] on img at bounding box center [925, 136] width 75 height 75
click at [948, 311] on input "https://open.spotify.com/show/7JPH2EogS4z811mCVu4GWI" at bounding box center [882, 313] width 194 height 37
click at [1042, 311] on span "button" at bounding box center [1046, 312] width 14 height 14
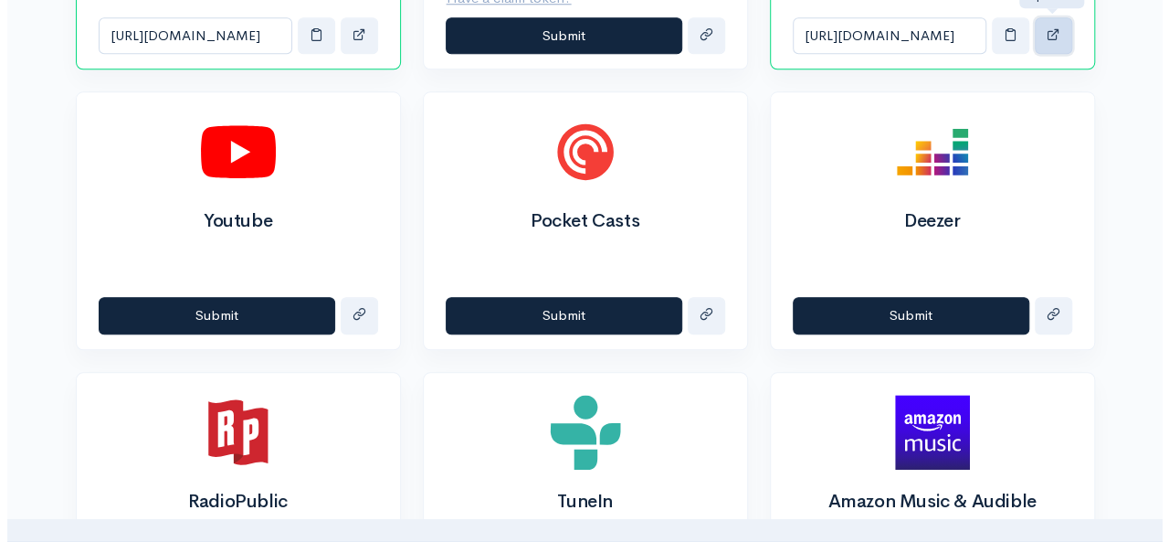
scroll to position [950, 0]
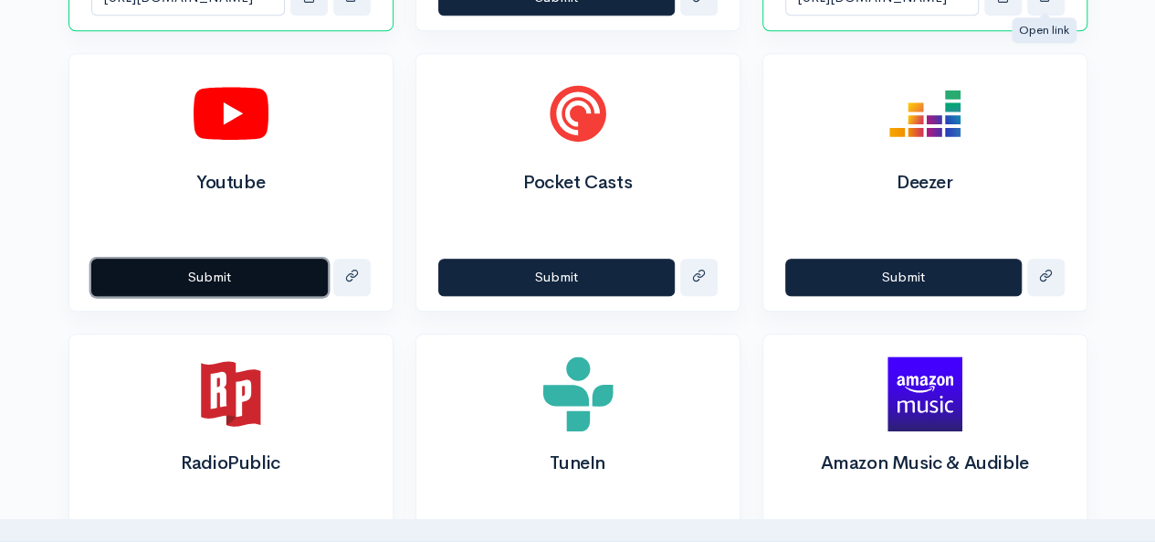
click at [207, 266] on button "Submit" at bounding box center [209, 276] width 237 height 37
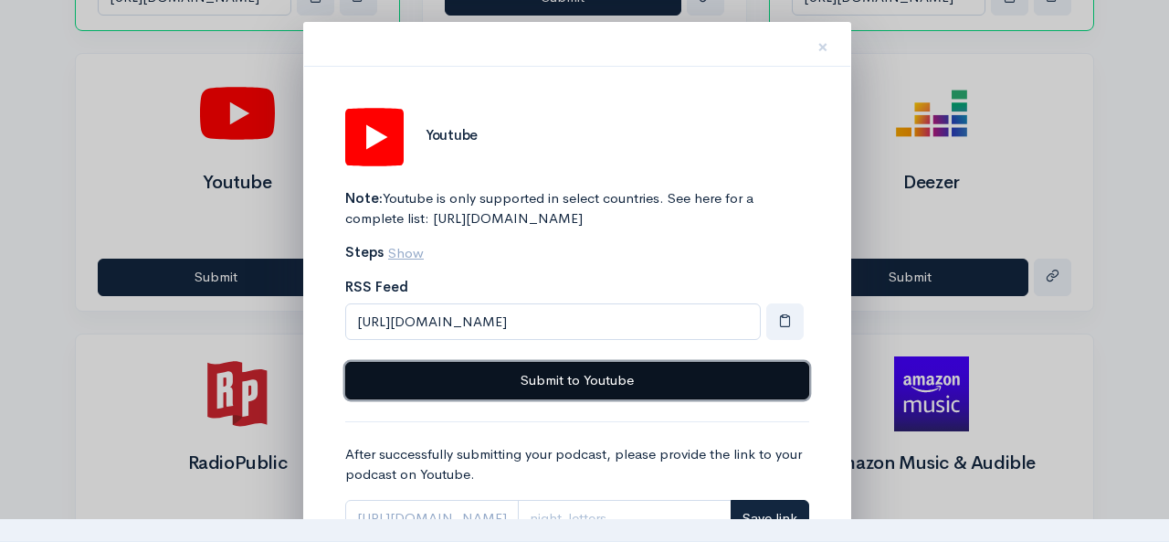
click at [656, 399] on button "Submit to Youtube" at bounding box center [577, 380] width 464 height 37
click at [602, 387] on button "Submit to Youtube" at bounding box center [577, 380] width 464 height 37
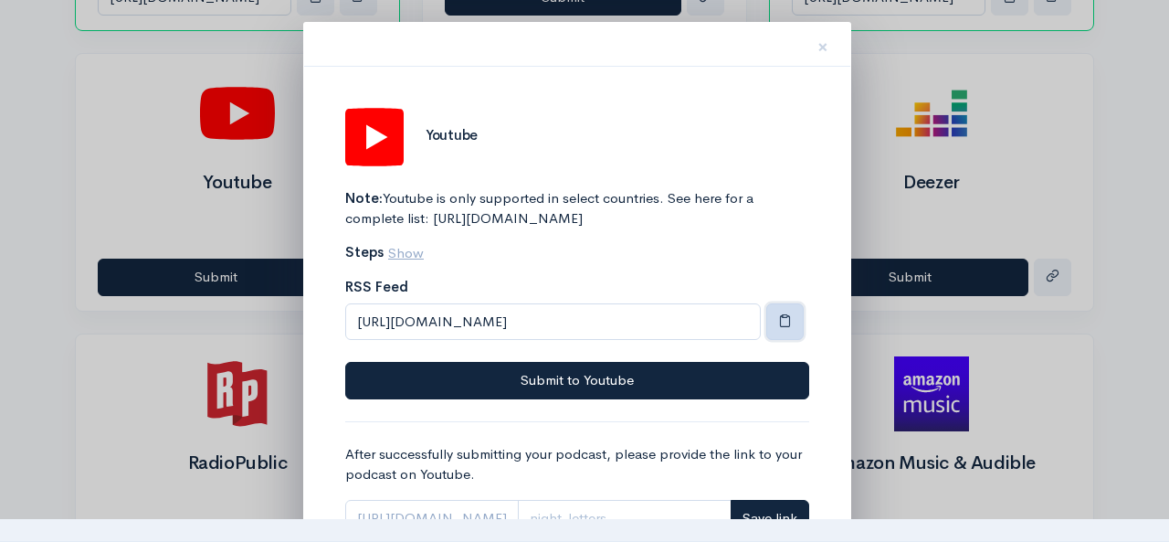
click at [788, 327] on span "button" at bounding box center [785, 320] width 14 height 14
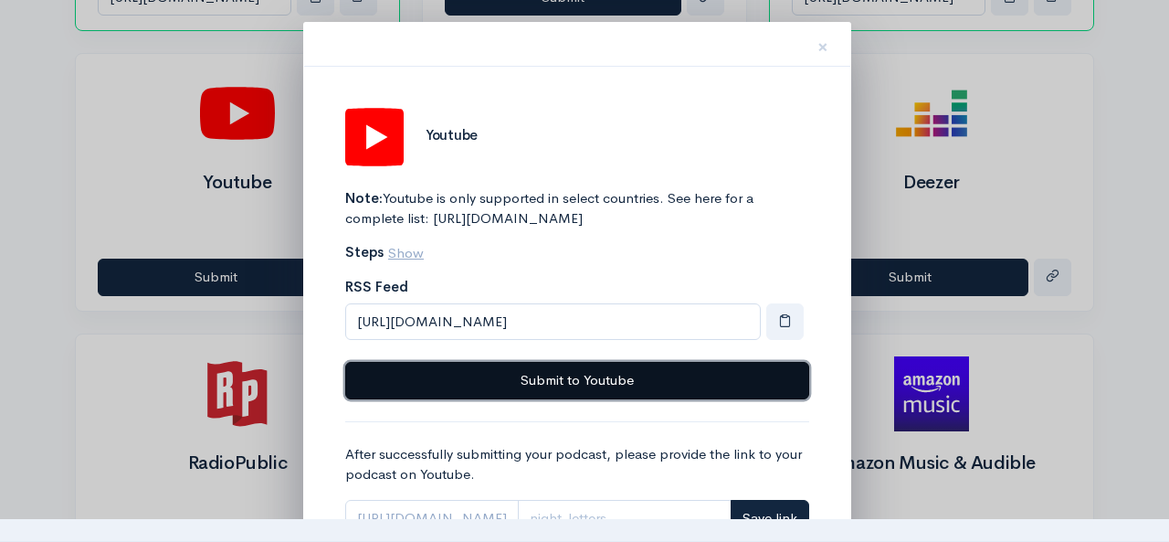
click at [678, 399] on button "Submit to Youtube" at bounding box center [577, 380] width 464 height 37
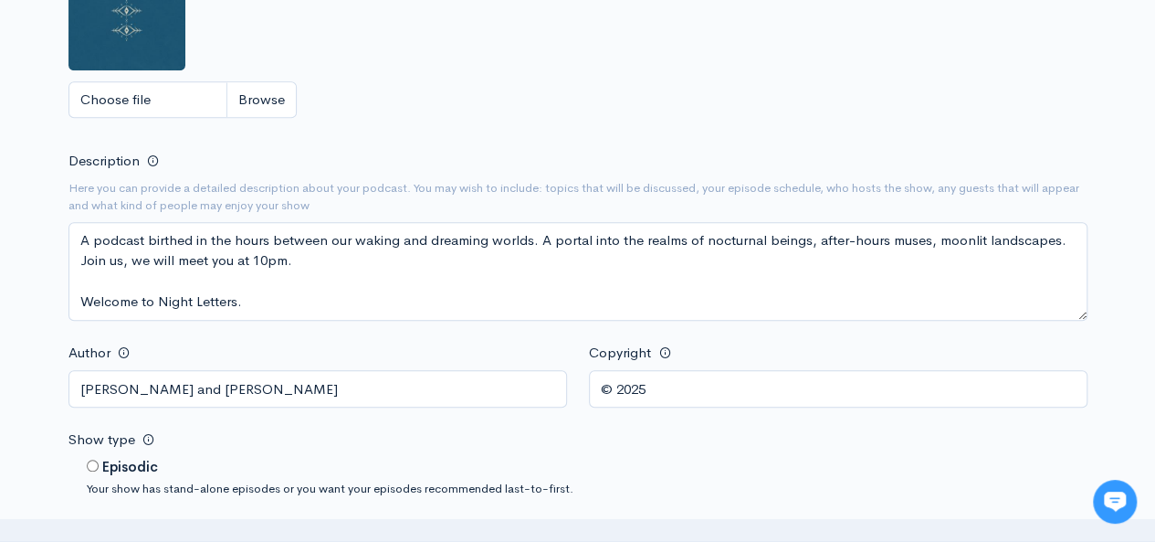
scroll to position [608, 0]
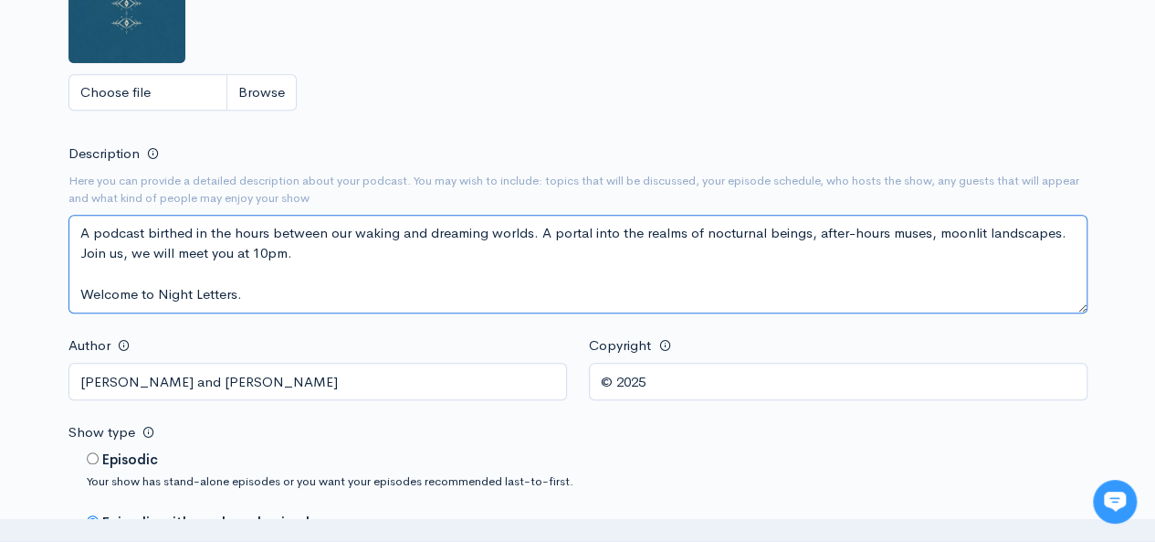
click at [79, 253] on textarea "A podcast birthed in the hours between our waking and dreaming worlds. A portal…" at bounding box center [577, 264] width 1019 height 99
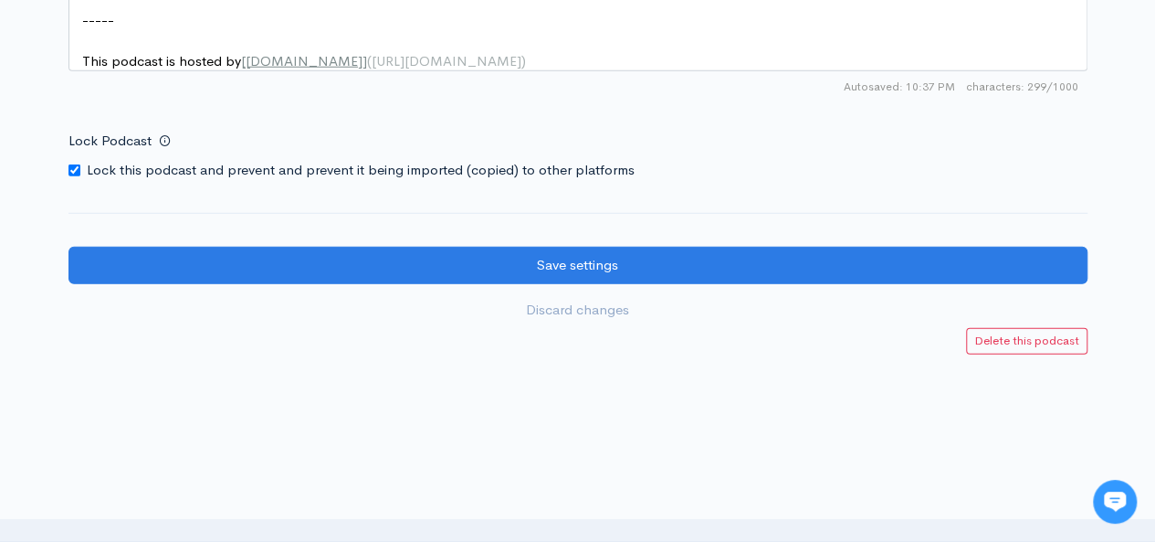
scroll to position [2559, 0]
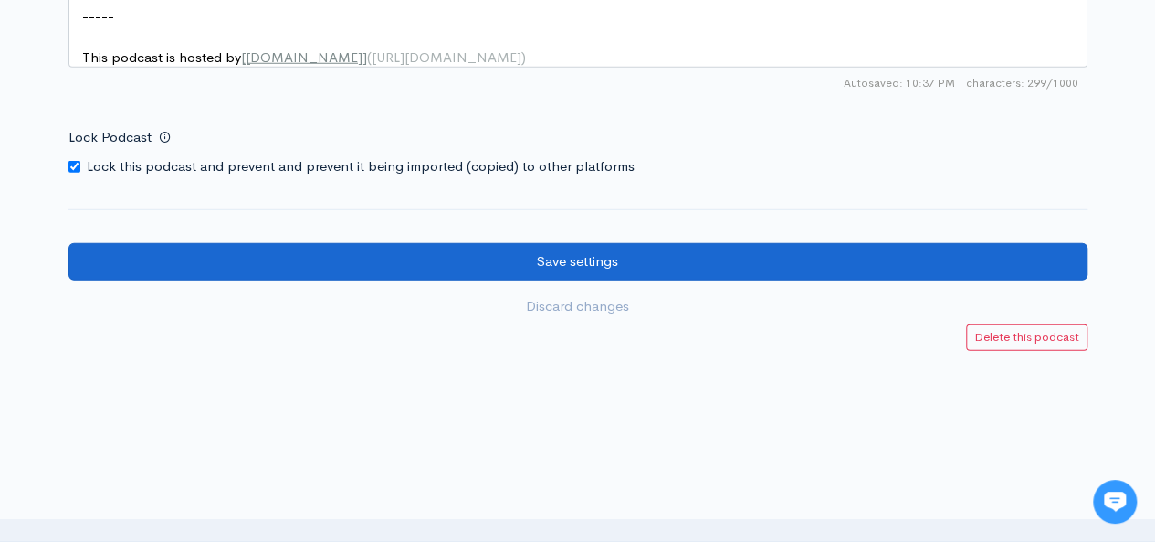
type textarea "A podcast birthed in the hours between our waking and dreaming worlds. A portal…"
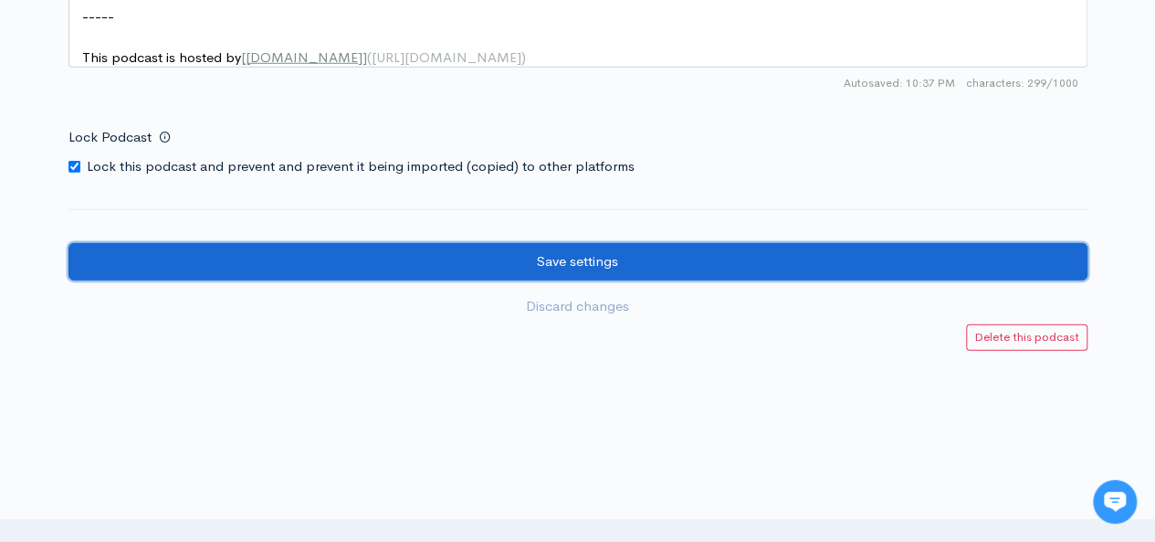
click at [931, 279] on input "Save settings" at bounding box center [577, 261] width 1019 height 37
